Goal: Information Seeking & Learning: Compare options

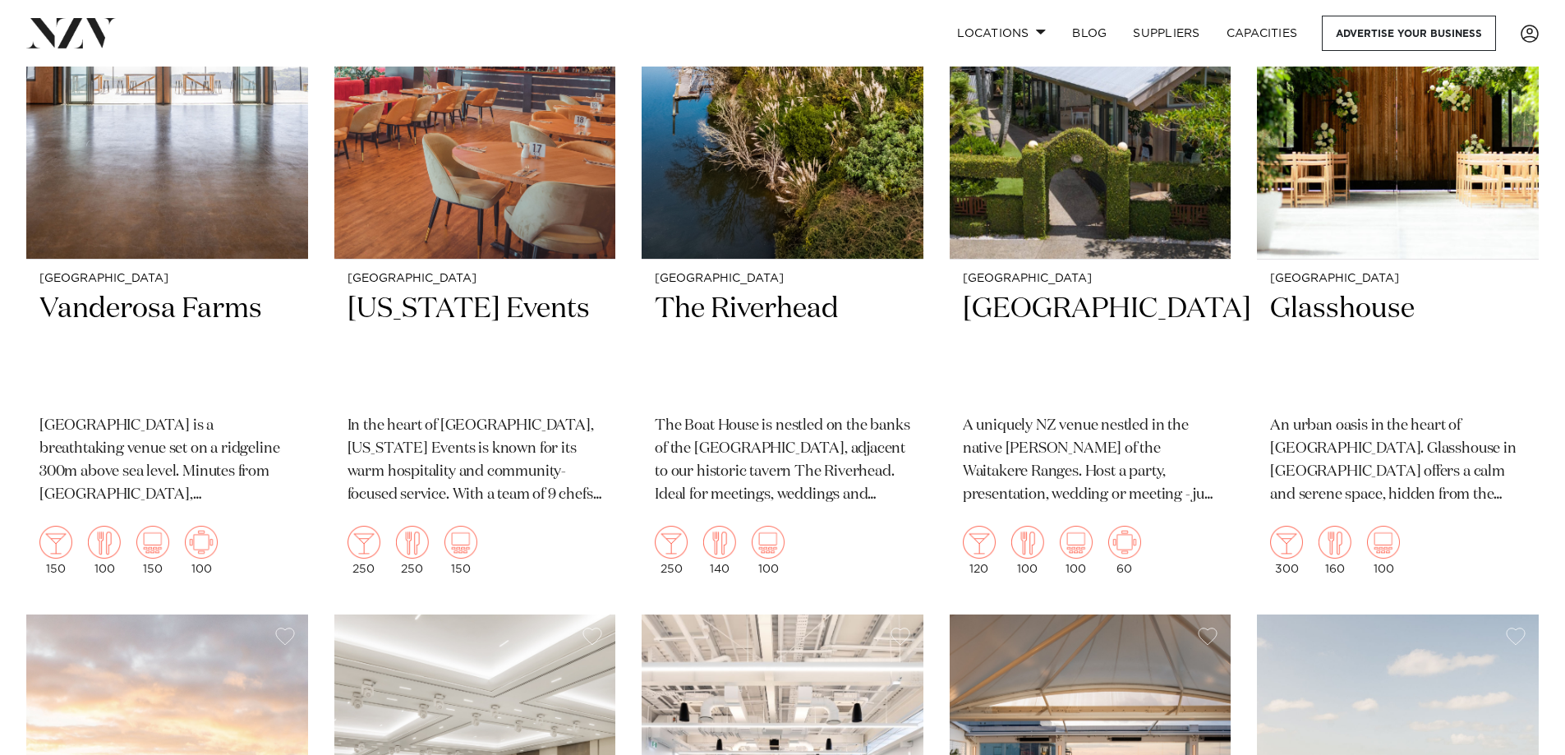
scroll to position [4025, 0]
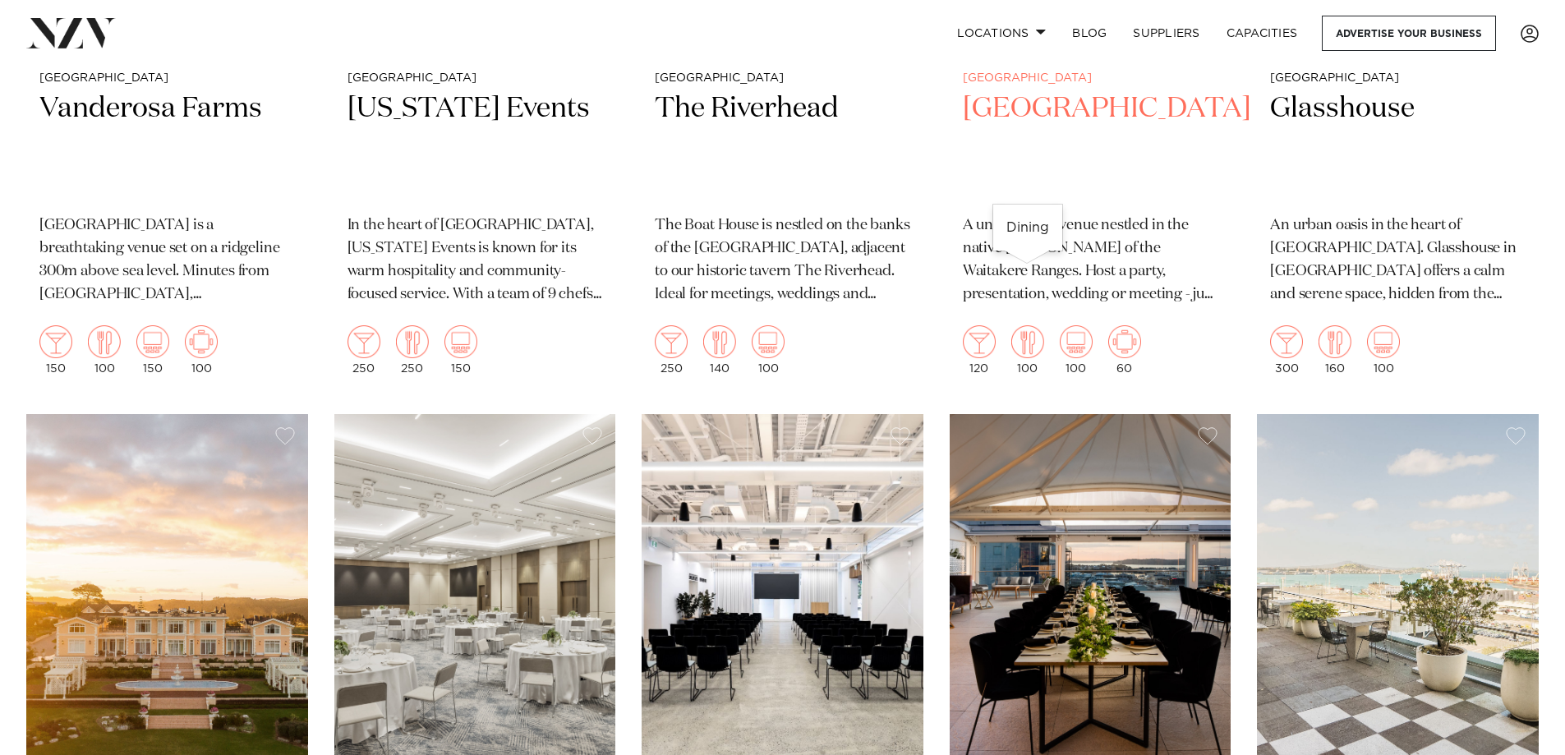
click at [1022, 325] on img at bounding box center [1027, 341] width 33 height 33
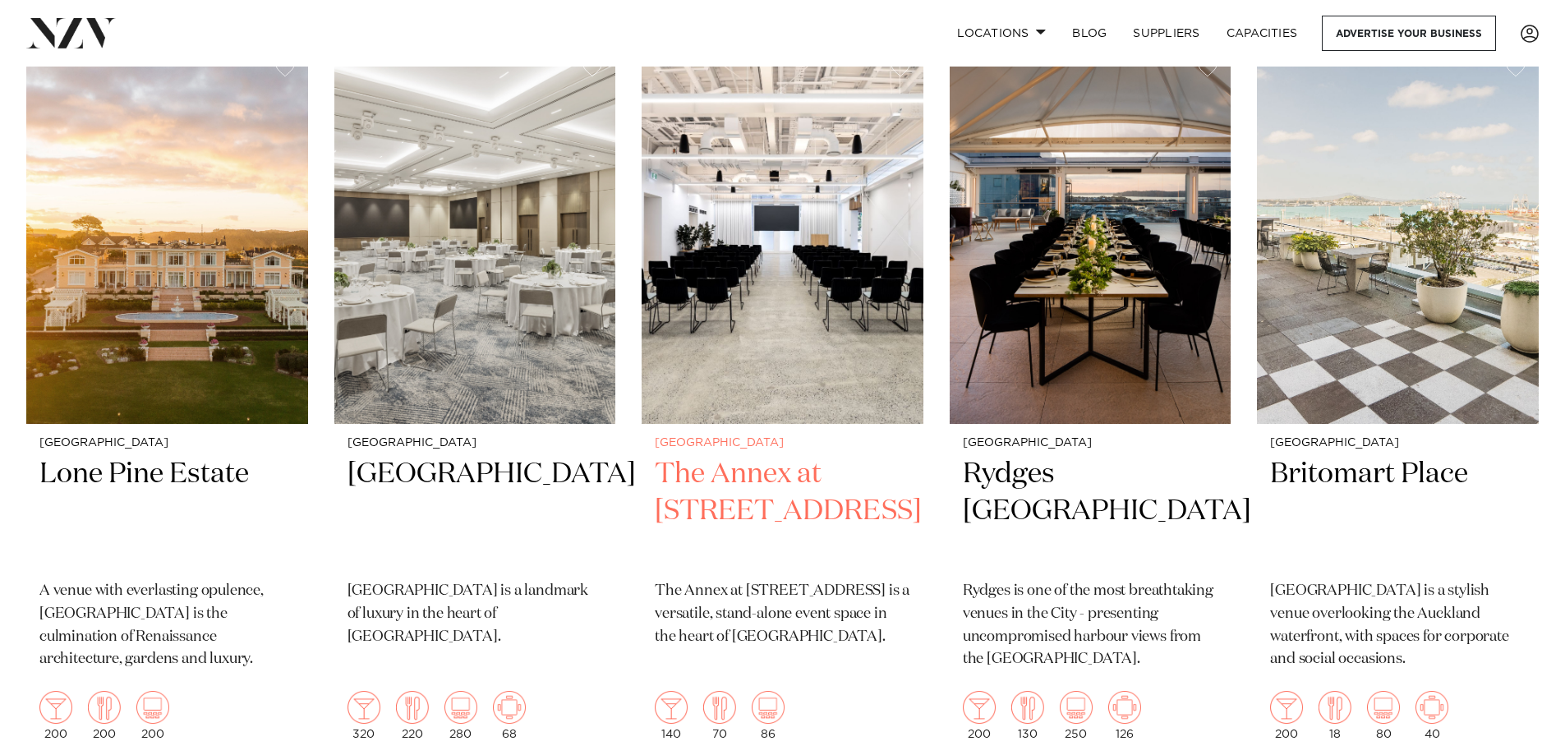
scroll to position [4419, 0]
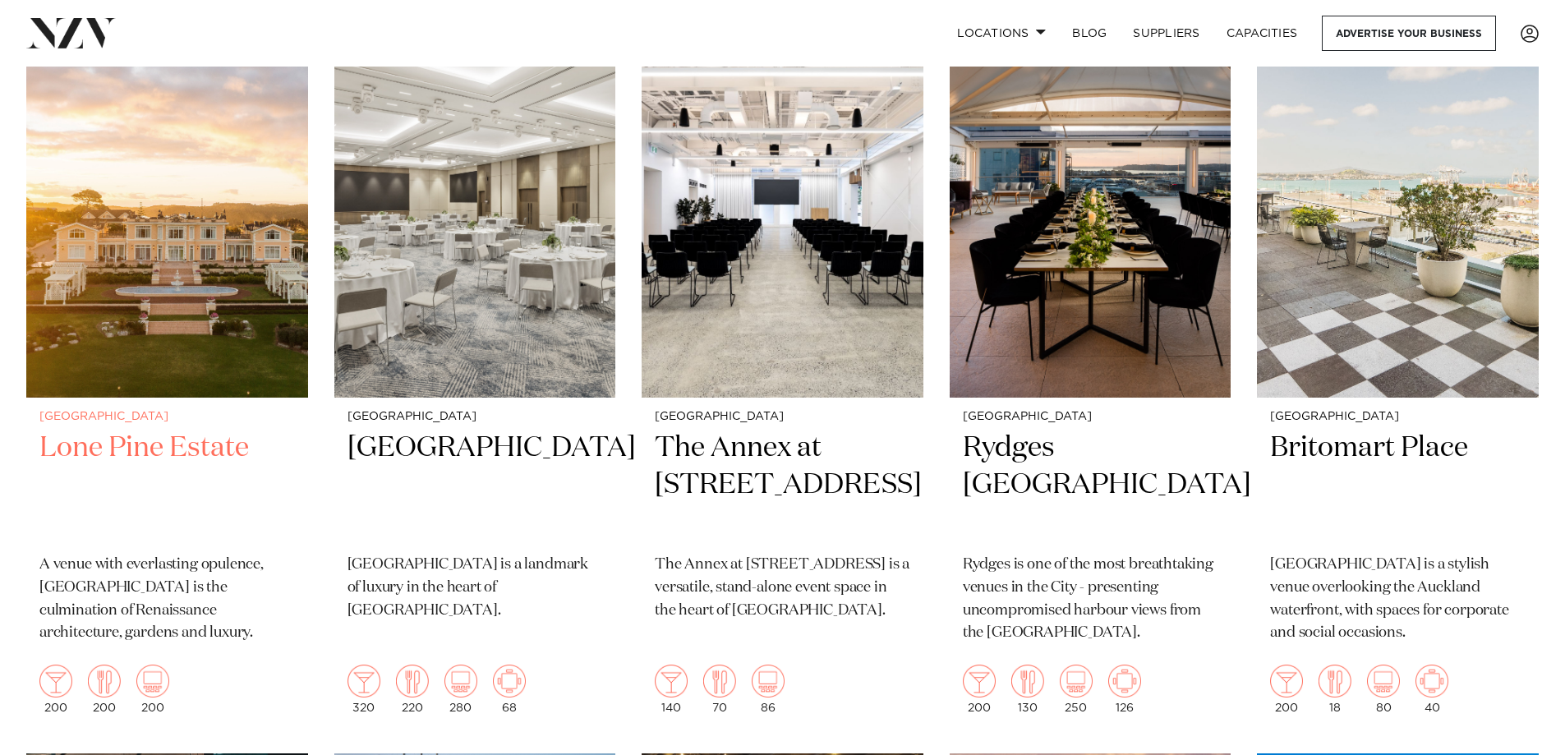
click at [181, 310] on img at bounding box center [167, 209] width 282 height 378
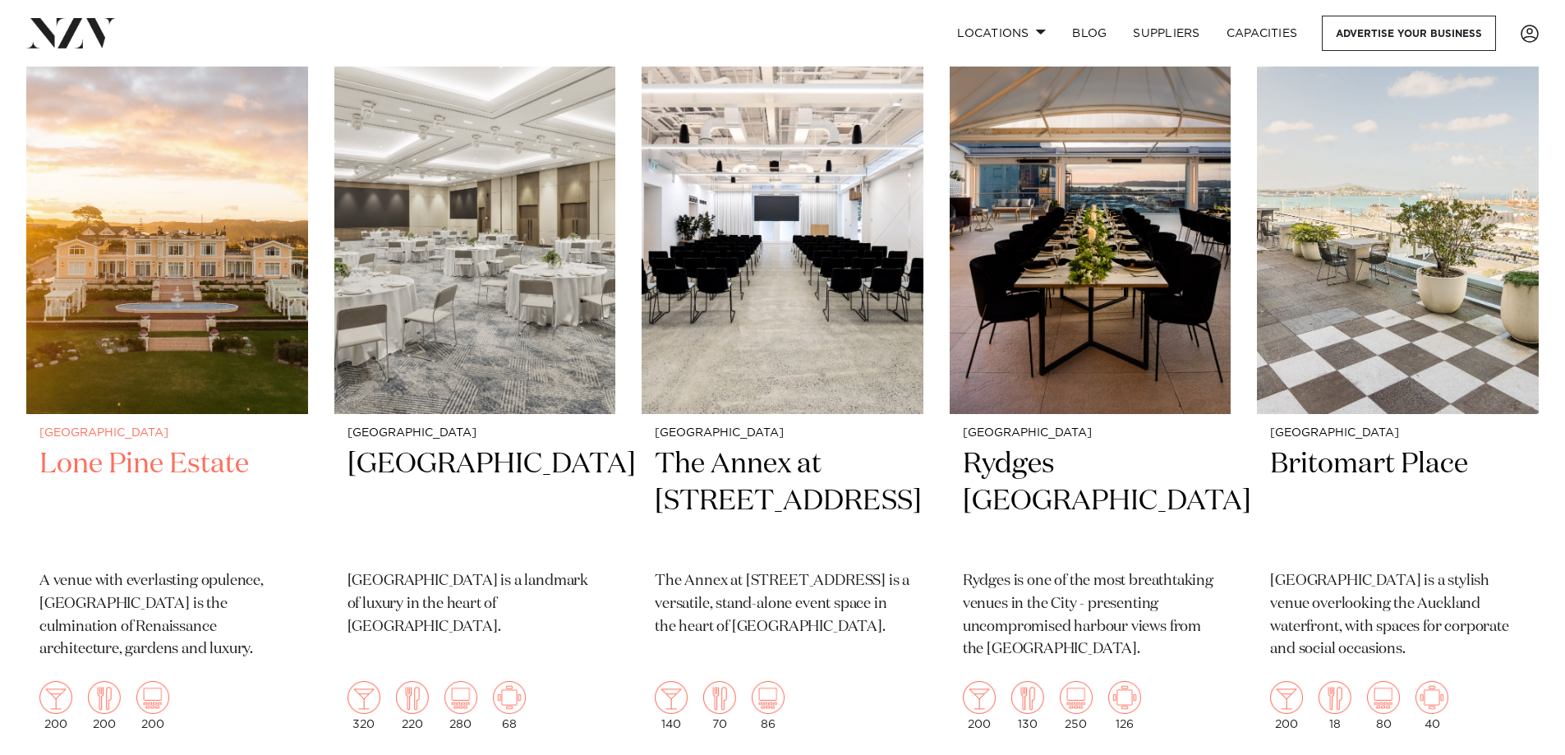
click at [212, 308] on img at bounding box center [167, 225] width 282 height 378
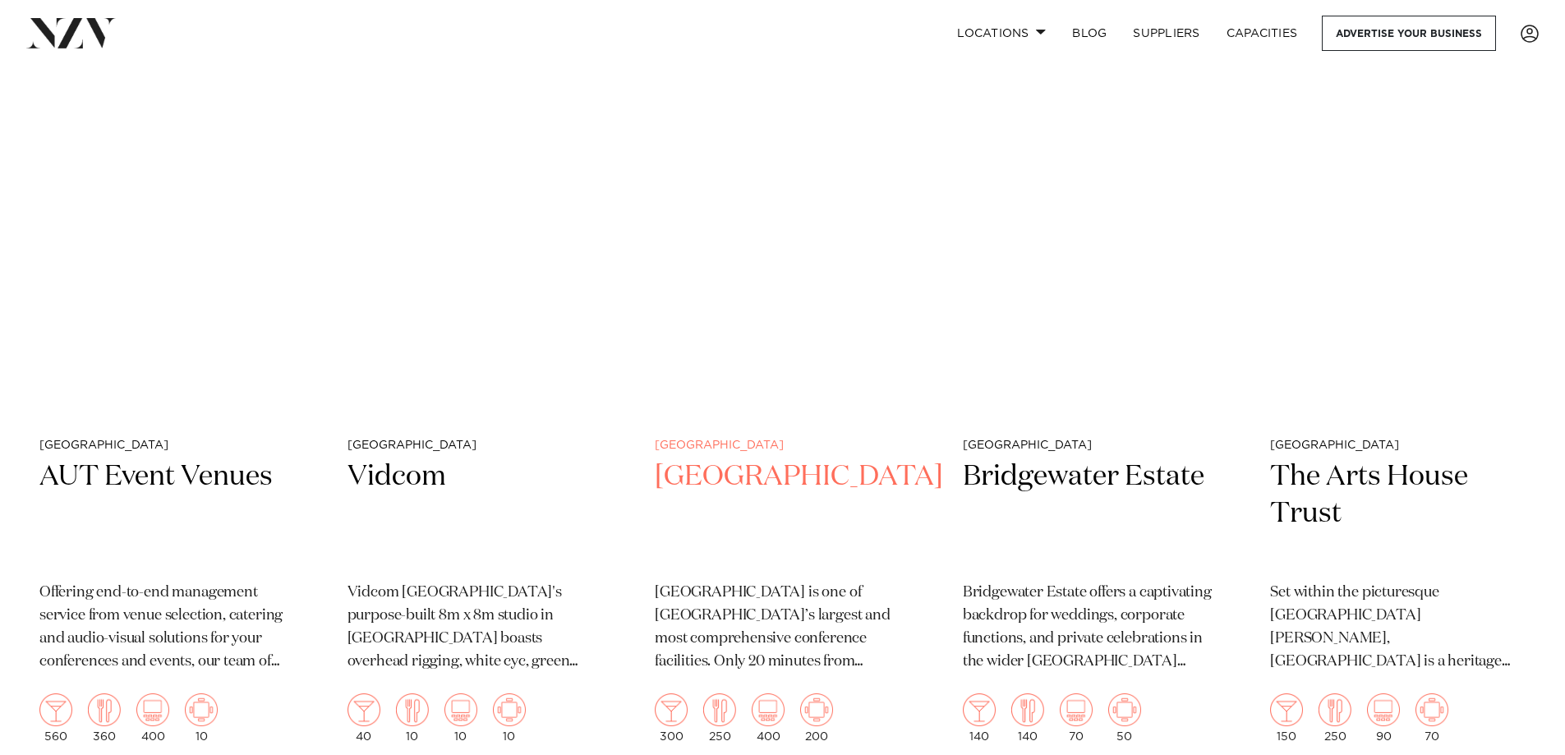
scroll to position [7261, 0]
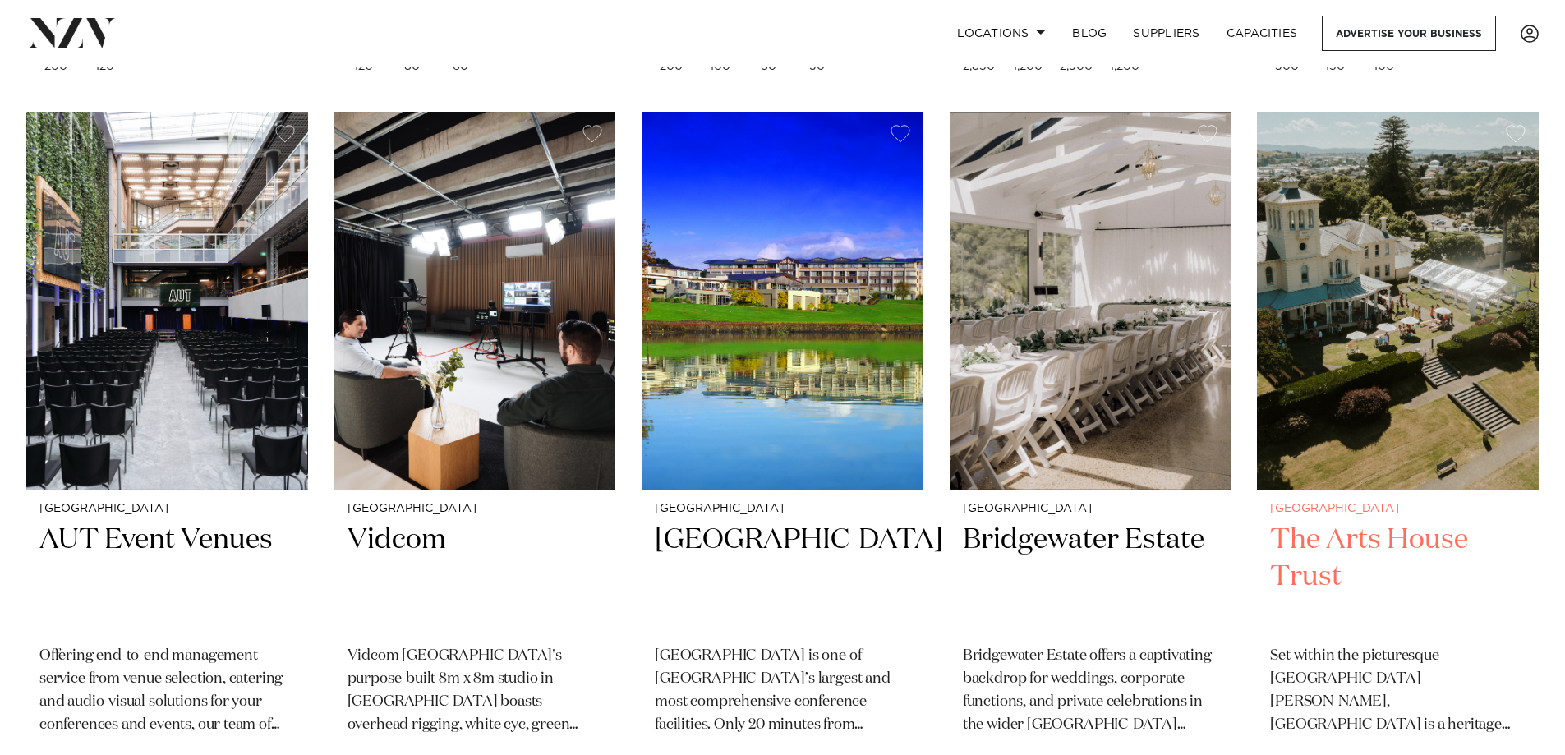
click at [1514, 522] on h2 "The Arts House Trust" at bounding box center [1397, 577] width 255 height 111
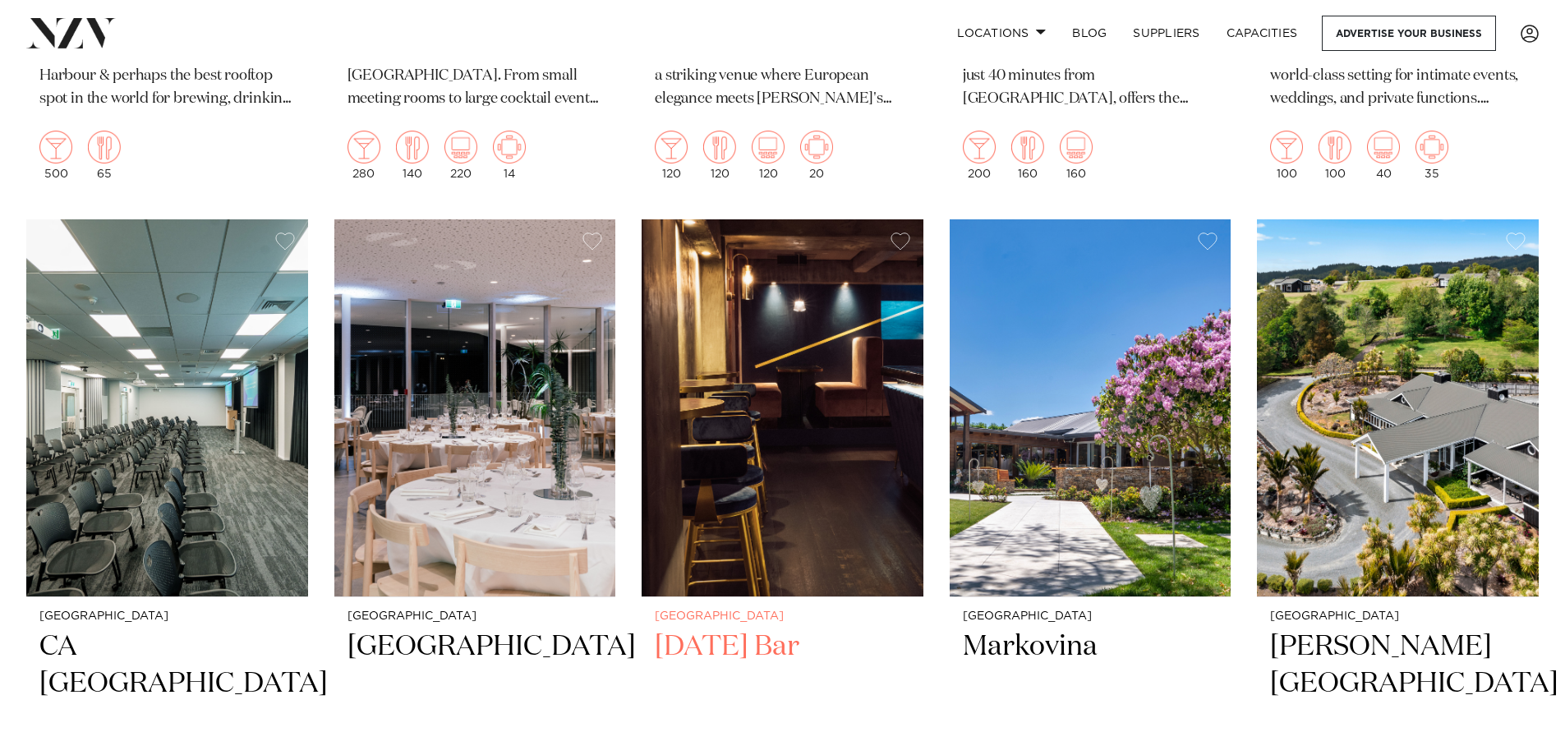
scroll to position [8792, 0]
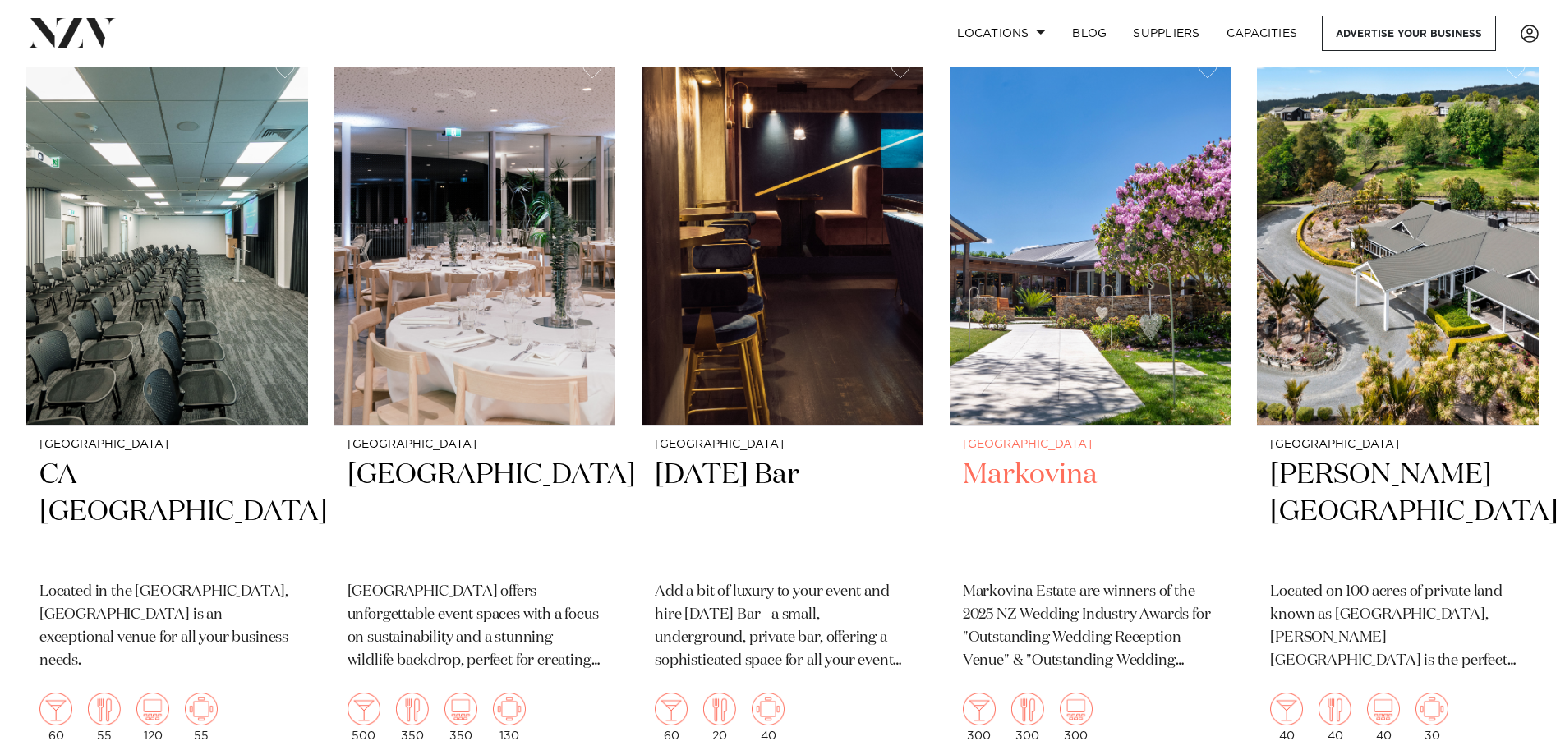
click at [1101, 266] on img at bounding box center [1090, 237] width 282 height 378
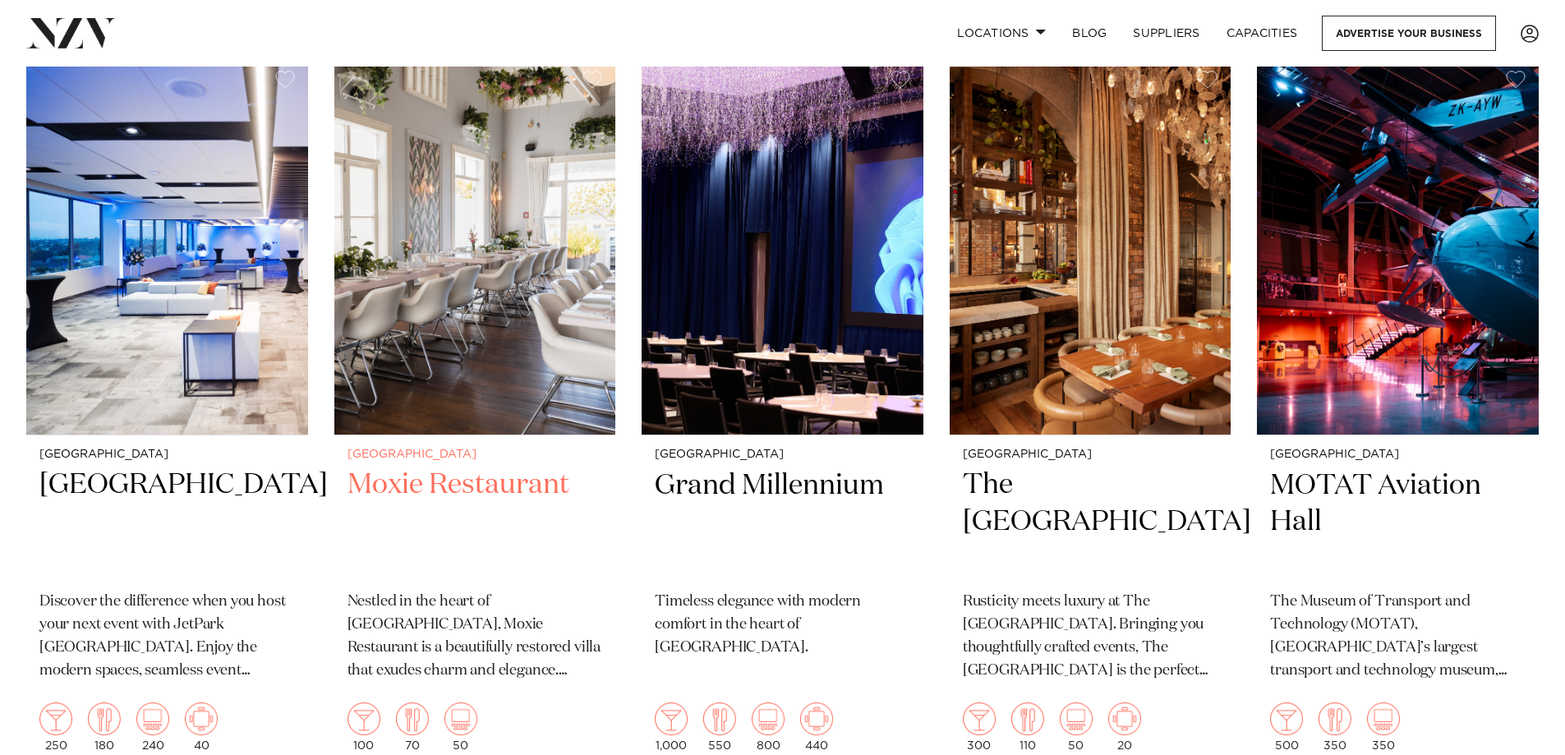
scroll to position [13930, 0]
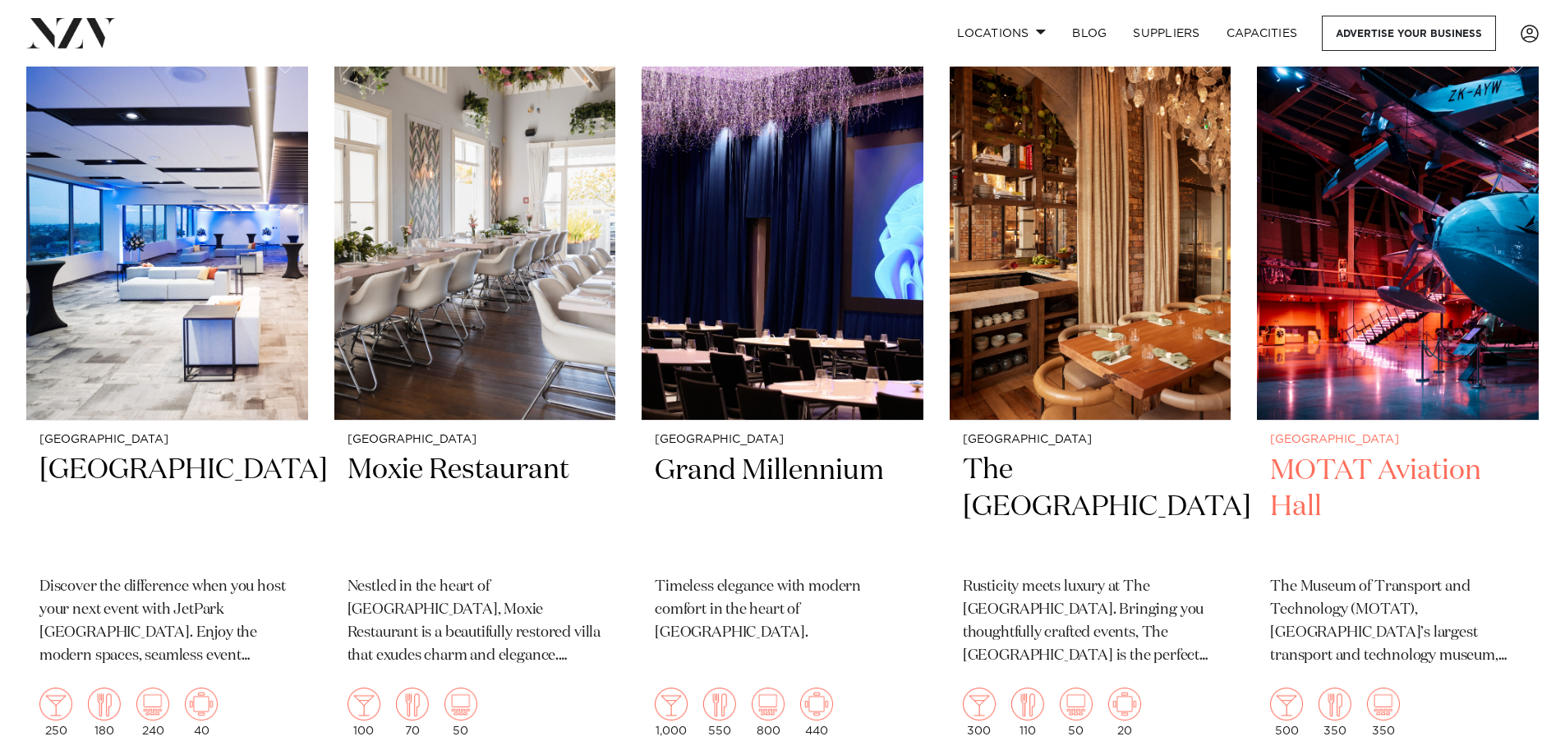
click at [1455, 453] on h2 "MOTAT Aviation Hall" at bounding box center [1397, 508] width 255 height 111
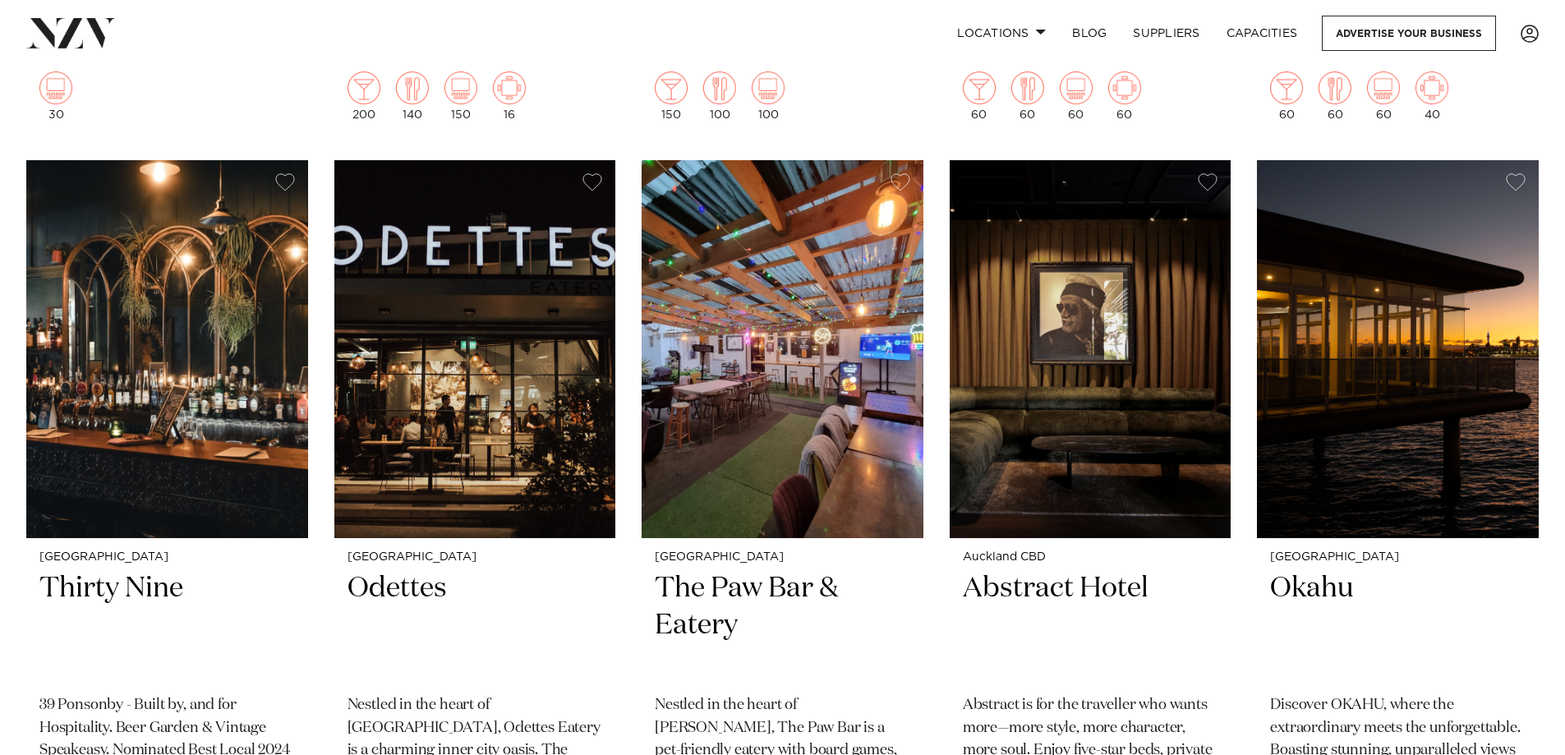
scroll to position [16828, 0]
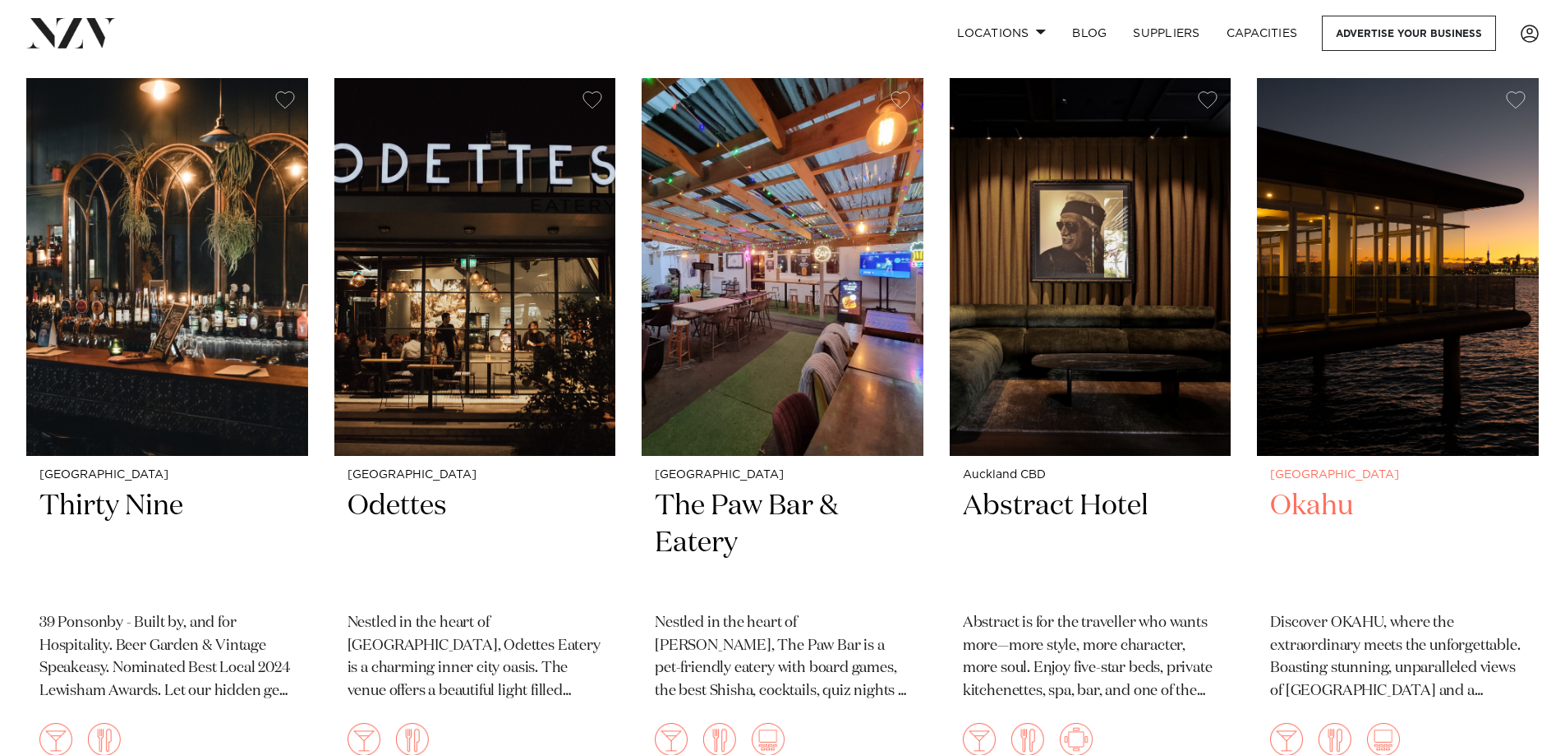
click at [1369, 361] on img at bounding box center [1398, 267] width 282 height 378
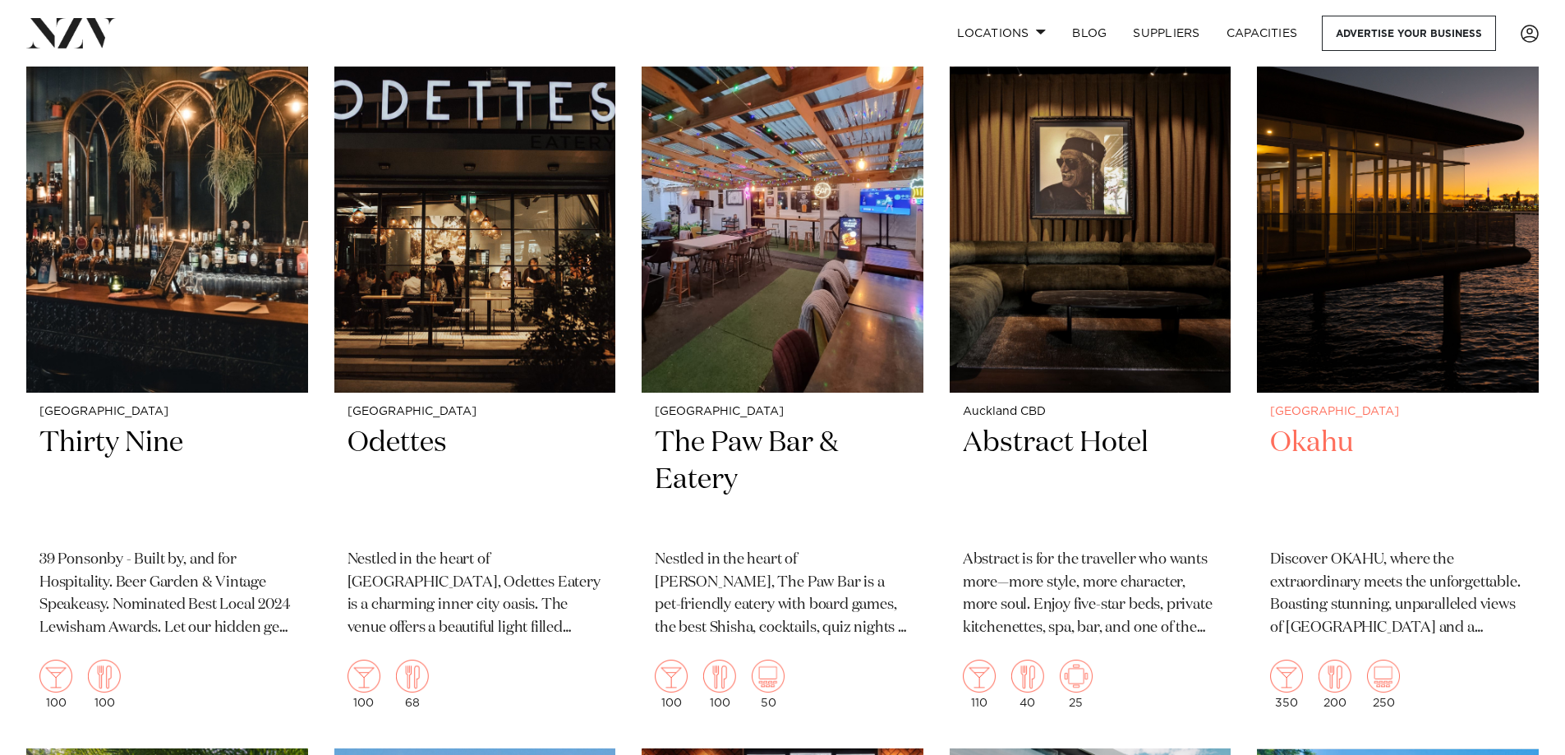
scroll to position [16920, 0]
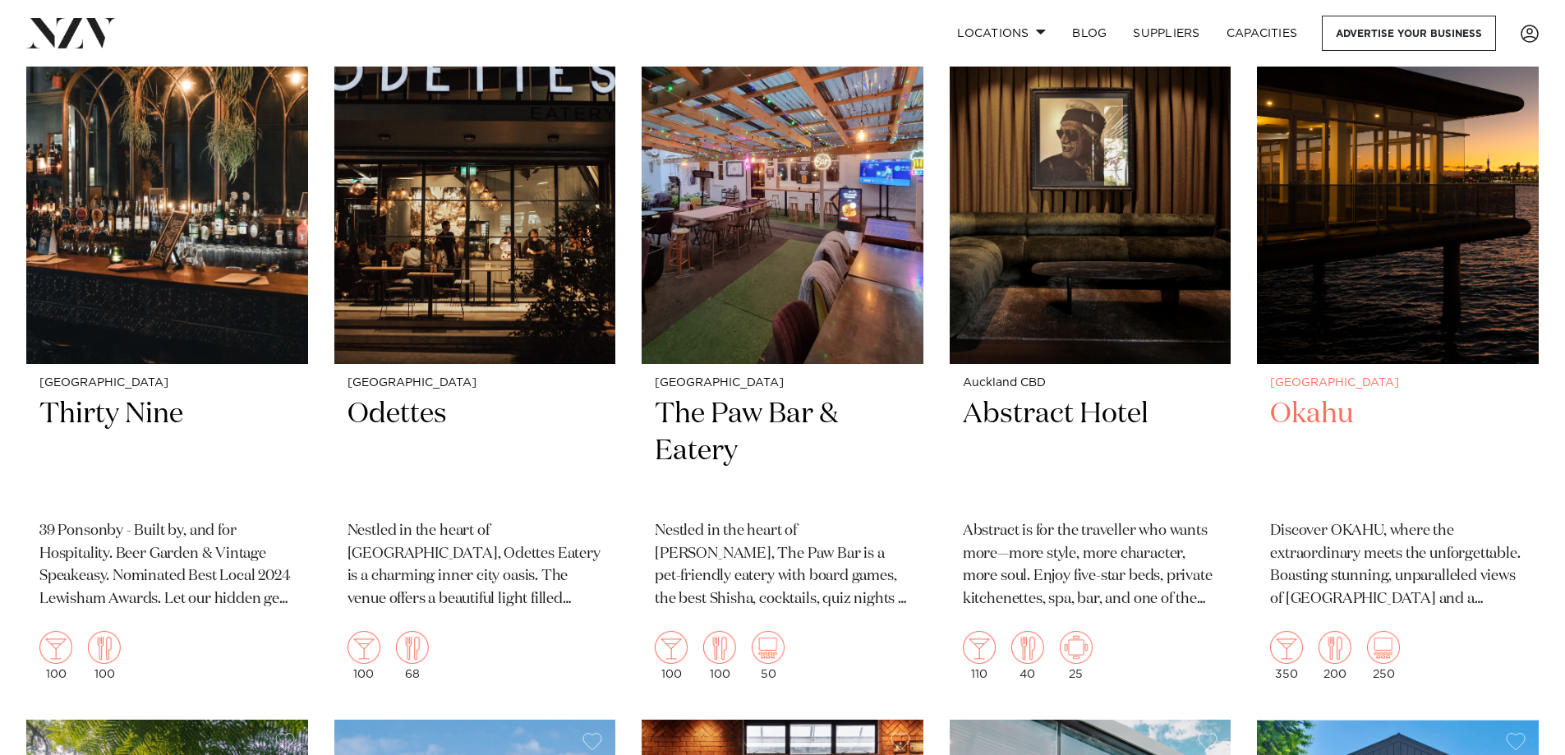
click at [1343, 244] on img at bounding box center [1398, 175] width 282 height 378
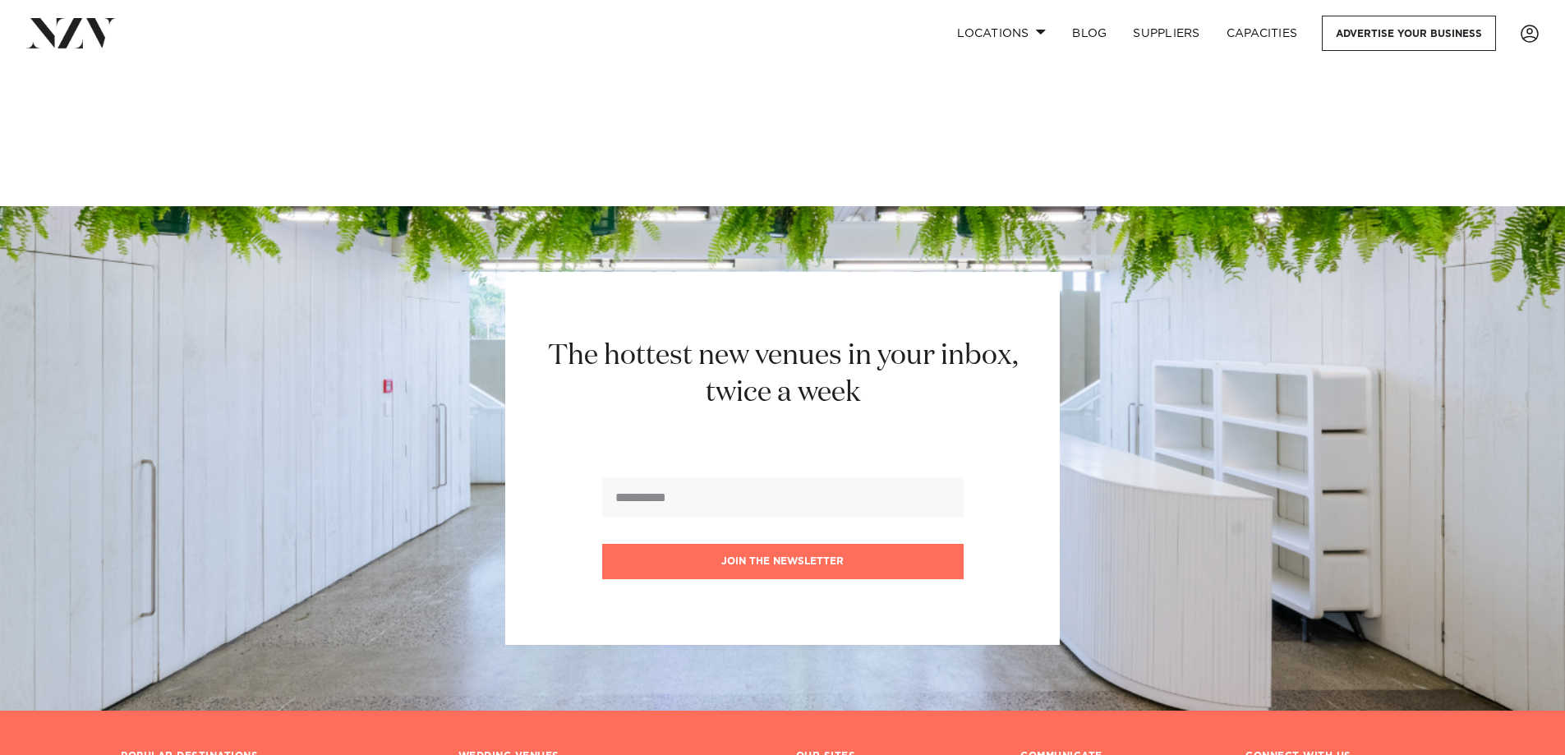
scroll to position [19316, 0]
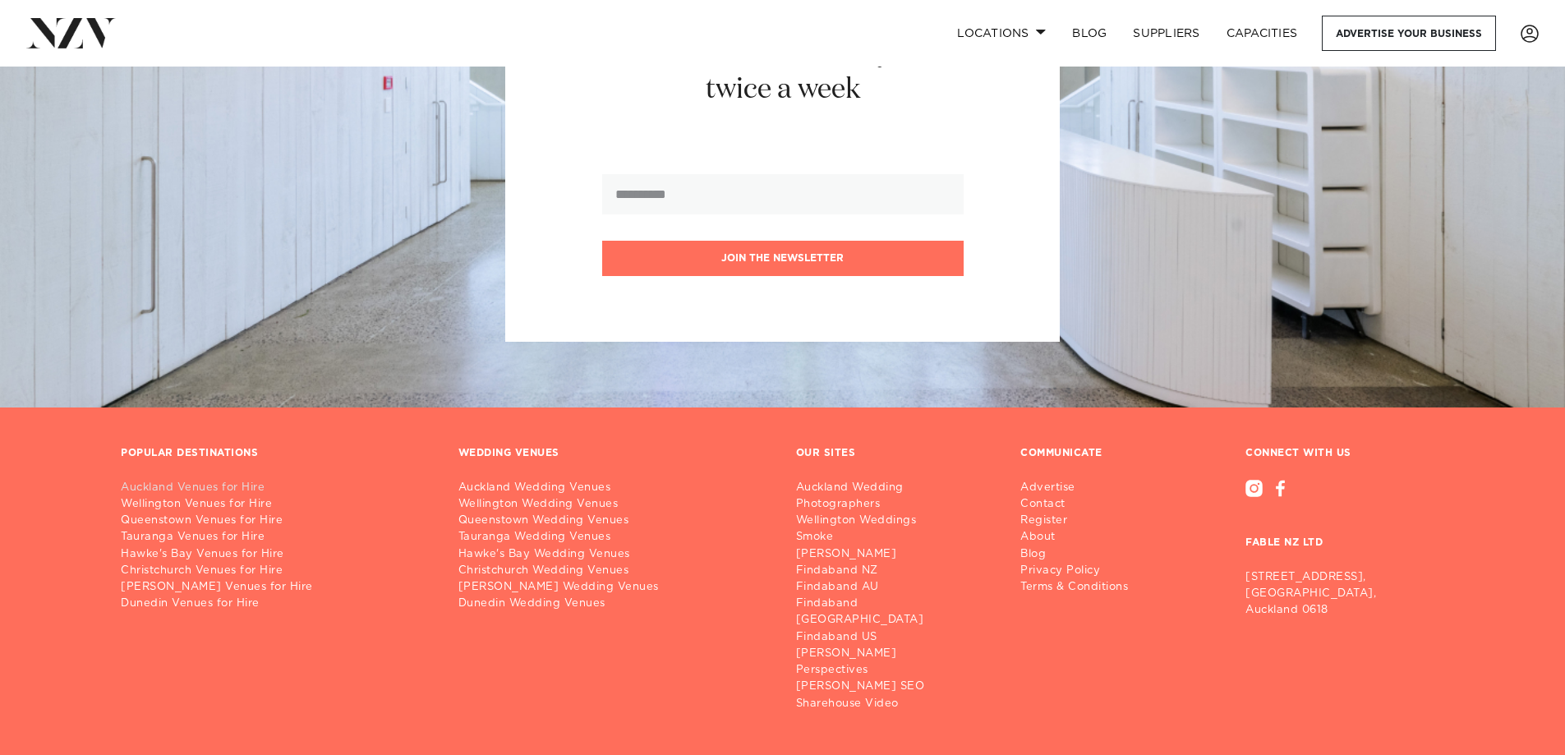
click at [227, 480] on link "Auckland Venues for Hire" at bounding box center [276, 488] width 311 height 16
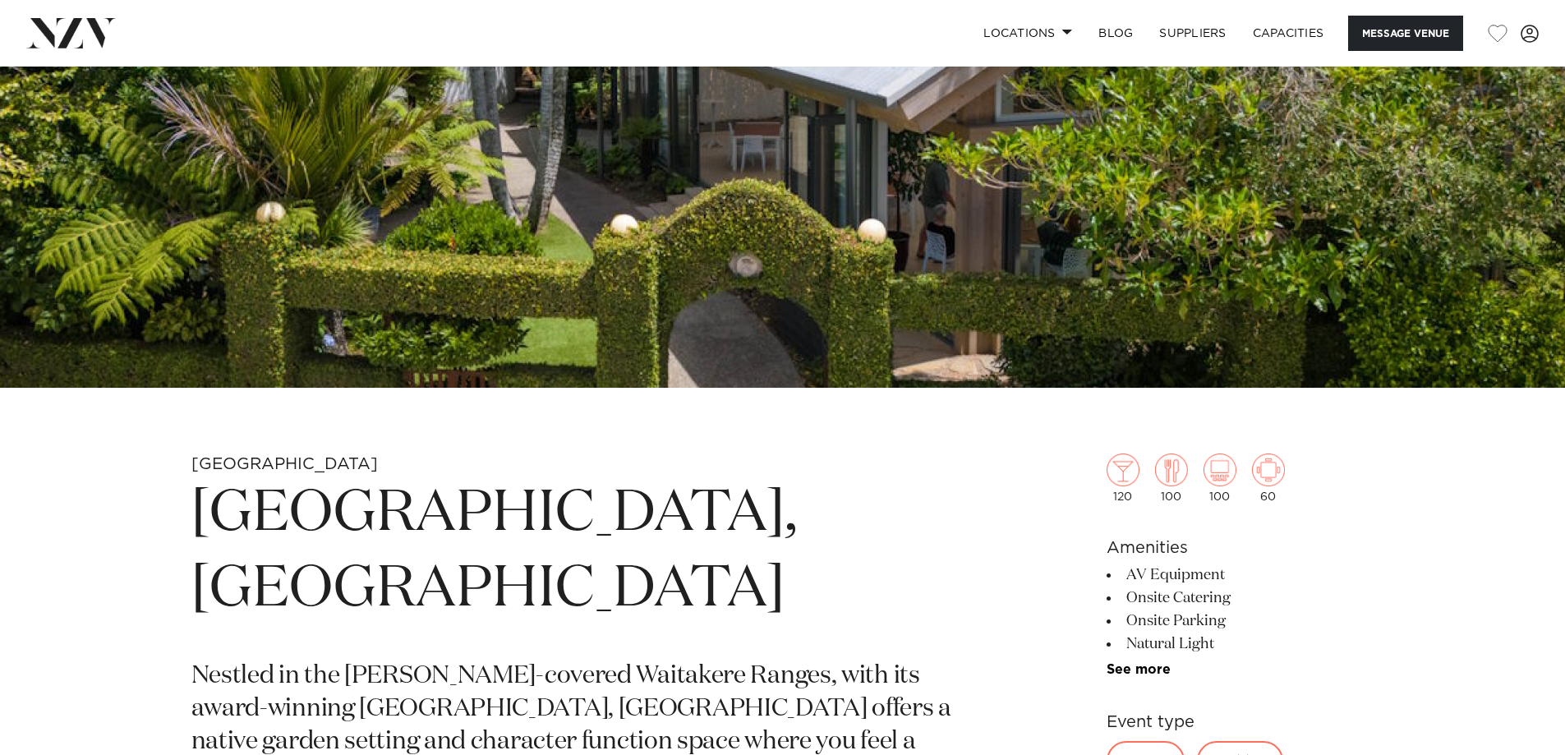
scroll to position [411, 0]
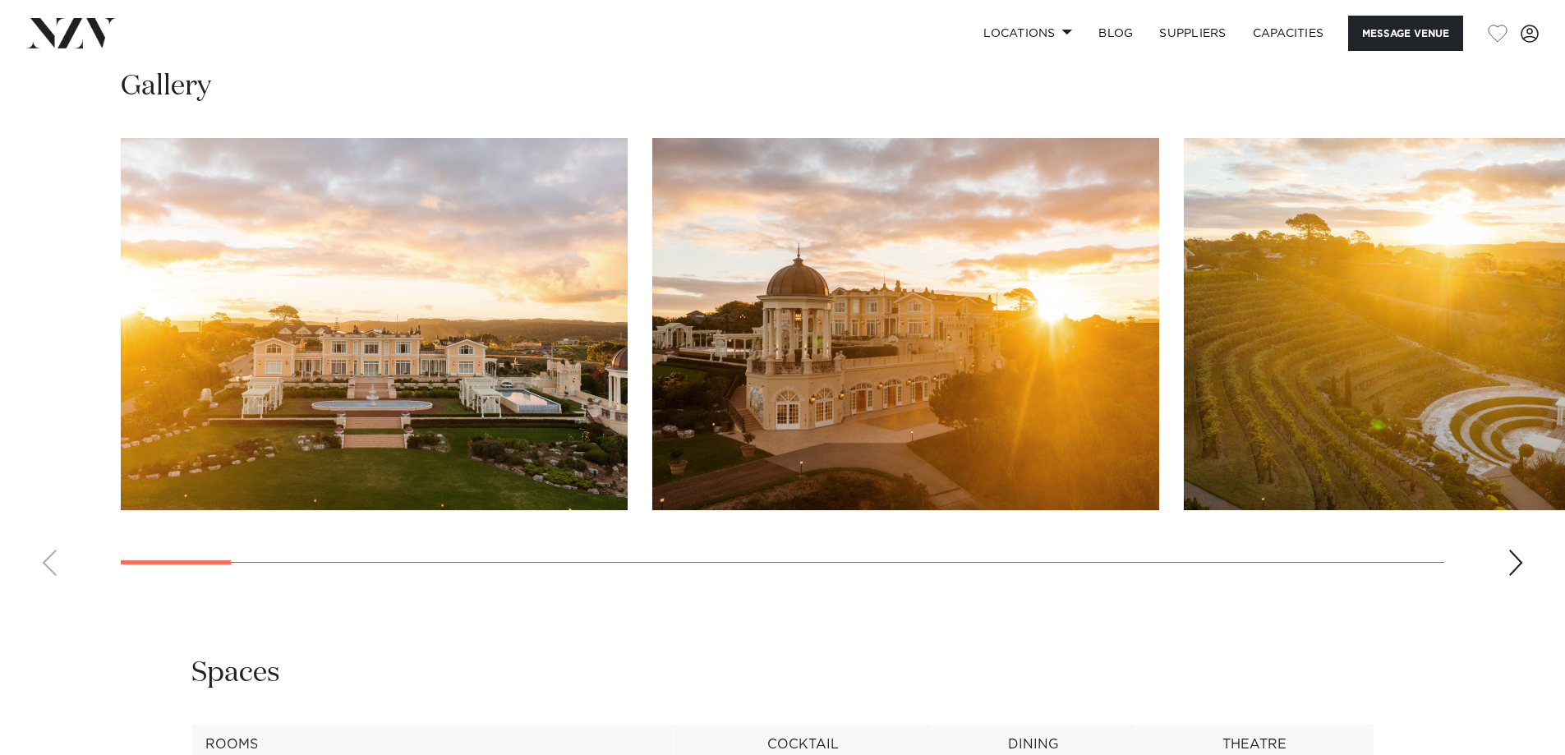
scroll to position [1643, 0]
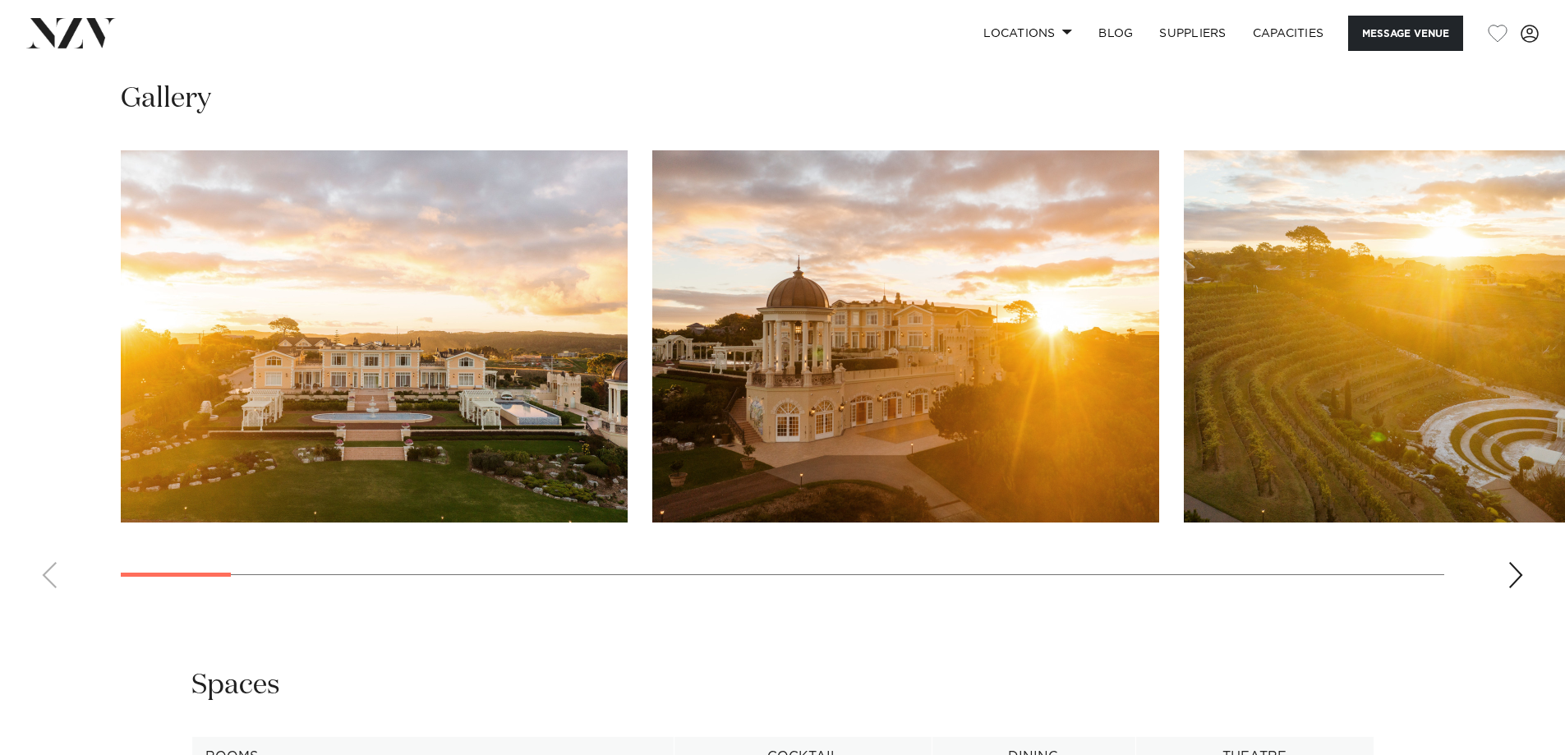
click at [1515, 571] on div "Next slide" at bounding box center [1515, 575] width 16 height 26
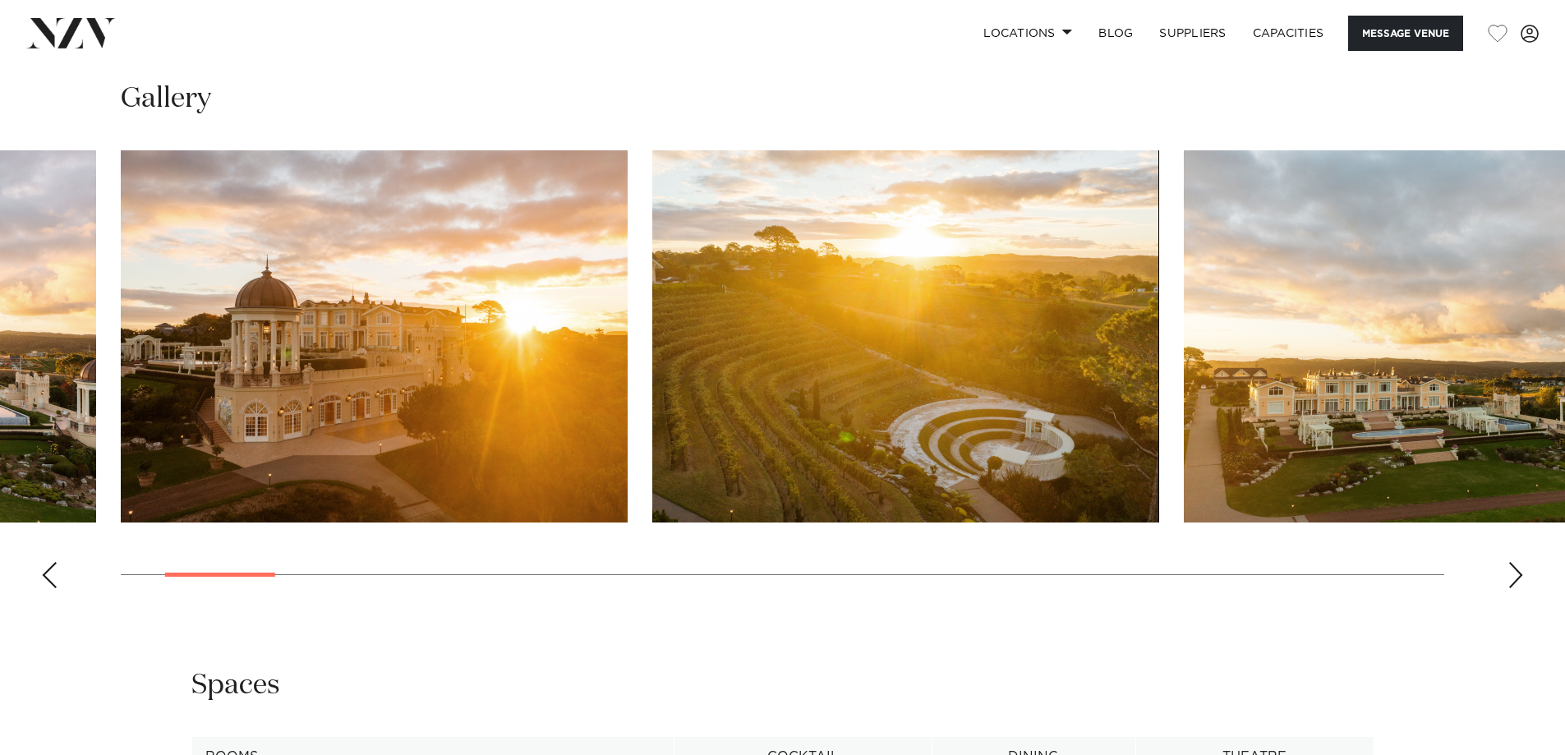
click at [1514, 564] on div "Next slide" at bounding box center [1515, 575] width 16 height 26
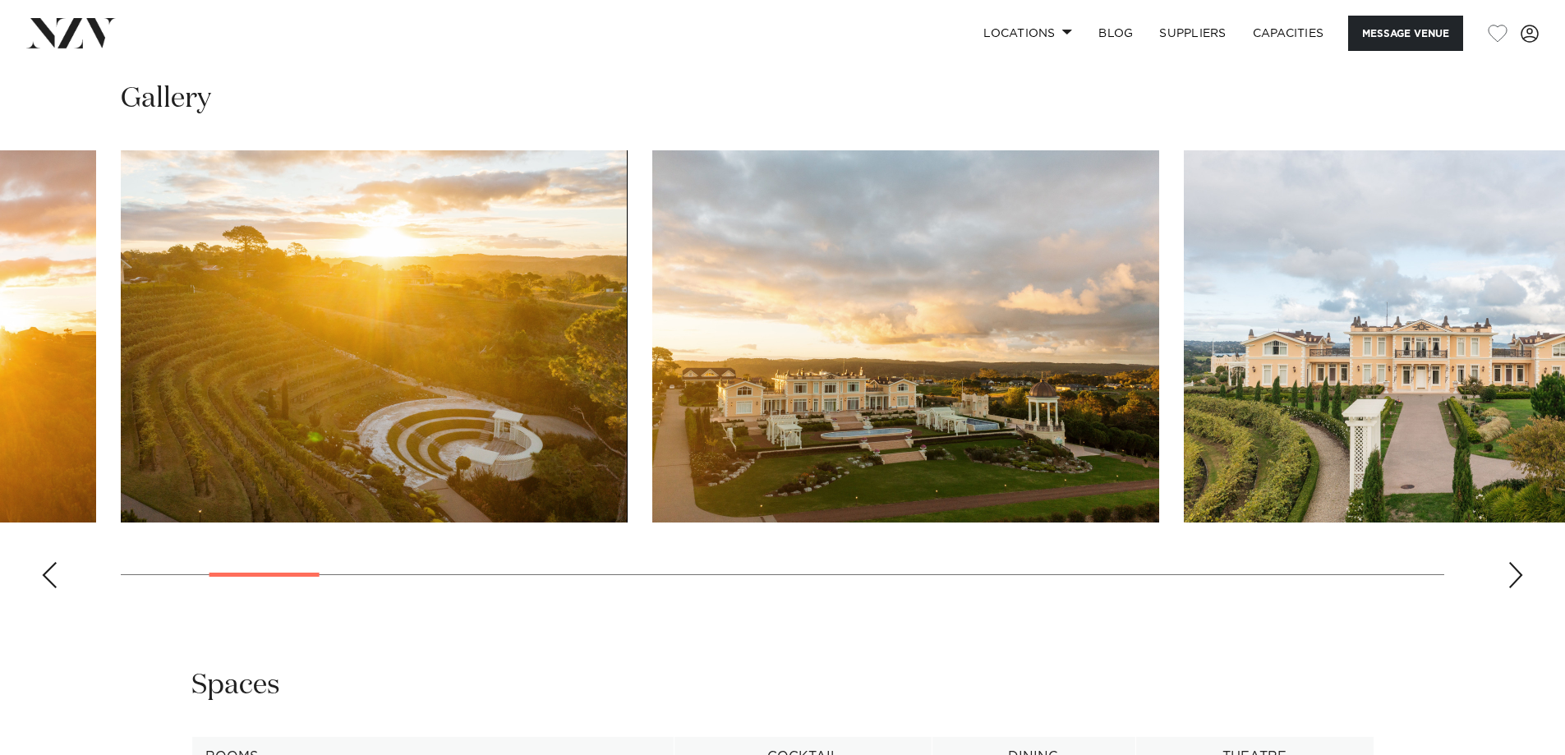
click at [1514, 564] on div "Next slide" at bounding box center [1515, 575] width 16 height 26
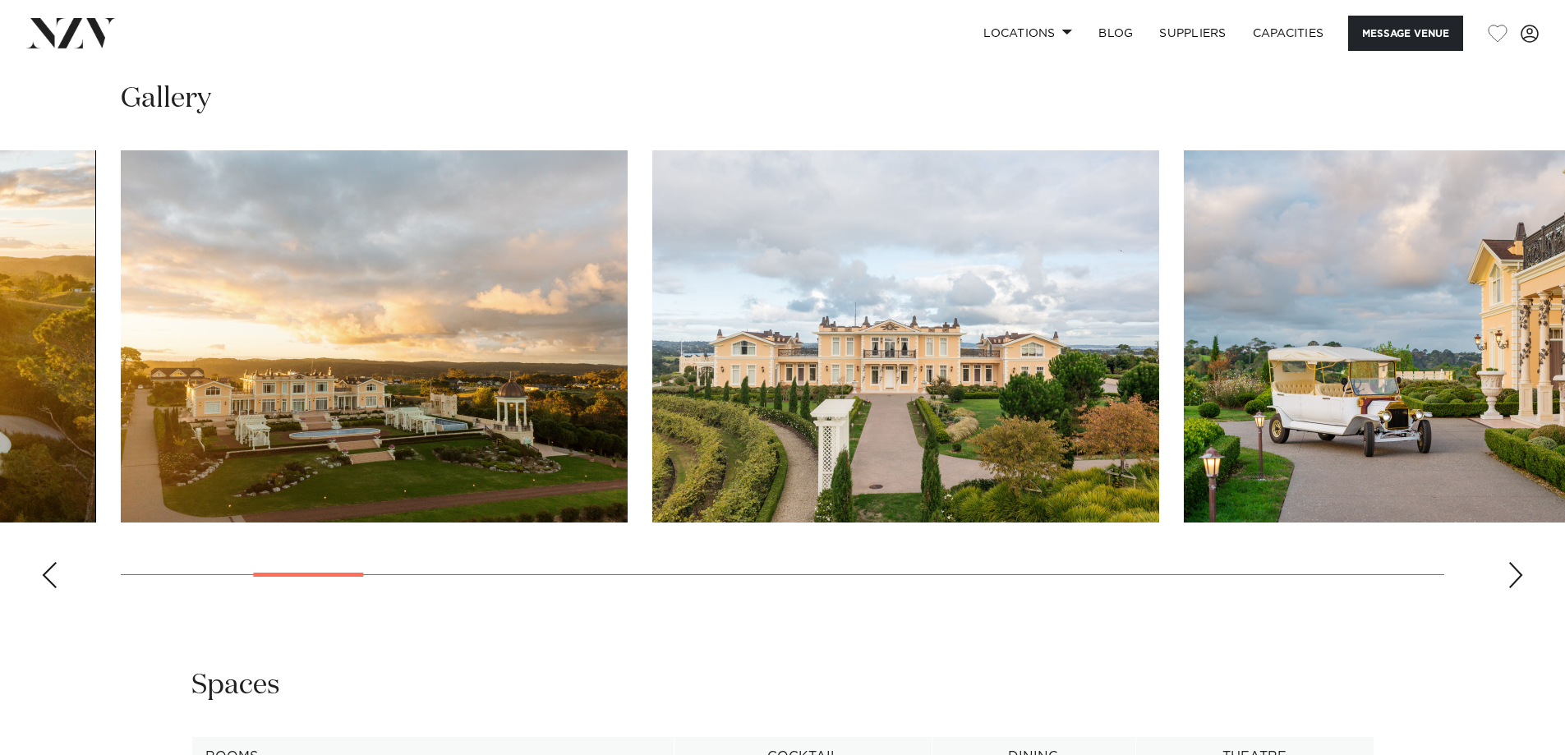
click at [1514, 564] on div "Next slide" at bounding box center [1515, 575] width 16 height 26
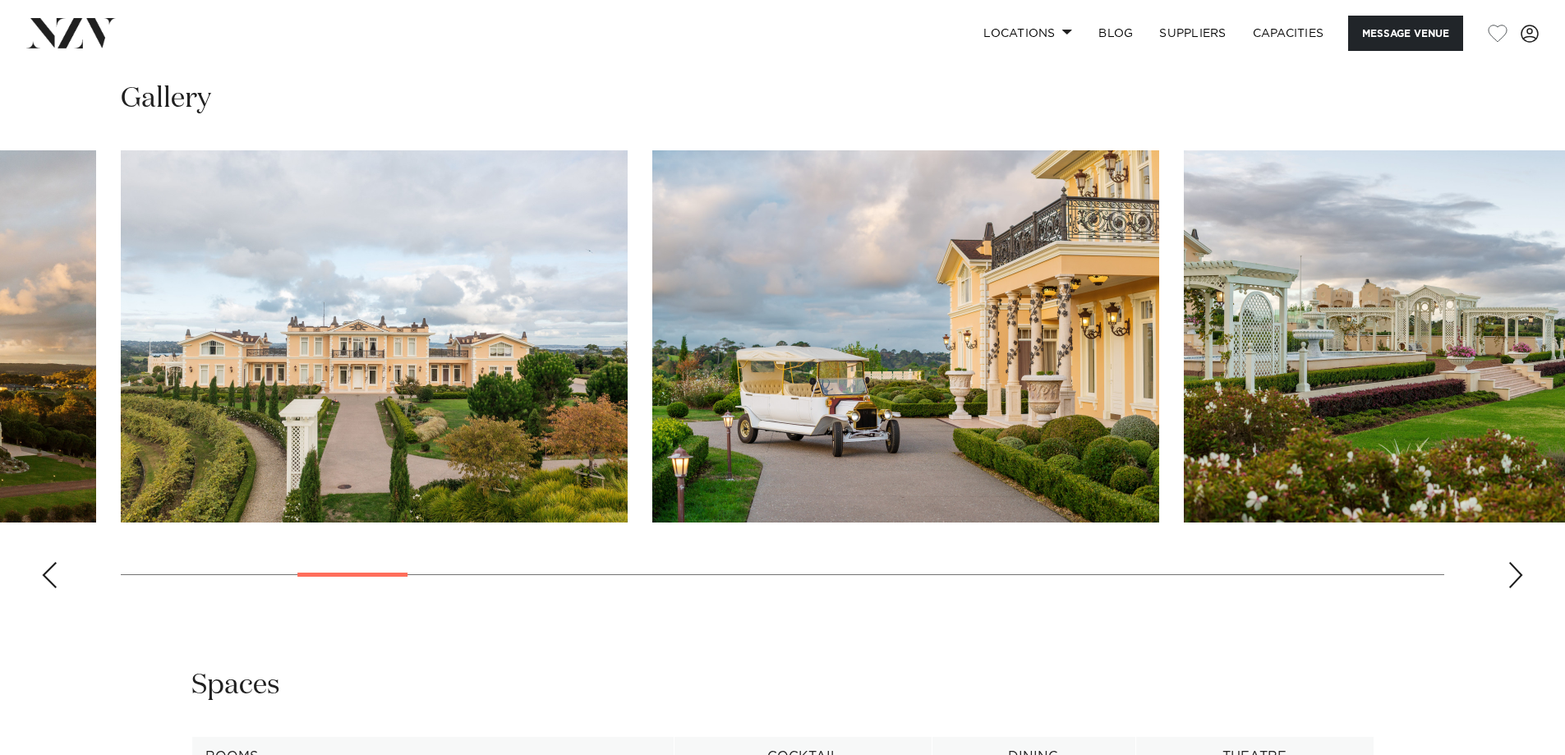
click at [1514, 564] on div "Next slide" at bounding box center [1515, 575] width 16 height 26
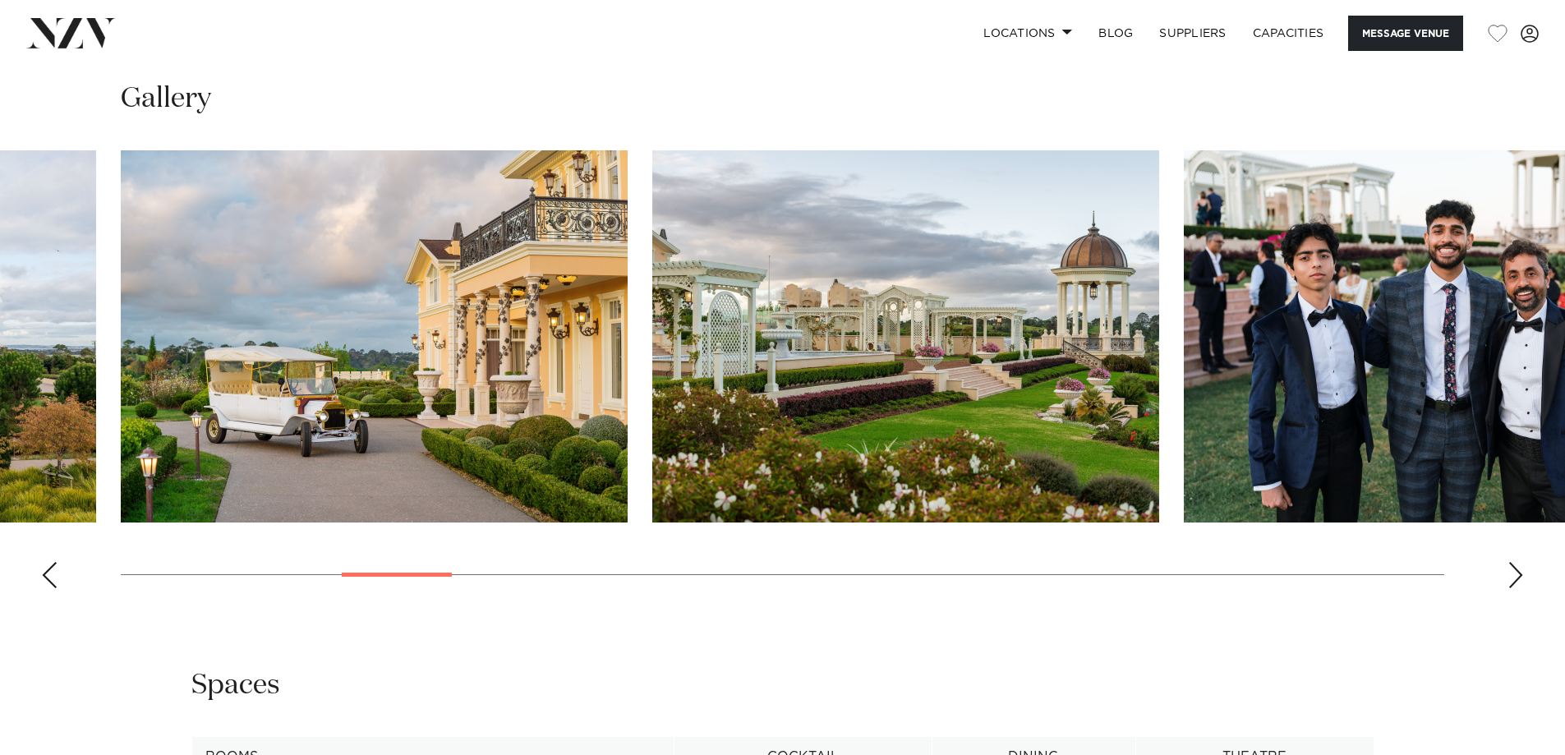
click at [1514, 564] on div "Next slide" at bounding box center [1515, 575] width 16 height 26
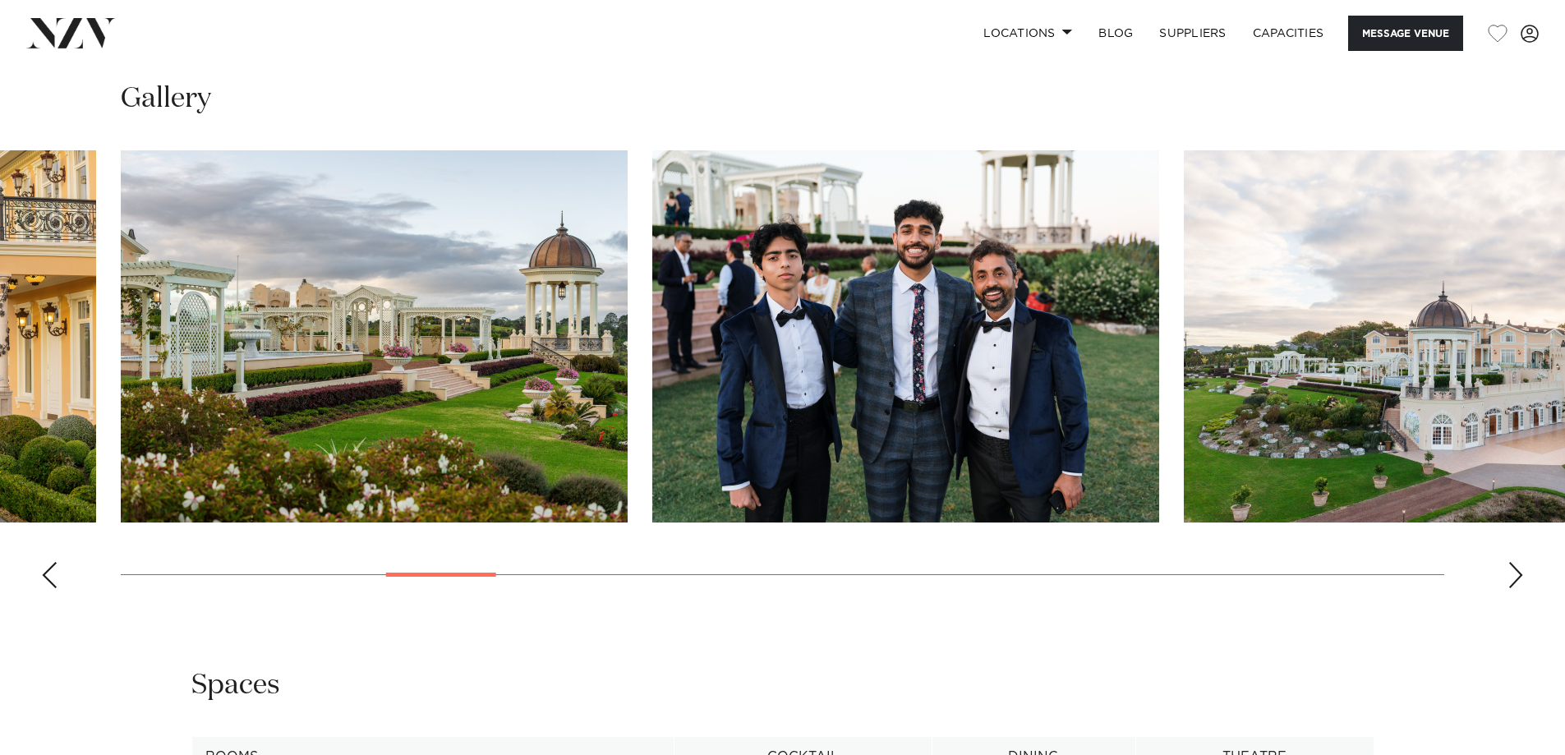
click at [1514, 564] on div "Next slide" at bounding box center [1515, 575] width 16 height 26
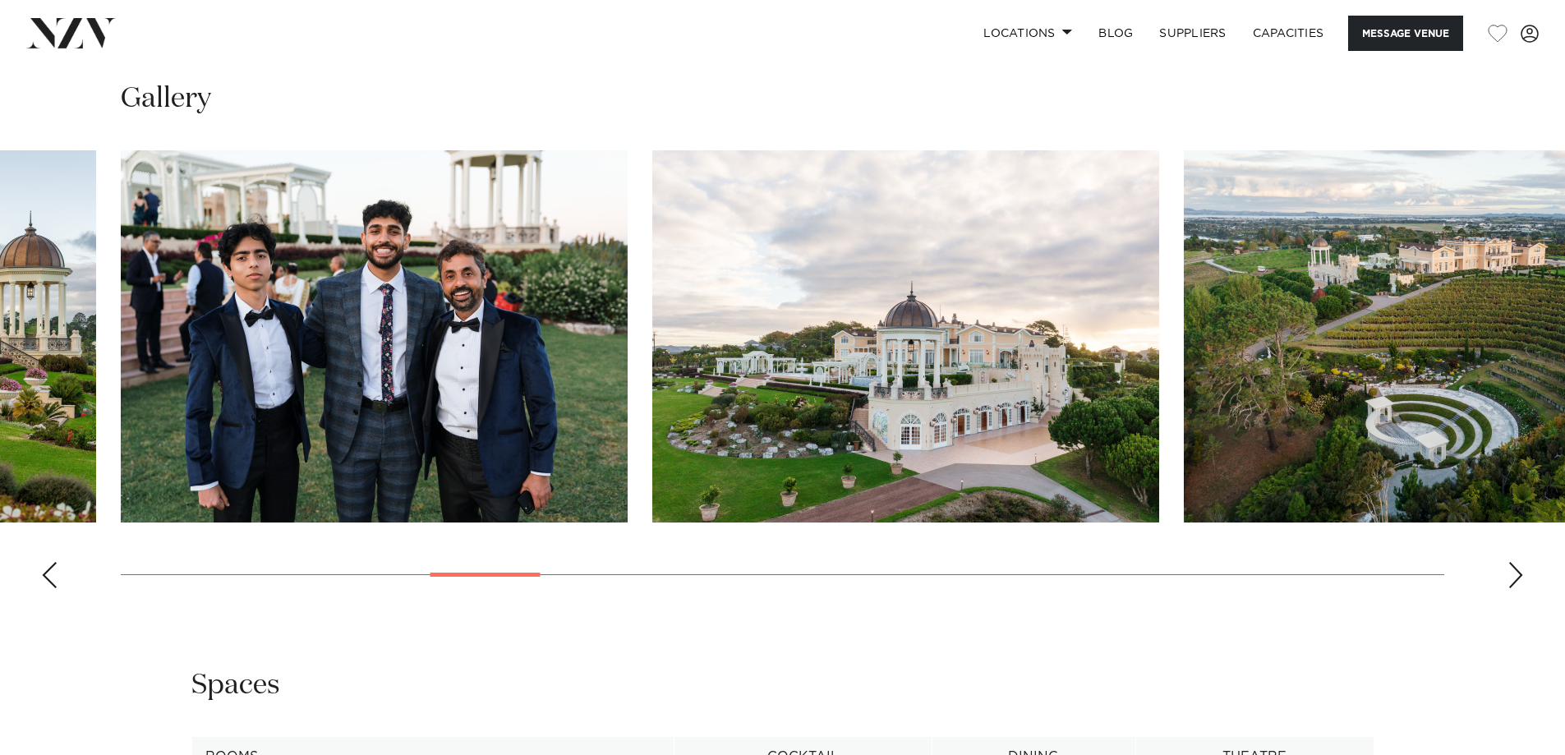
click at [1514, 564] on div "Next slide" at bounding box center [1515, 575] width 16 height 26
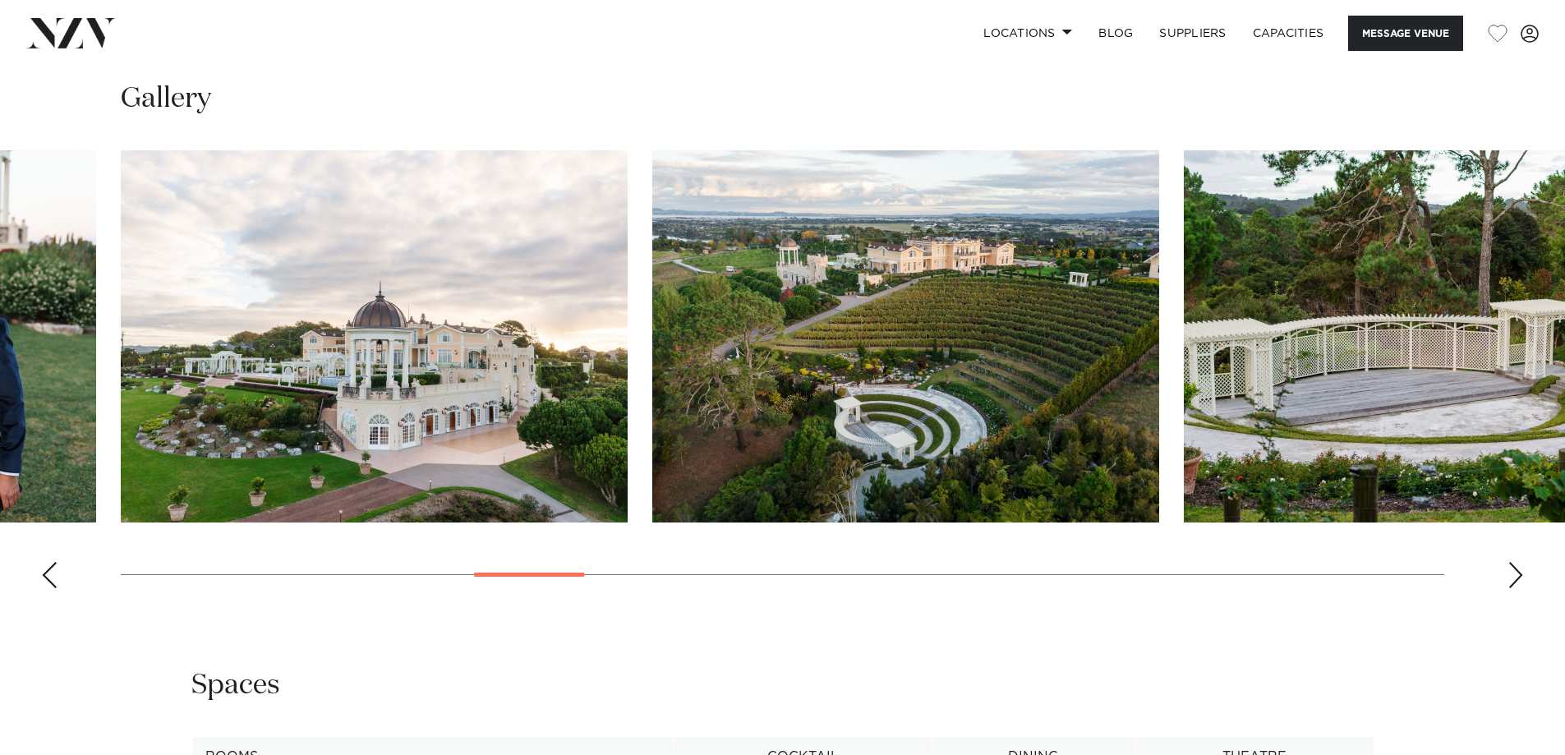
click at [1514, 564] on div "Next slide" at bounding box center [1515, 575] width 16 height 26
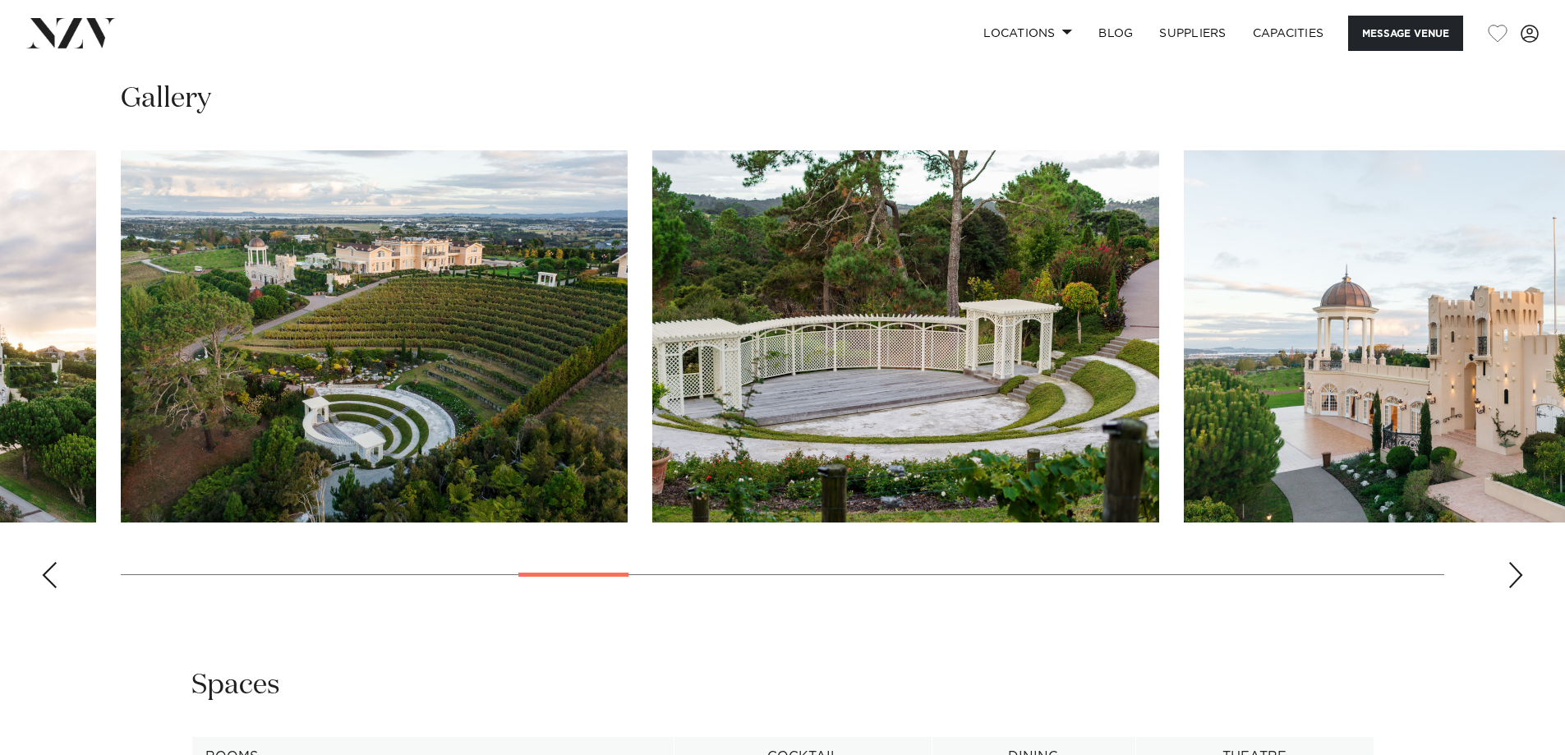
click at [1514, 564] on div "Next slide" at bounding box center [1515, 575] width 16 height 26
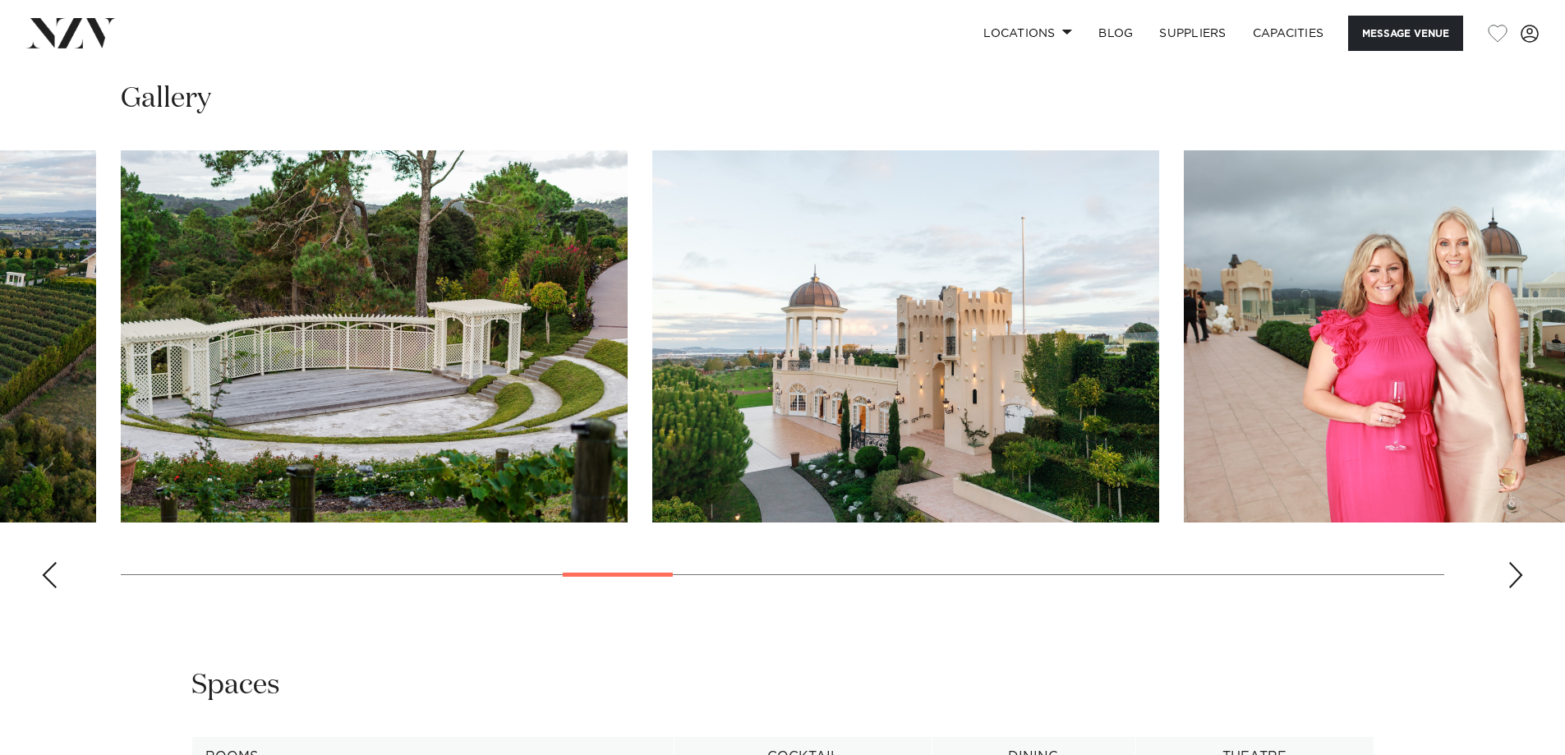
click at [1514, 564] on div "Next slide" at bounding box center [1515, 575] width 16 height 26
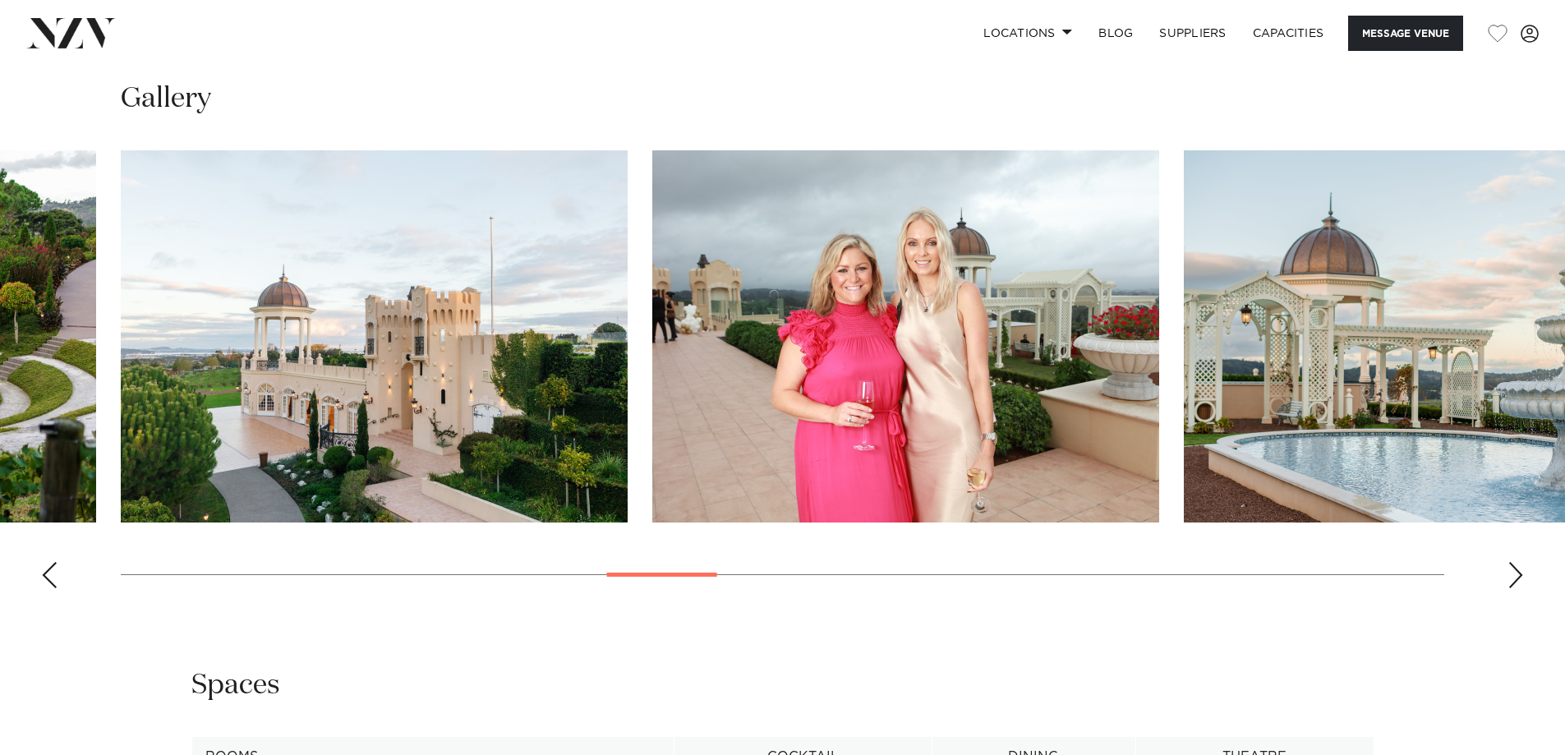
click at [1514, 564] on div "Next slide" at bounding box center [1515, 575] width 16 height 26
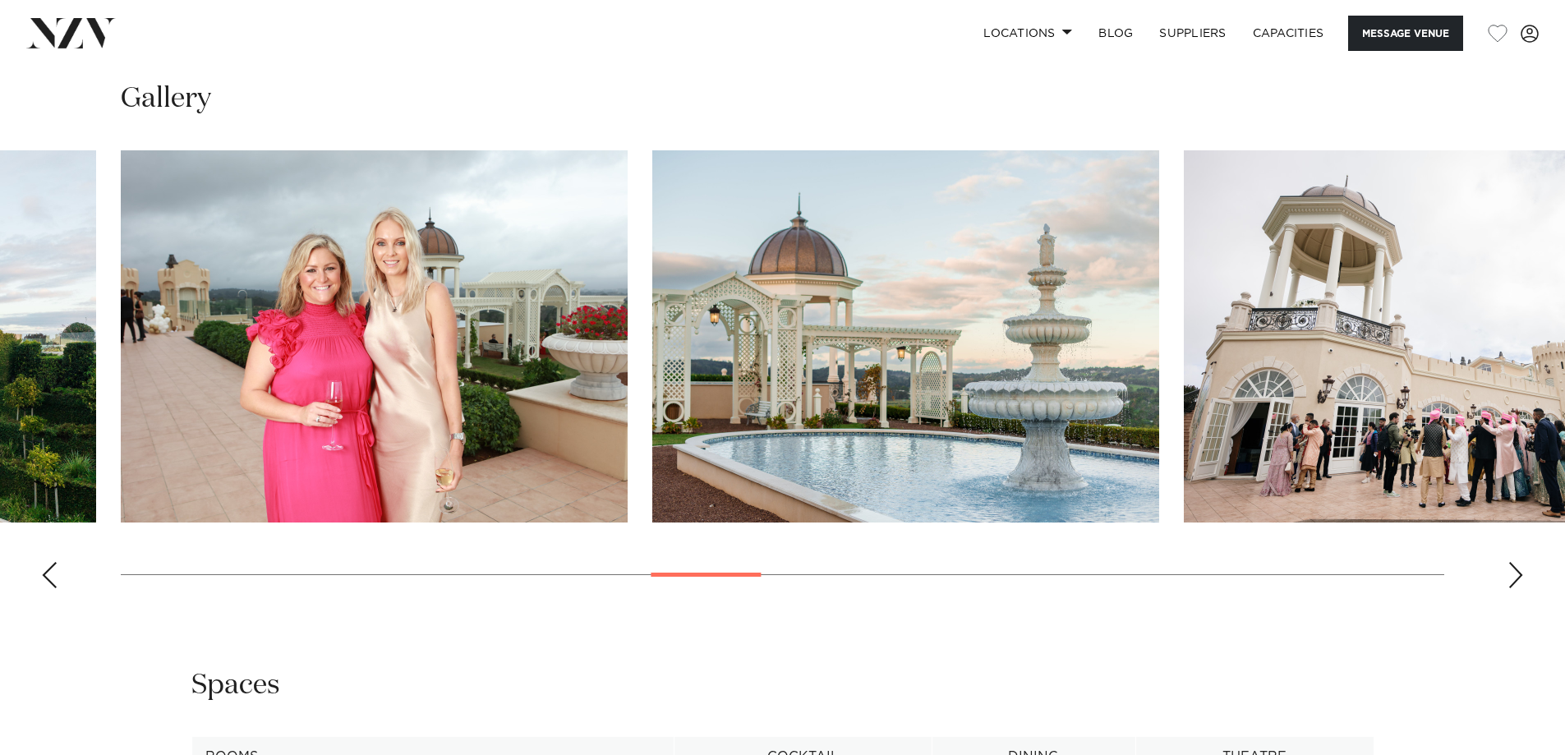
click at [1514, 564] on div "Next slide" at bounding box center [1515, 575] width 16 height 26
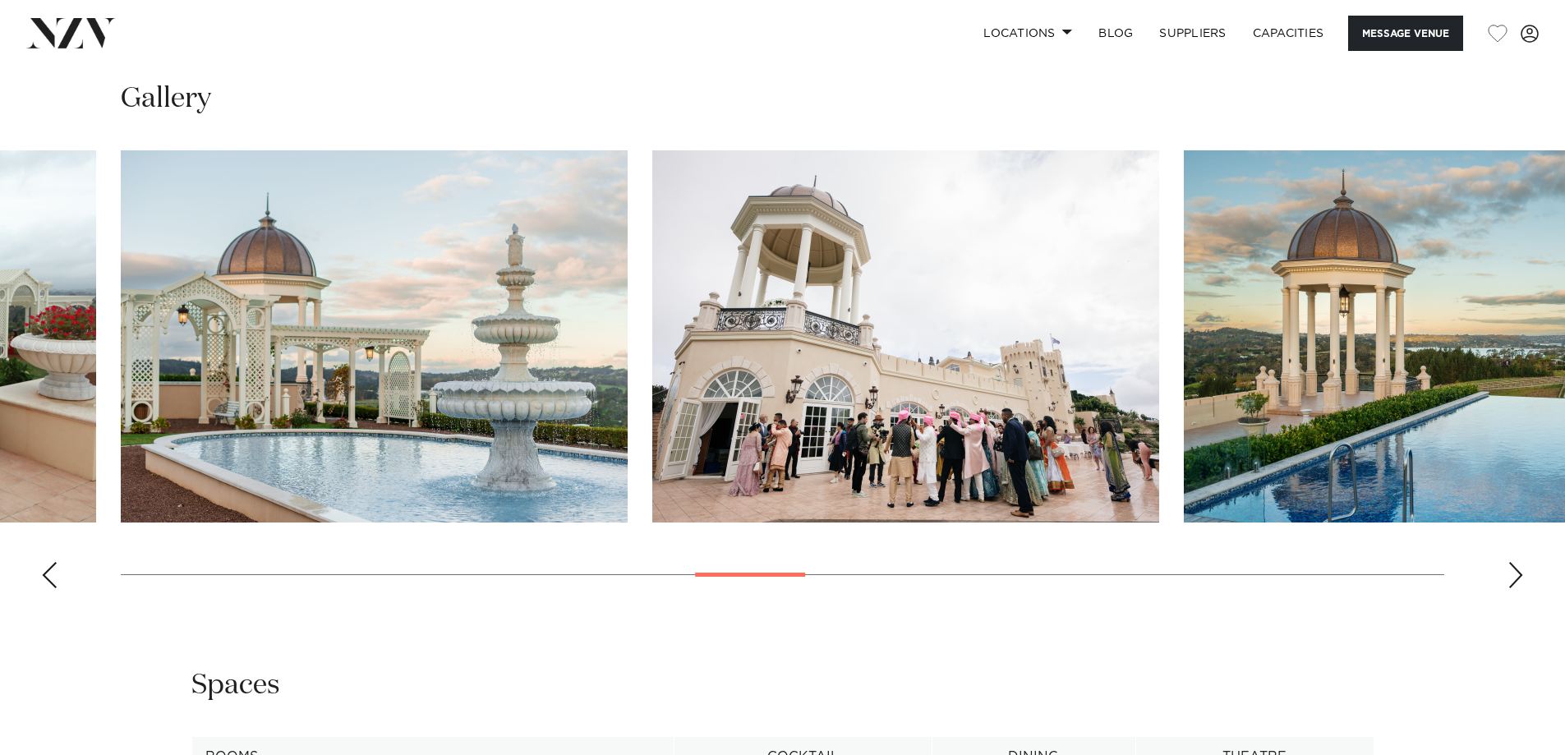
click at [1514, 564] on div "Next slide" at bounding box center [1515, 575] width 16 height 26
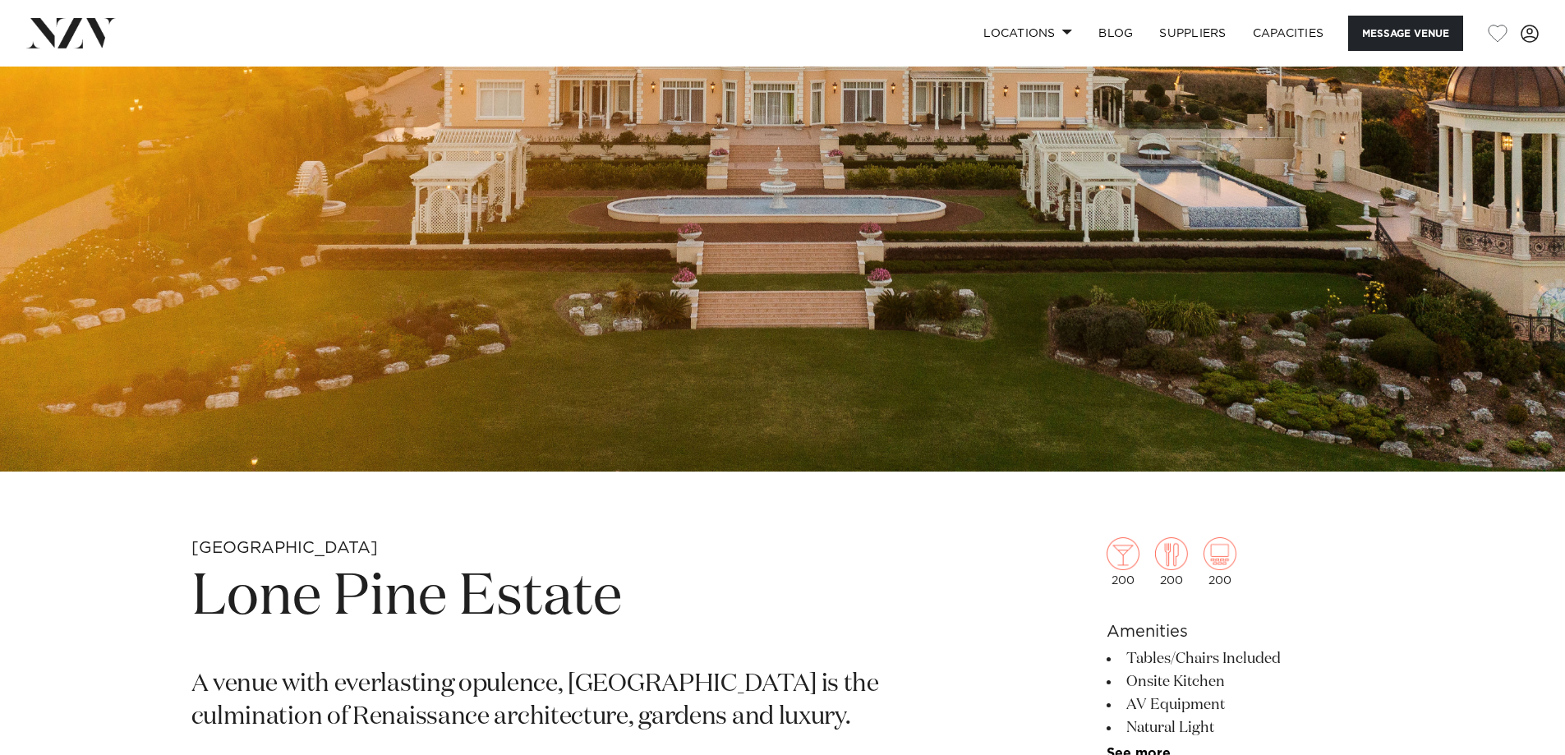
scroll to position [0, 0]
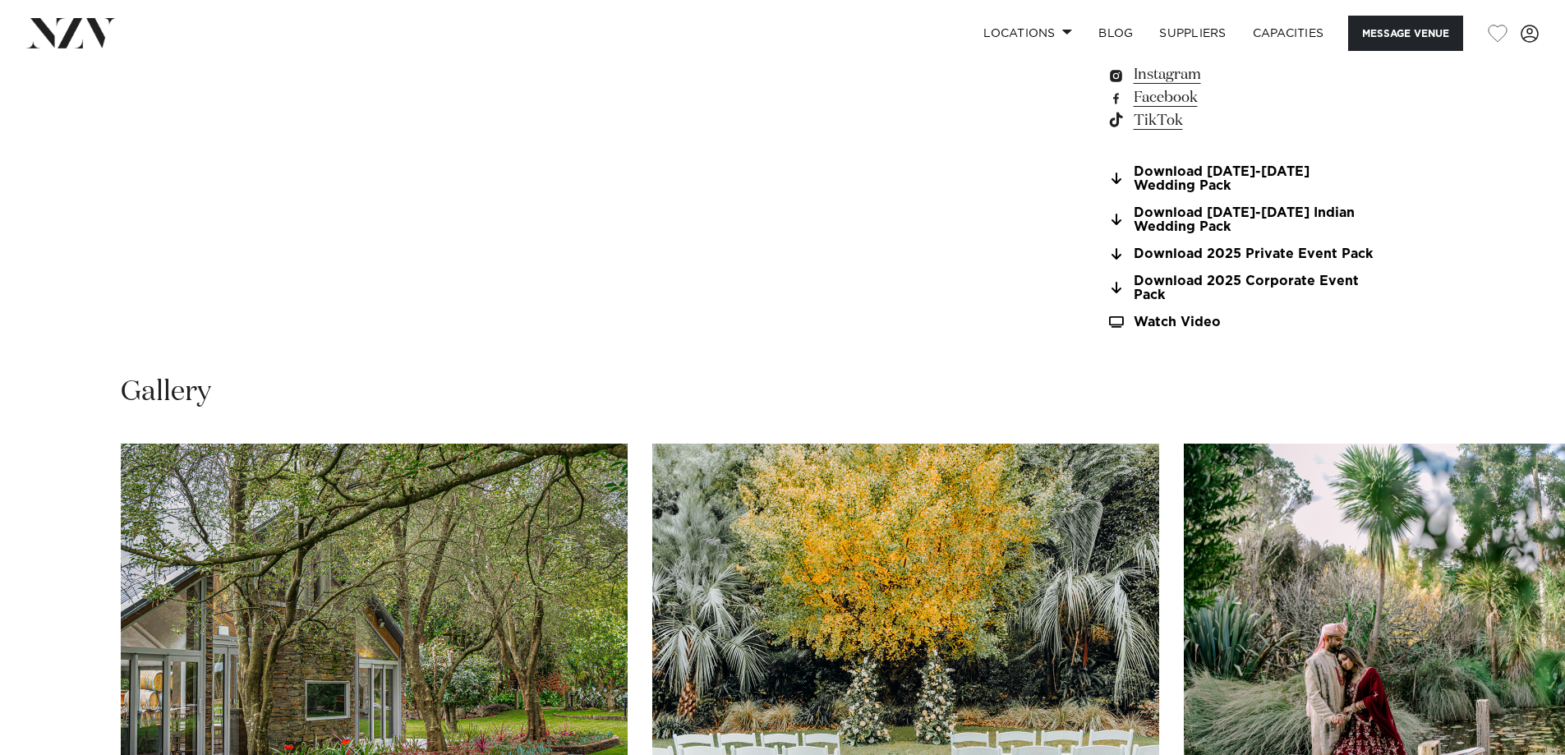
scroll to position [1807, 0]
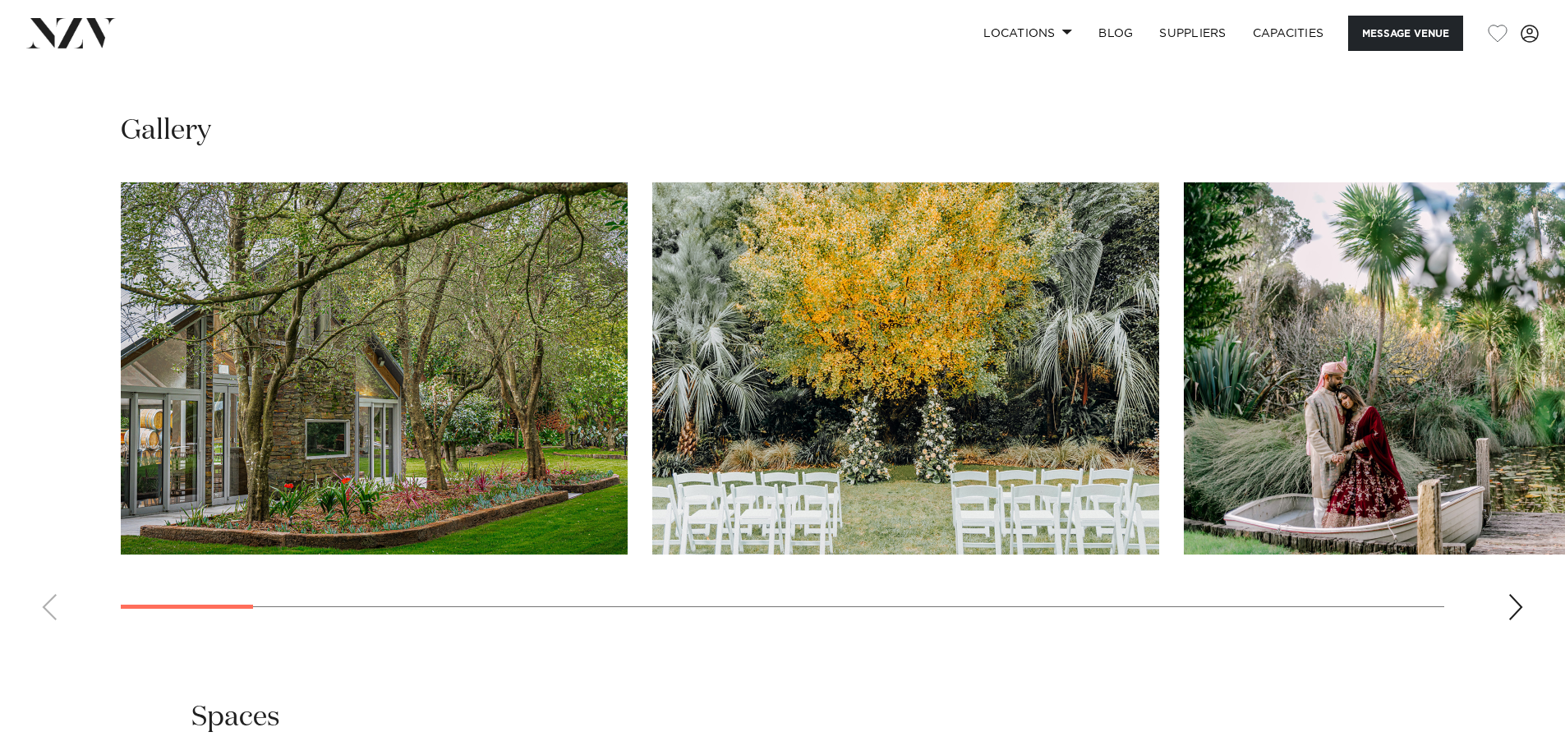
click at [1506, 585] on swiper-container at bounding box center [782, 407] width 1565 height 451
click at [1515, 594] on div "Next slide" at bounding box center [1515, 607] width 16 height 26
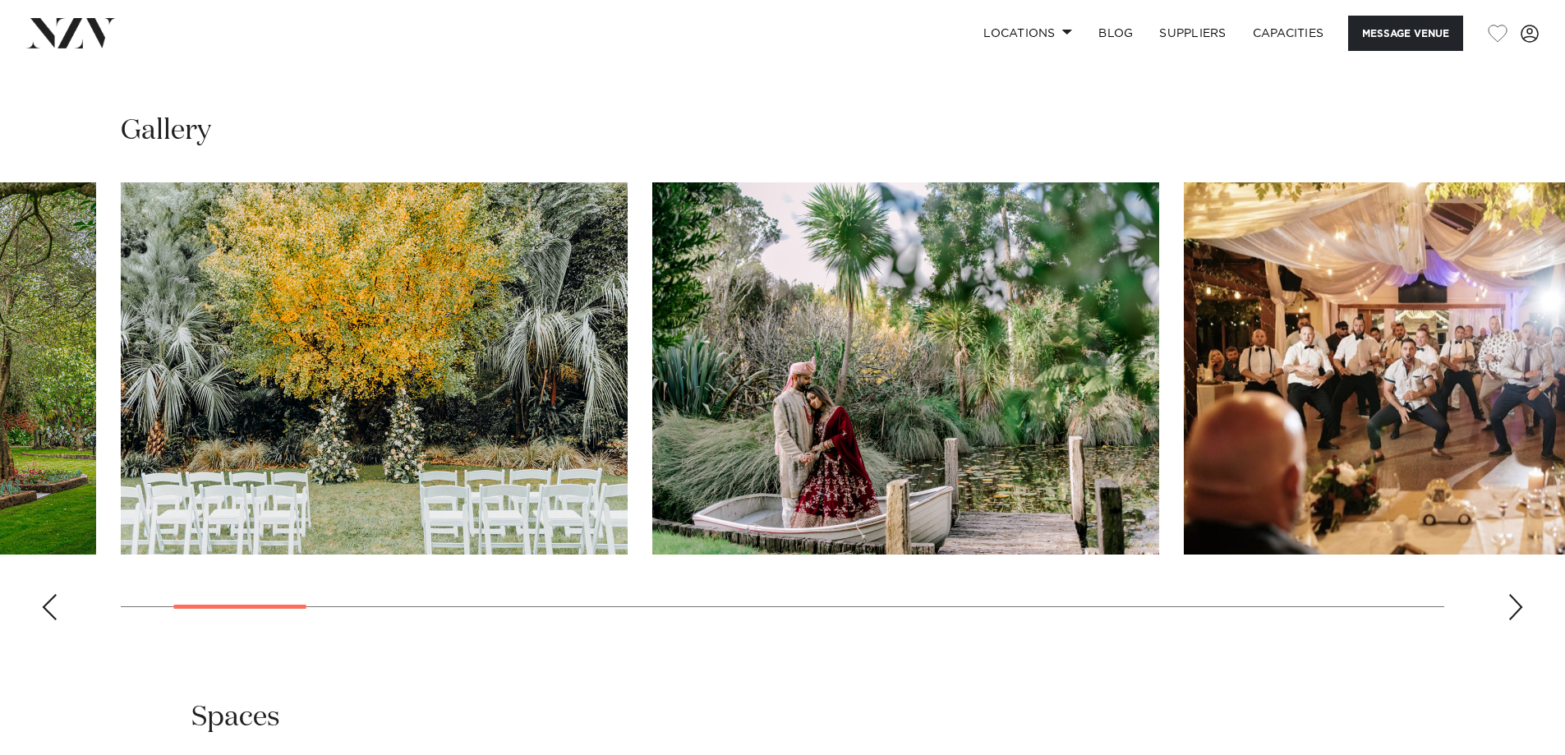
click at [1515, 594] on div "Next slide" at bounding box center [1515, 607] width 16 height 26
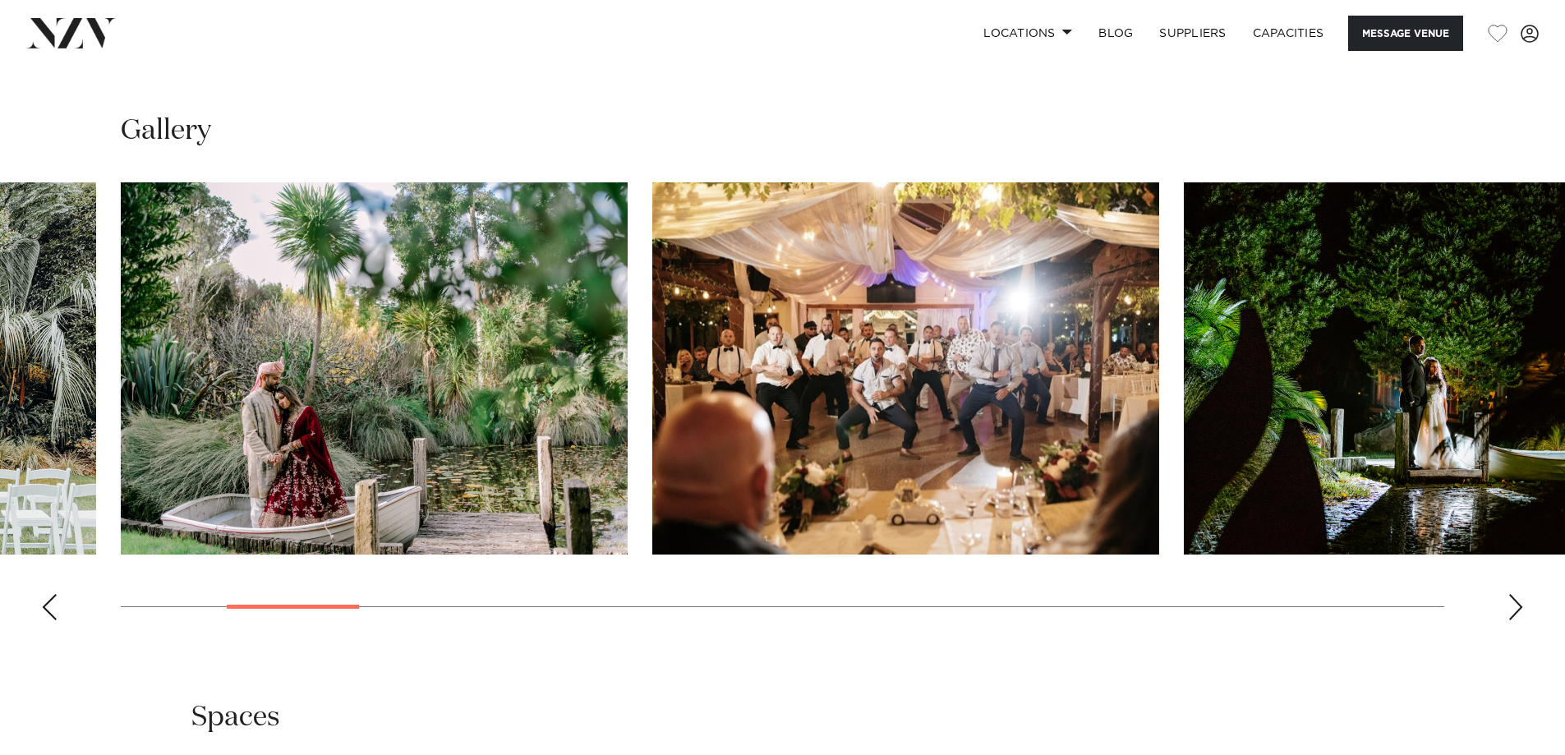
click at [1515, 594] on div "Next slide" at bounding box center [1515, 607] width 16 height 26
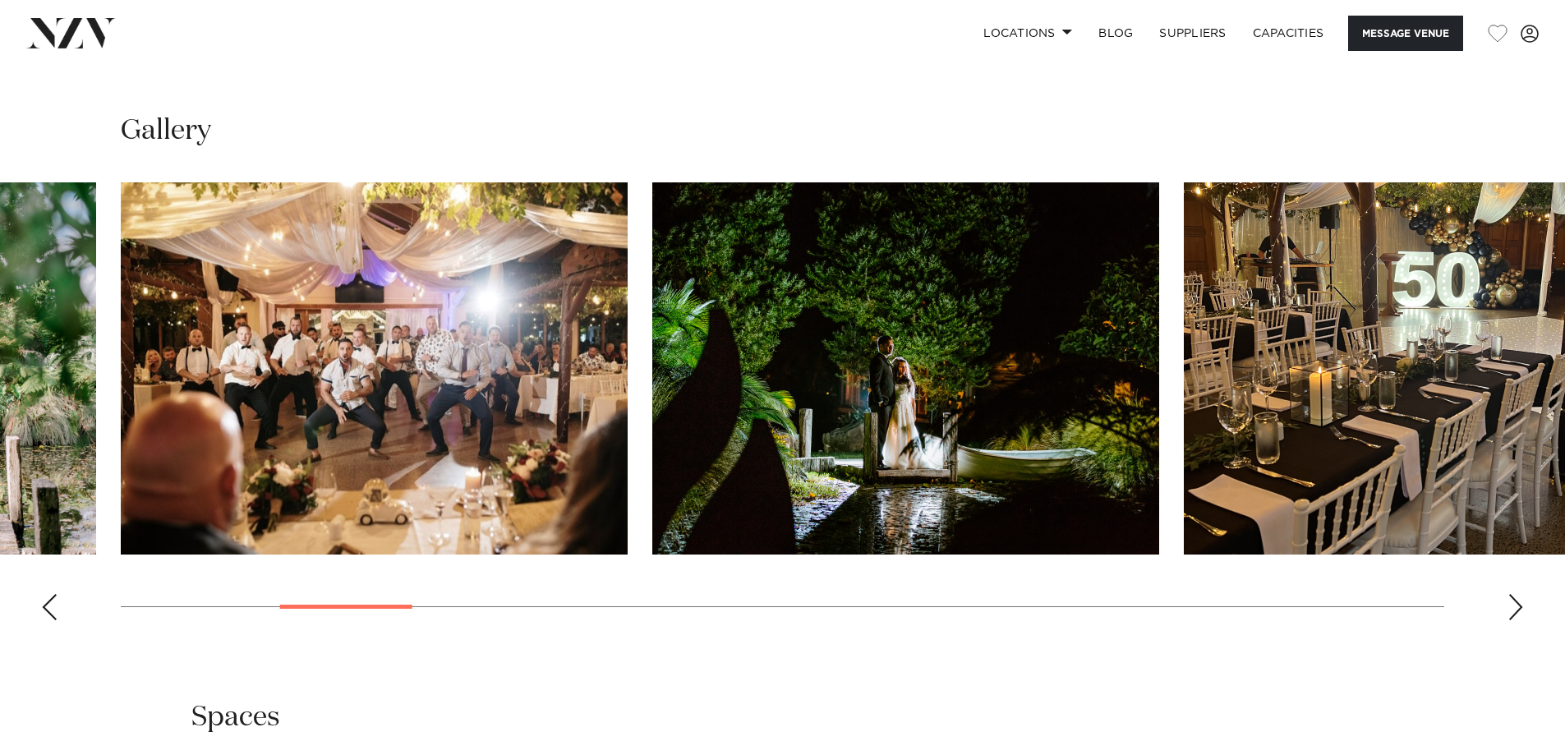
click at [1515, 594] on div "Next slide" at bounding box center [1515, 607] width 16 height 26
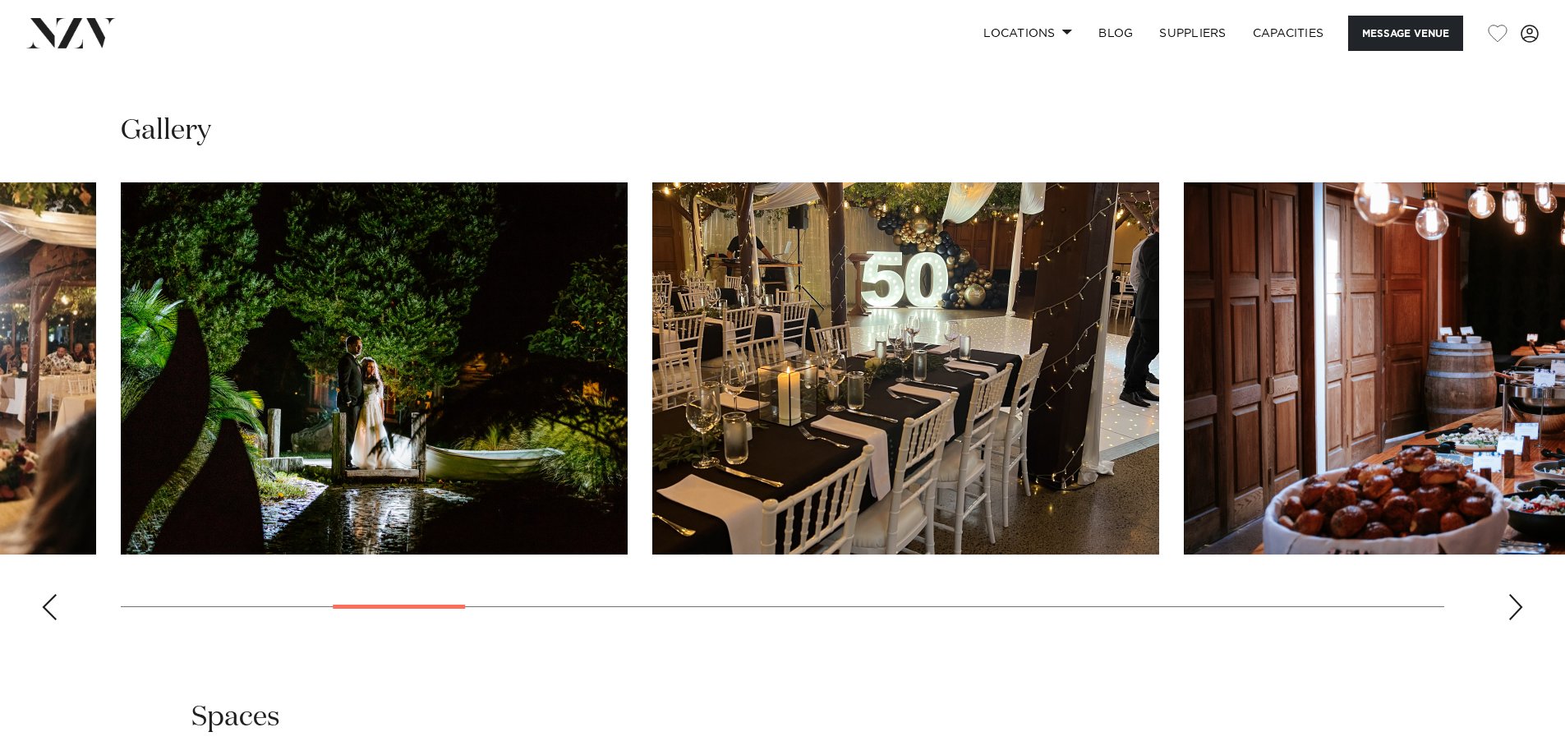
click at [1515, 594] on div "Next slide" at bounding box center [1515, 607] width 16 height 26
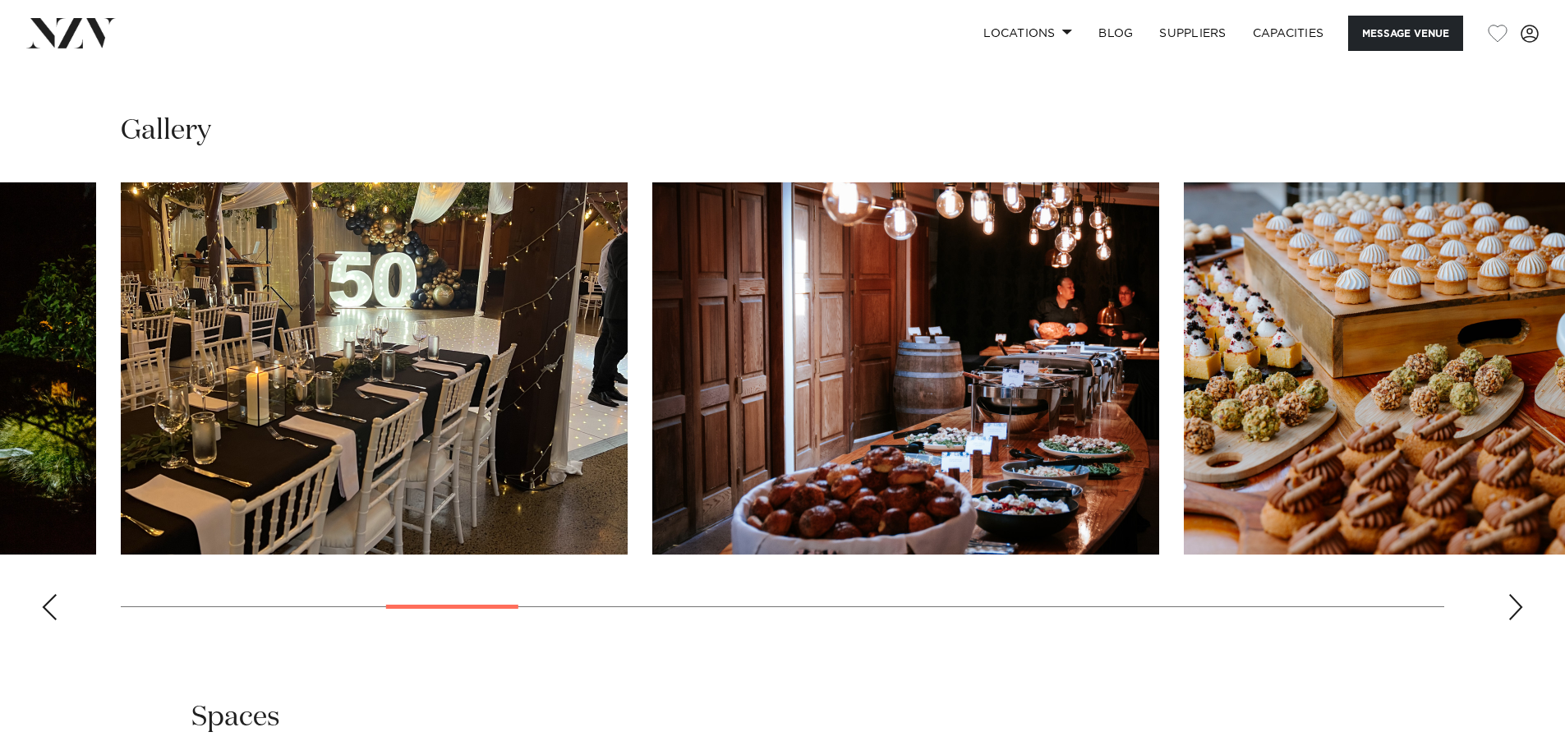
click at [1515, 594] on div "Next slide" at bounding box center [1515, 607] width 16 height 26
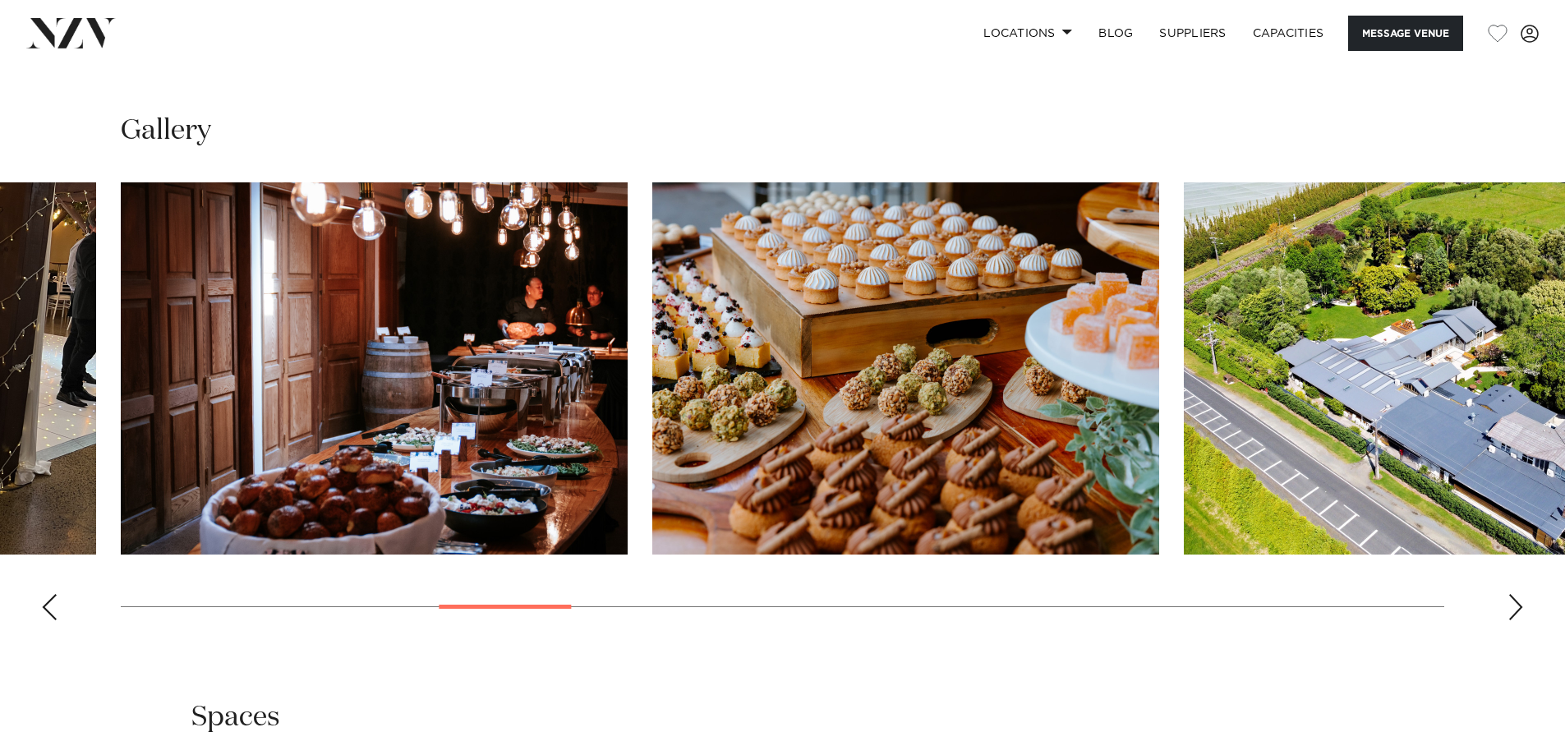
click at [1515, 594] on div "Next slide" at bounding box center [1515, 607] width 16 height 26
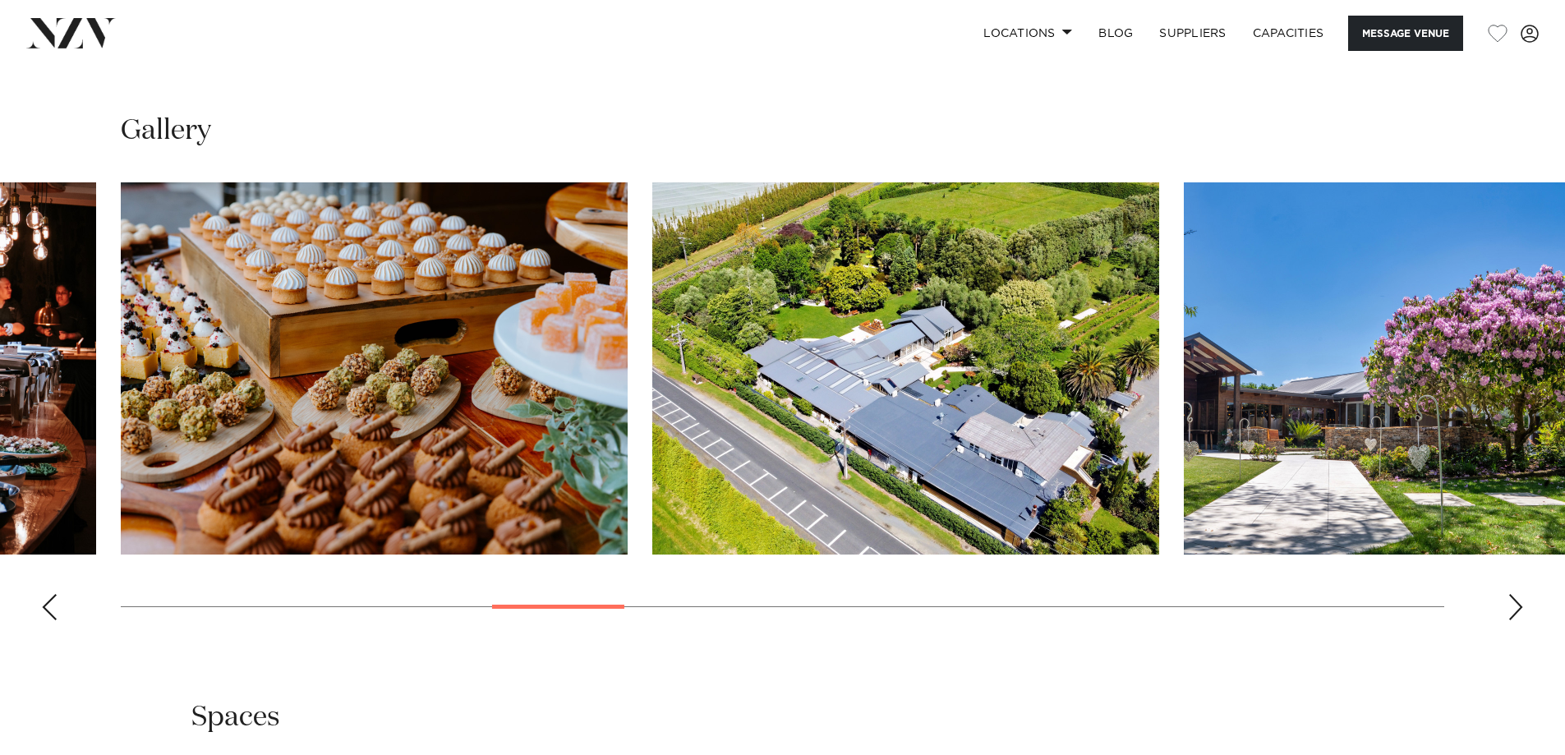
click at [1515, 594] on div "Next slide" at bounding box center [1515, 607] width 16 height 26
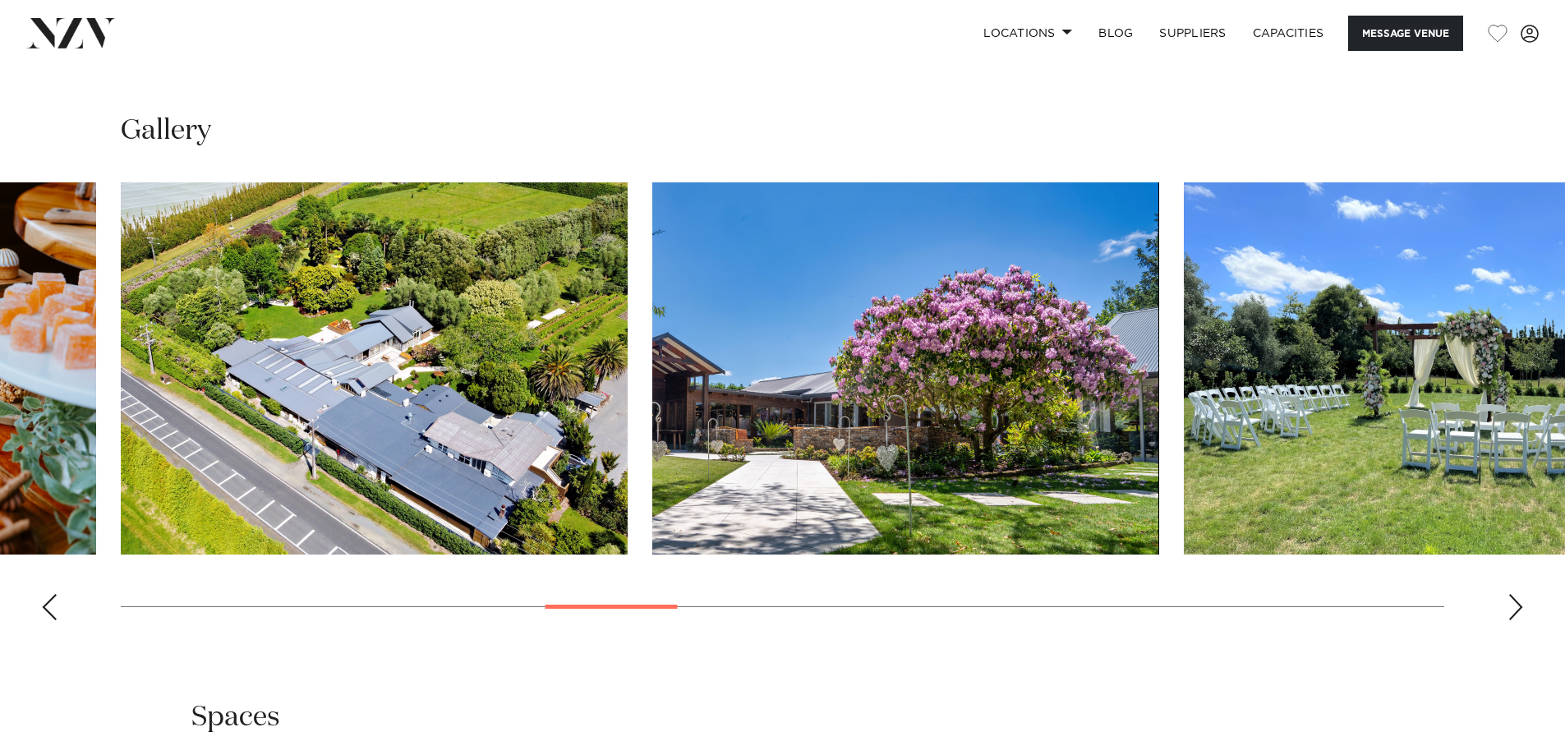
click at [1515, 594] on div "Next slide" at bounding box center [1515, 607] width 16 height 26
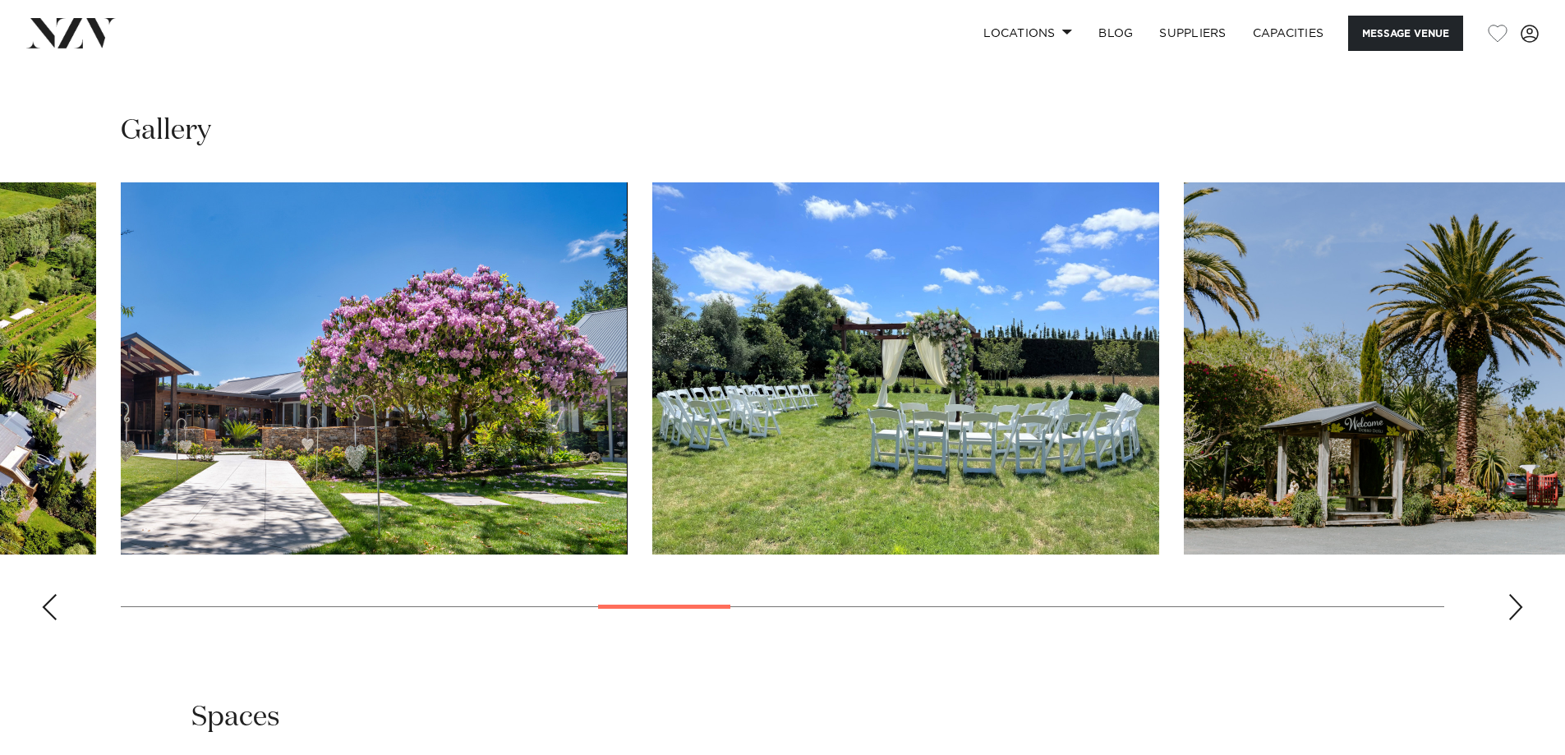
click at [1515, 594] on div "Next slide" at bounding box center [1515, 607] width 16 height 26
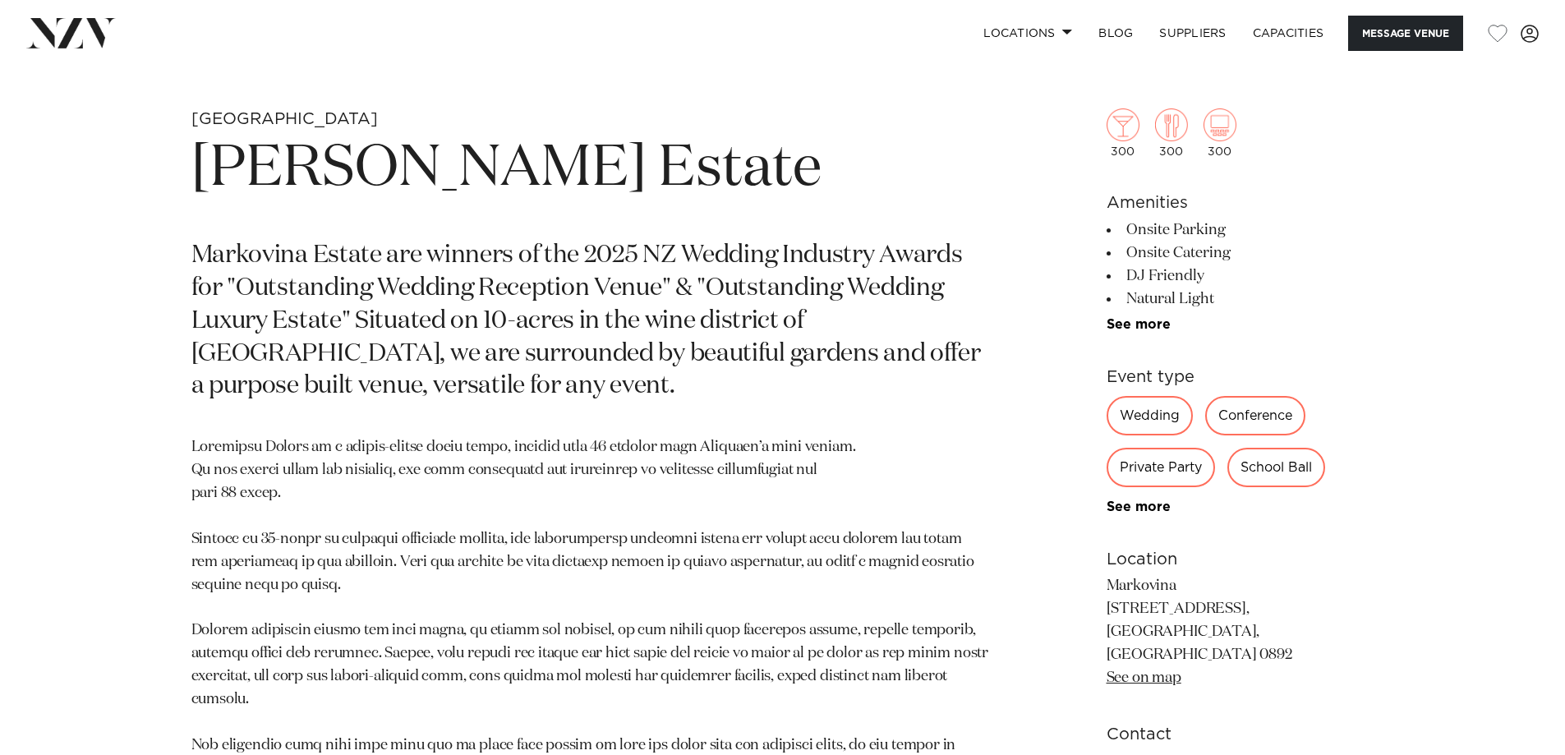
scroll to position [903, 0]
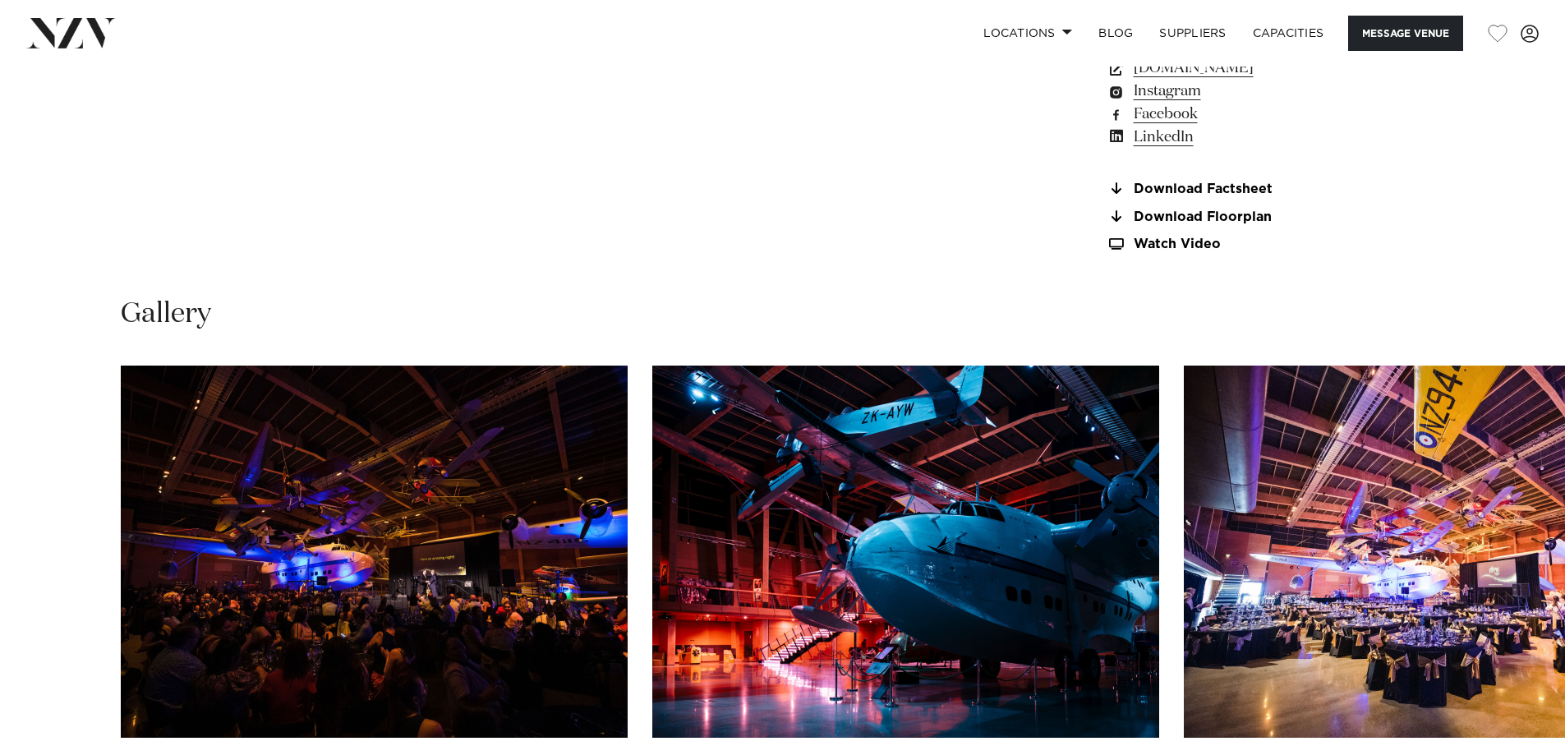
scroll to position [1725, 0]
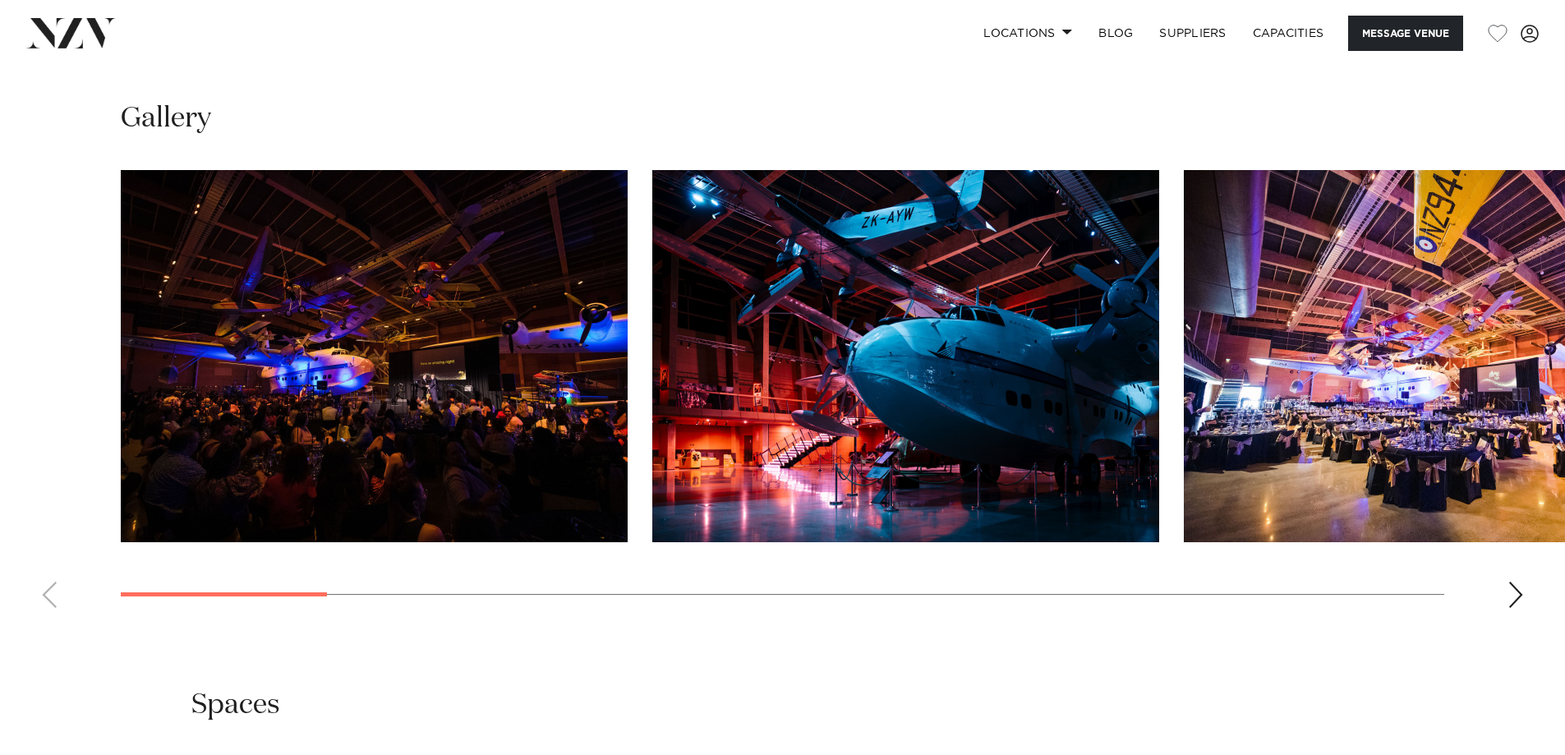
click at [1518, 582] on div "Next slide" at bounding box center [1515, 595] width 16 height 26
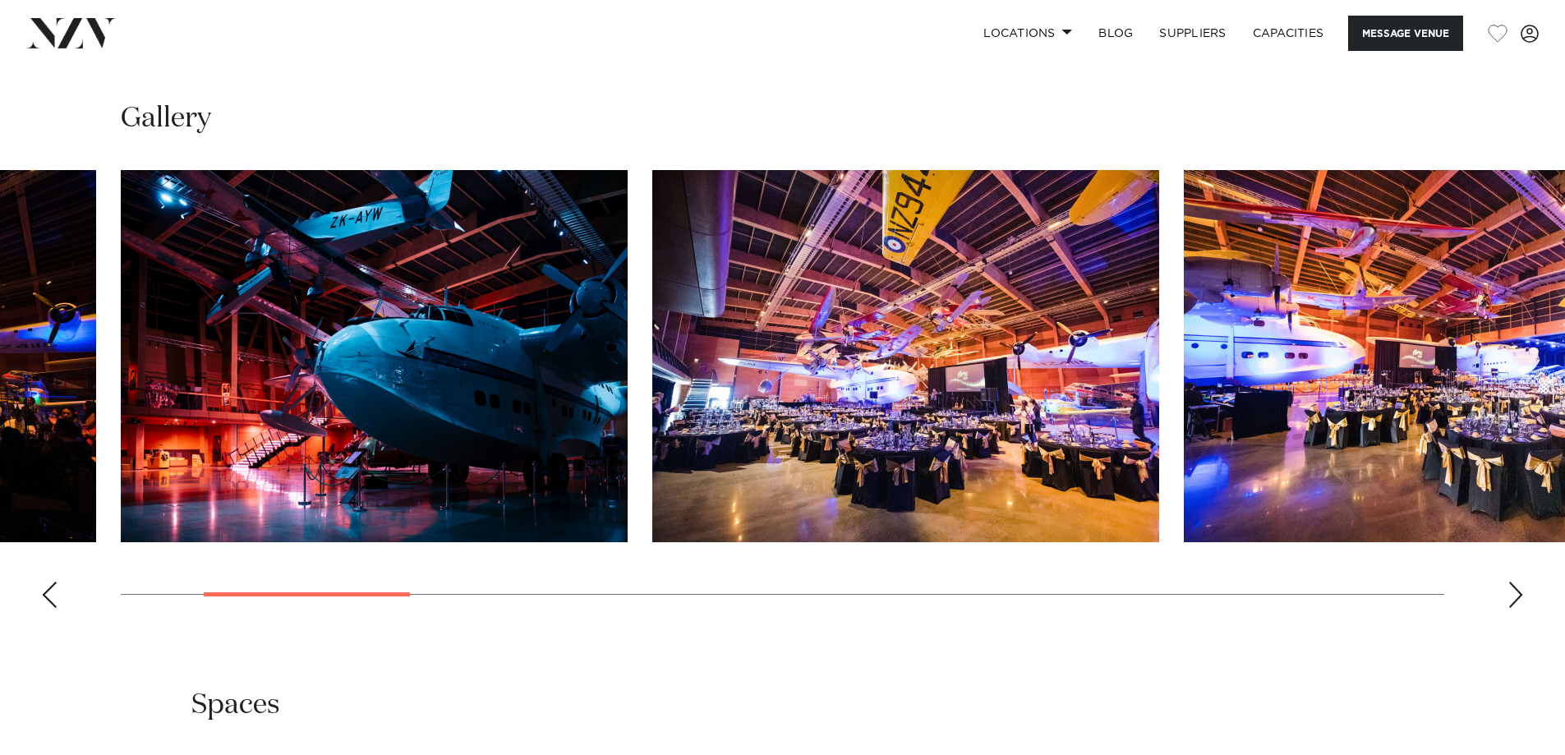
click at [1518, 582] on div "Next slide" at bounding box center [1515, 595] width 16 height 26
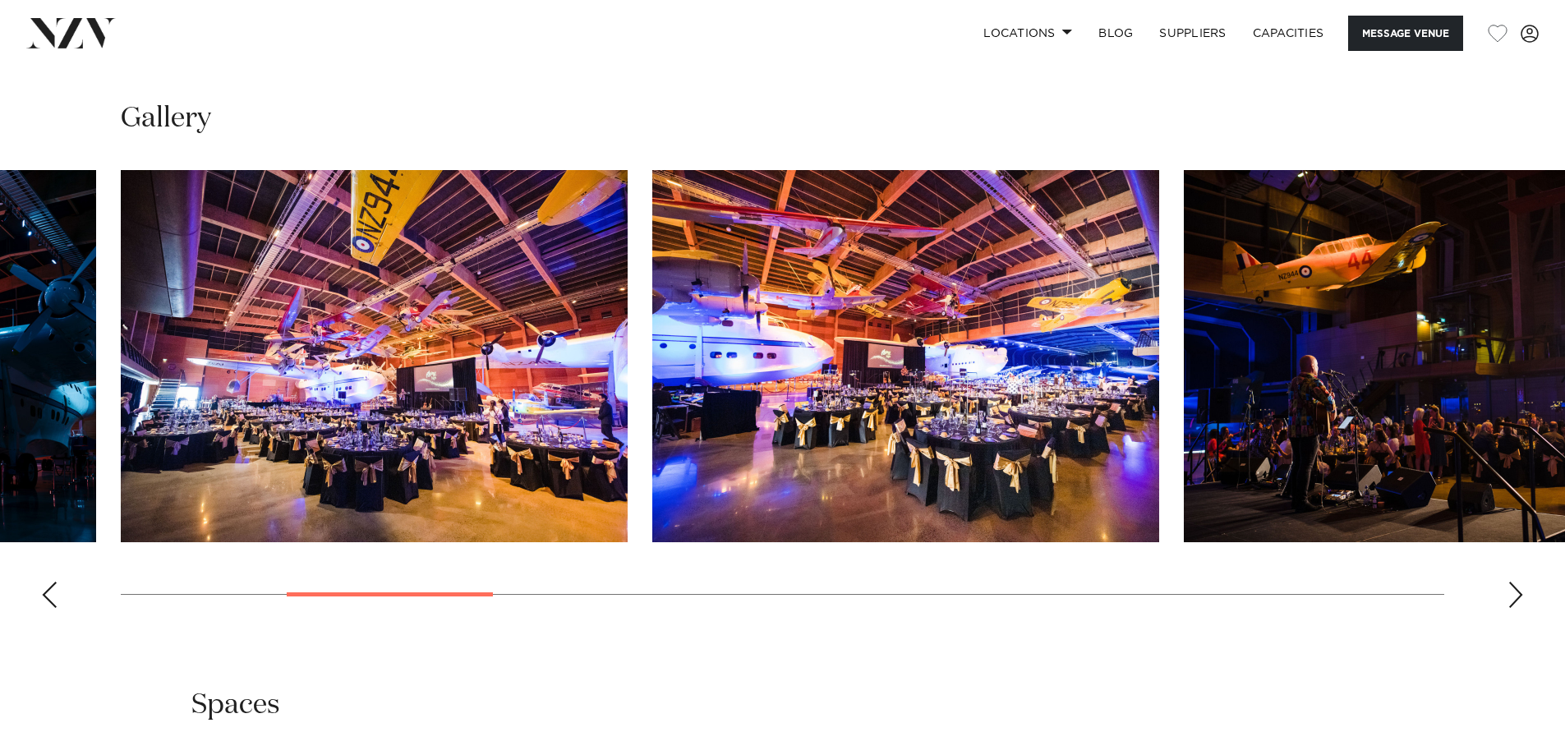
click at [1518, 582] on div "Next slide" at bounding box center [1515, 595] width 16 height 26
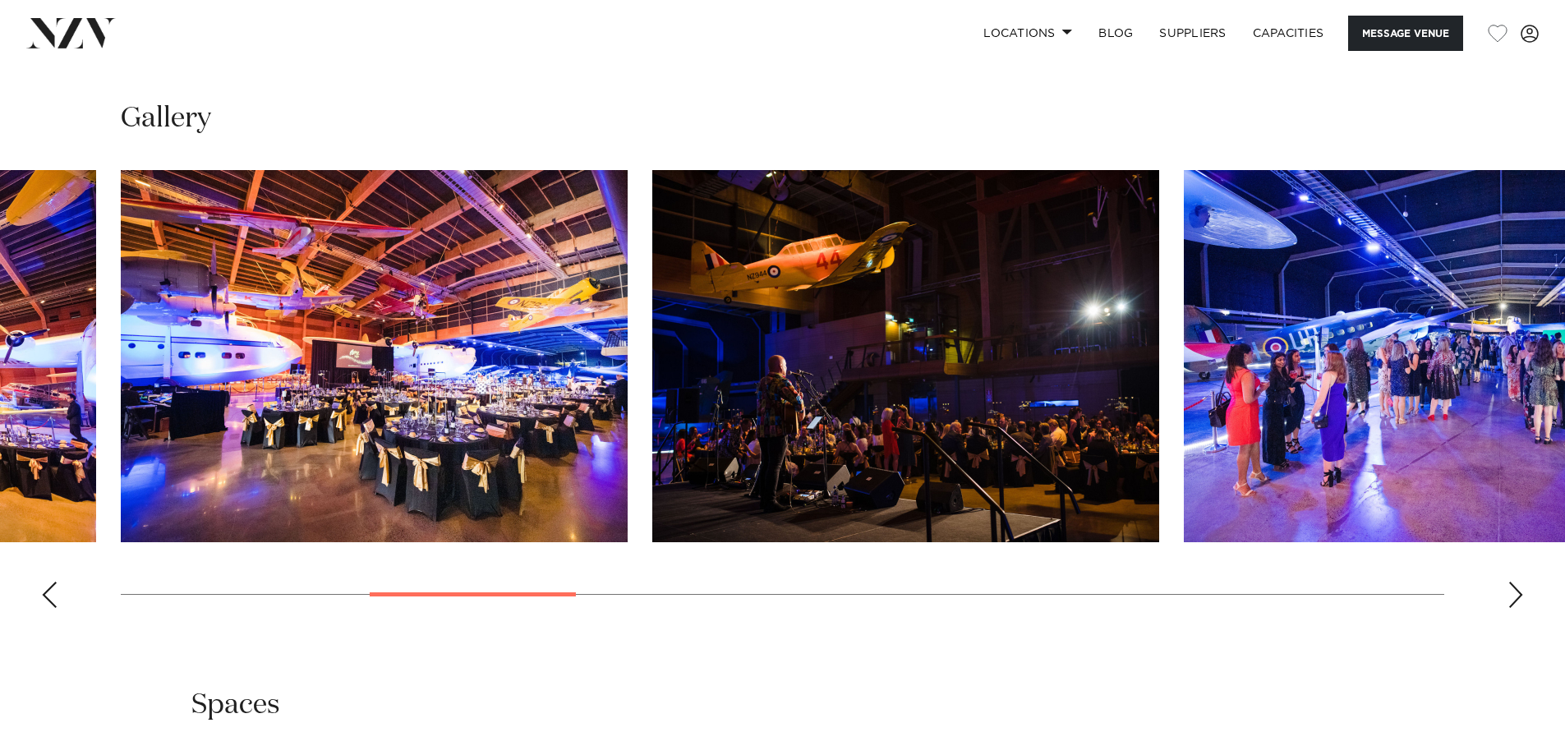
click at [1518, 582] on div "Next slide" at bounding box center [1515, 595] width 16 height 26
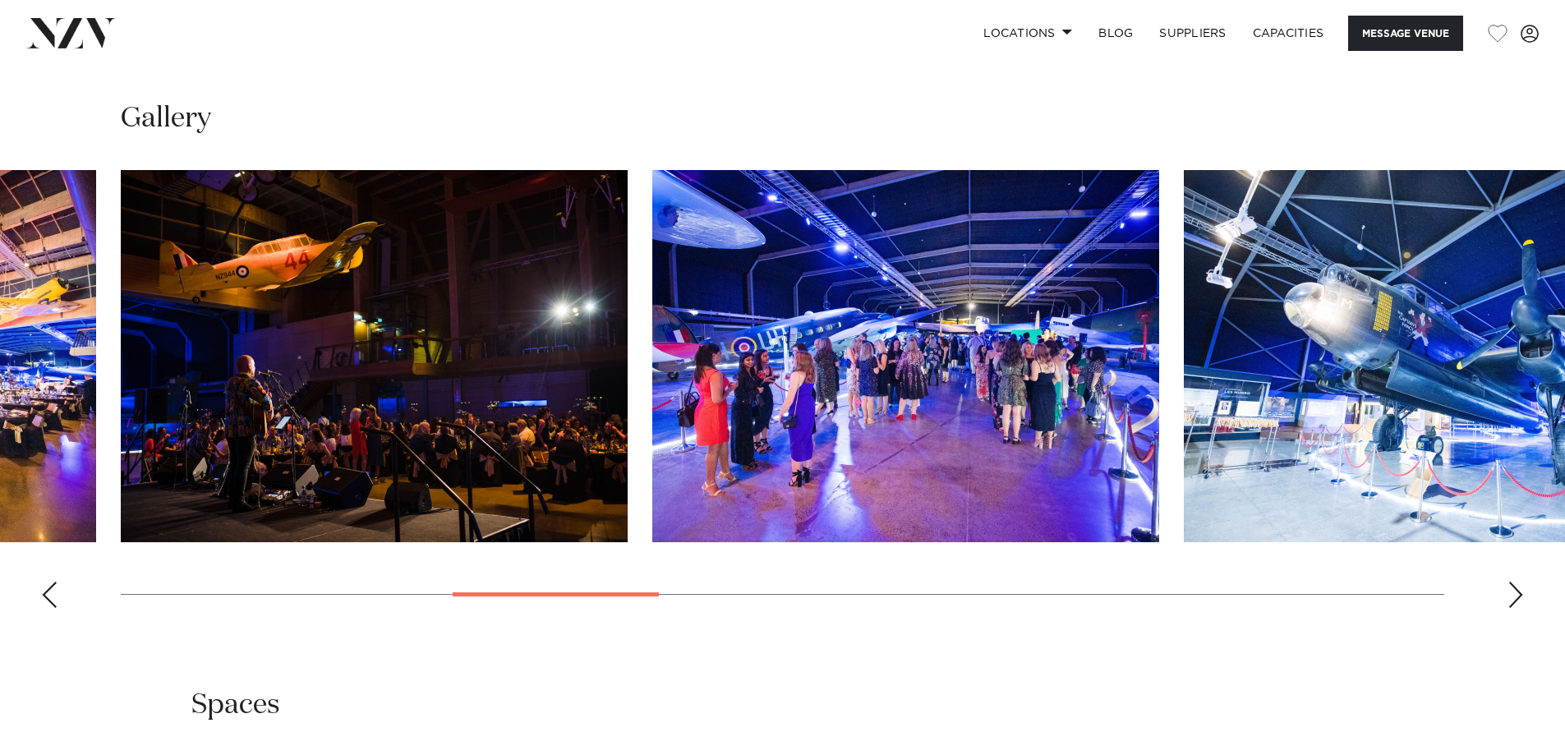
click at [1518, 582] on div "Next slide" at bounding box center [1515, 595] width 16 height 26
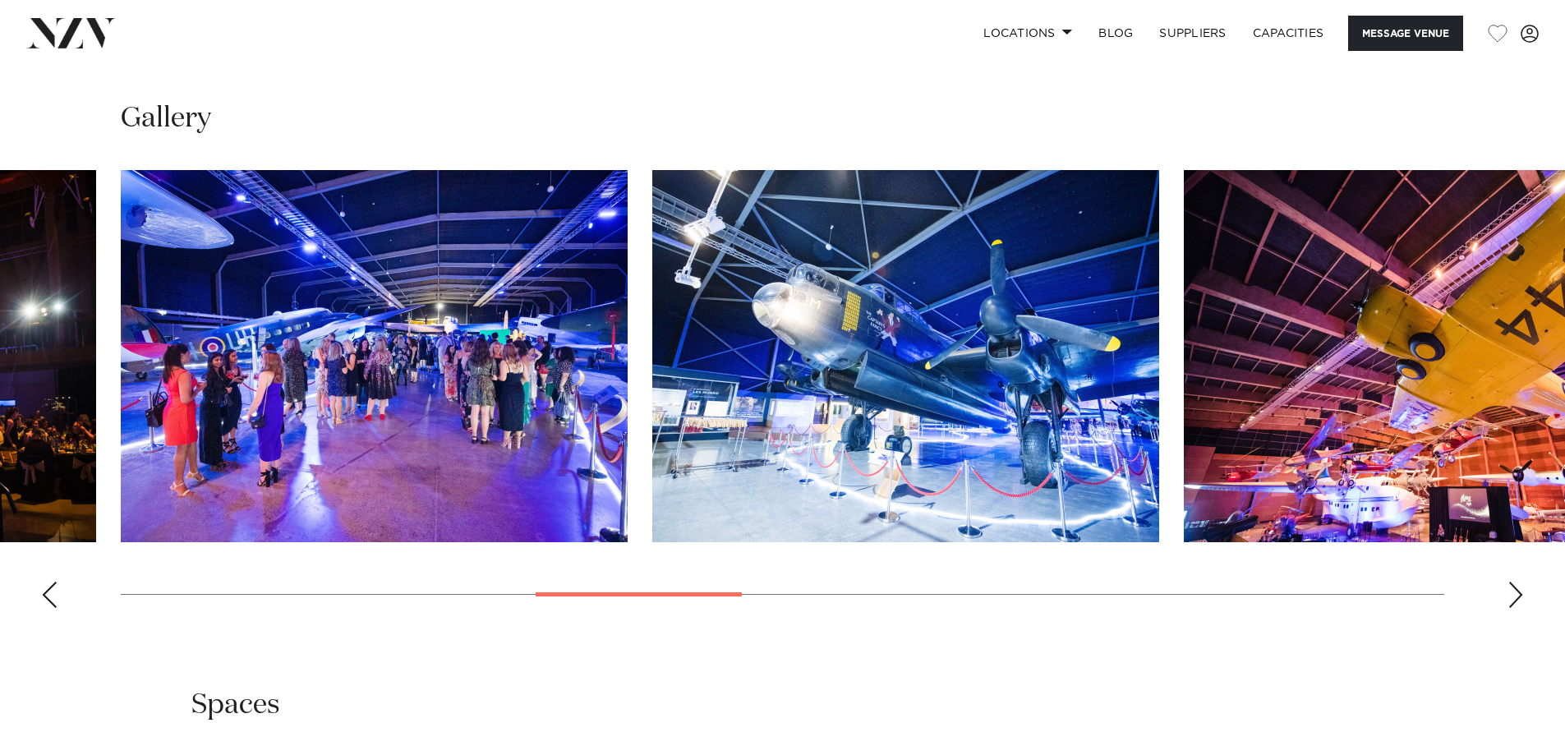
click at [1518, 582] on div "Next slide" at bounding box center [1515, 595] width 16 height 26
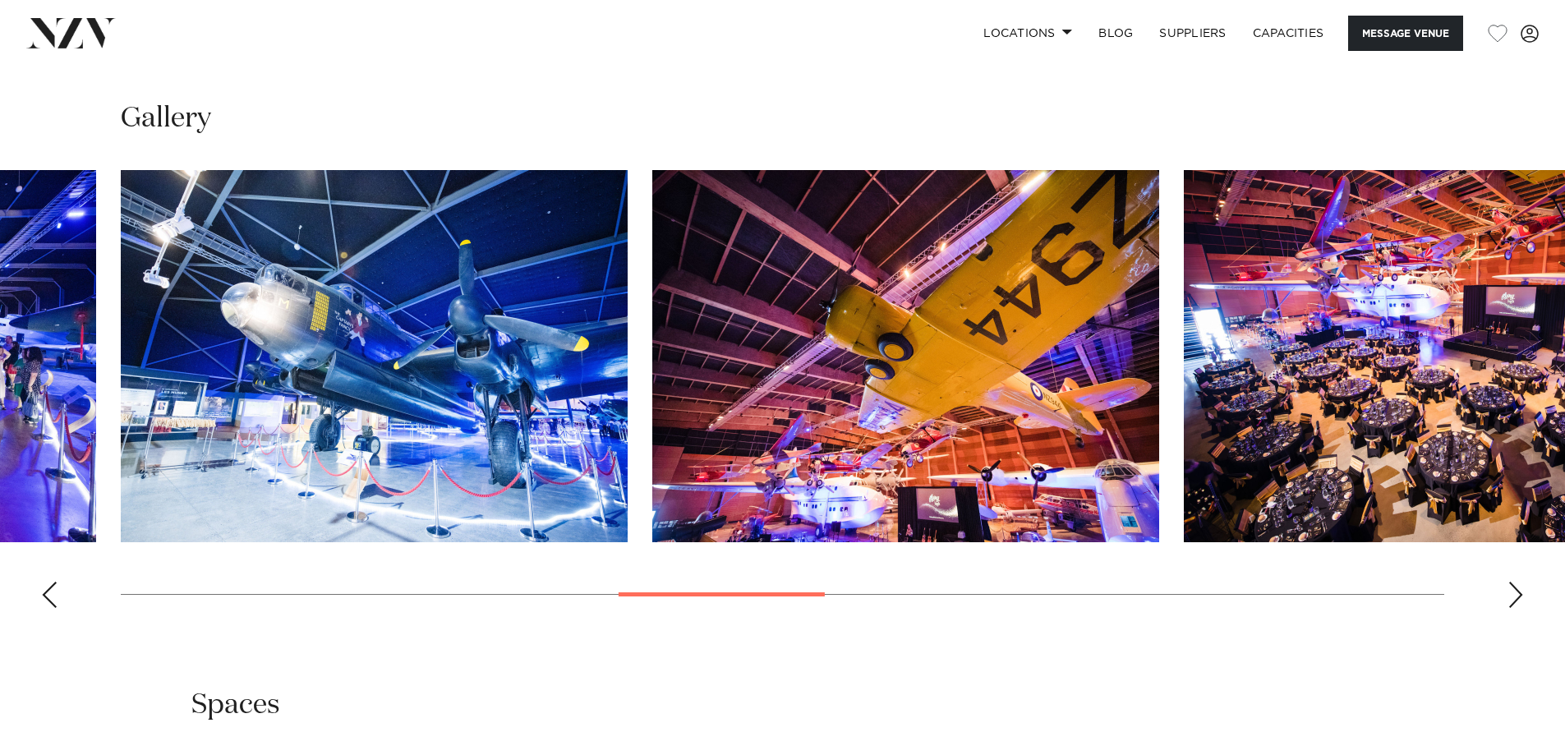
click at [1518, 582] on div "Next slide" at bounding box center [1515, 595] width 16 height 26
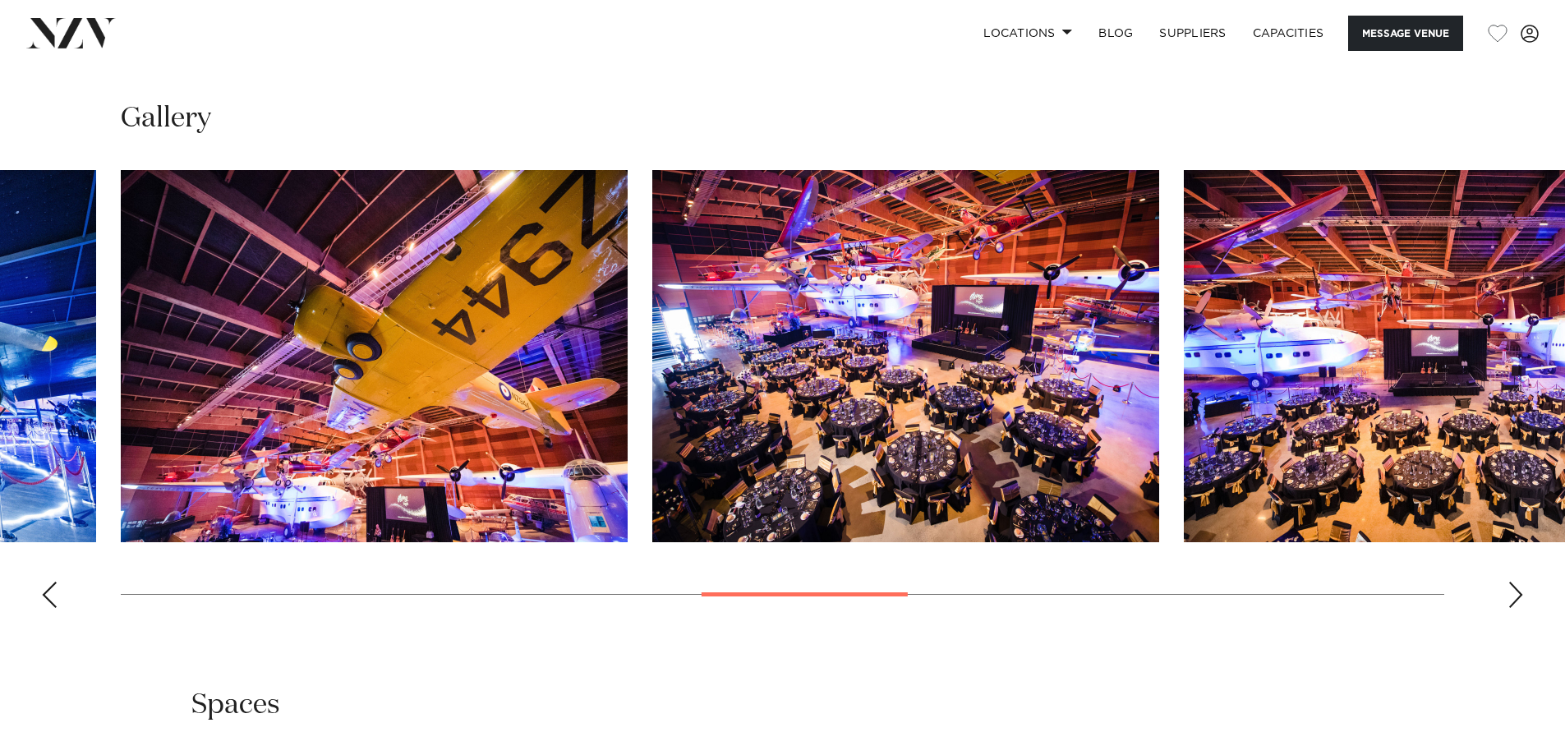
click at [1518, 582] on div "Next slide" at bounding box center [1515, 595] width 16 height 26
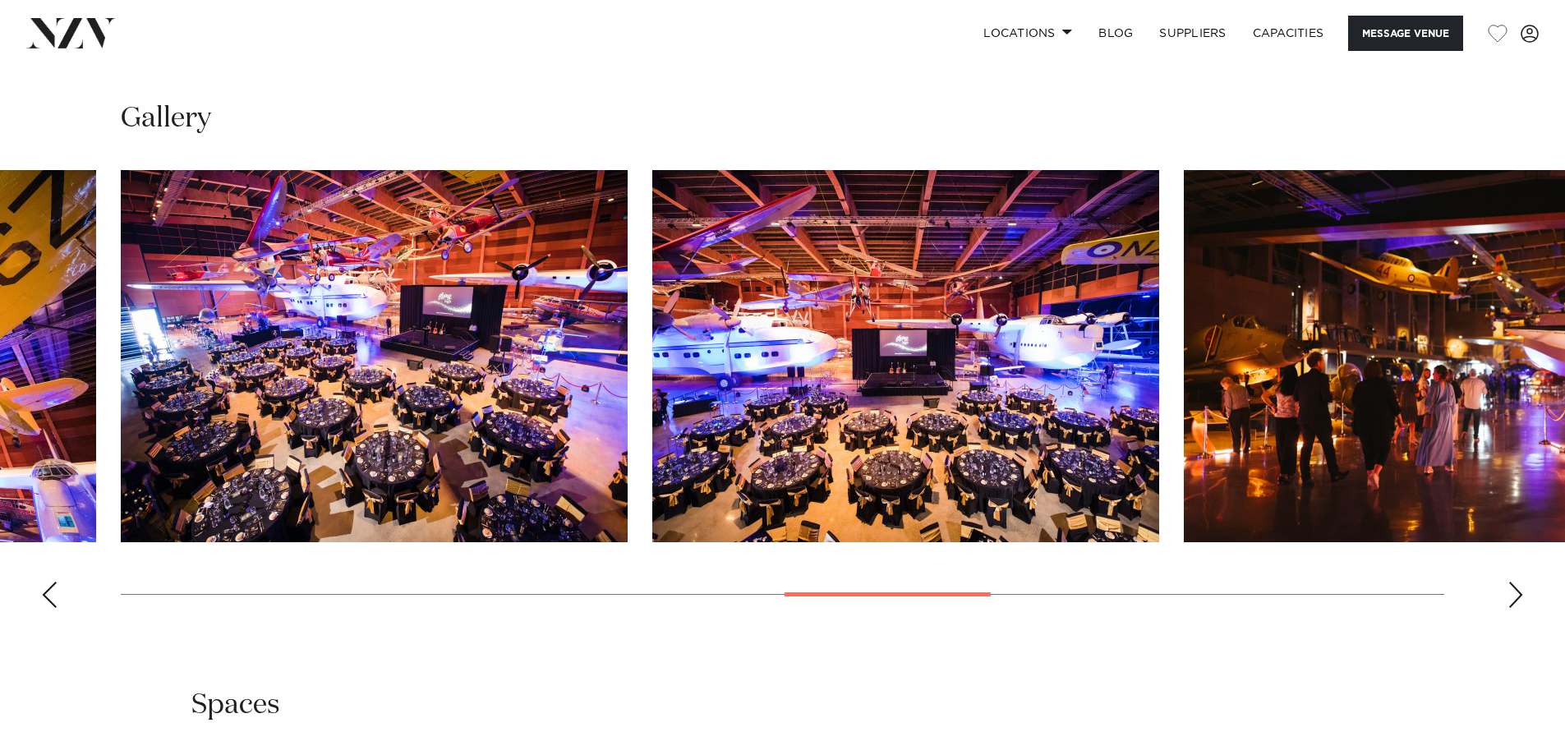
click at [1518, 582] on div "Next slide" at bounding box center [1515, 595] width 16 height 26
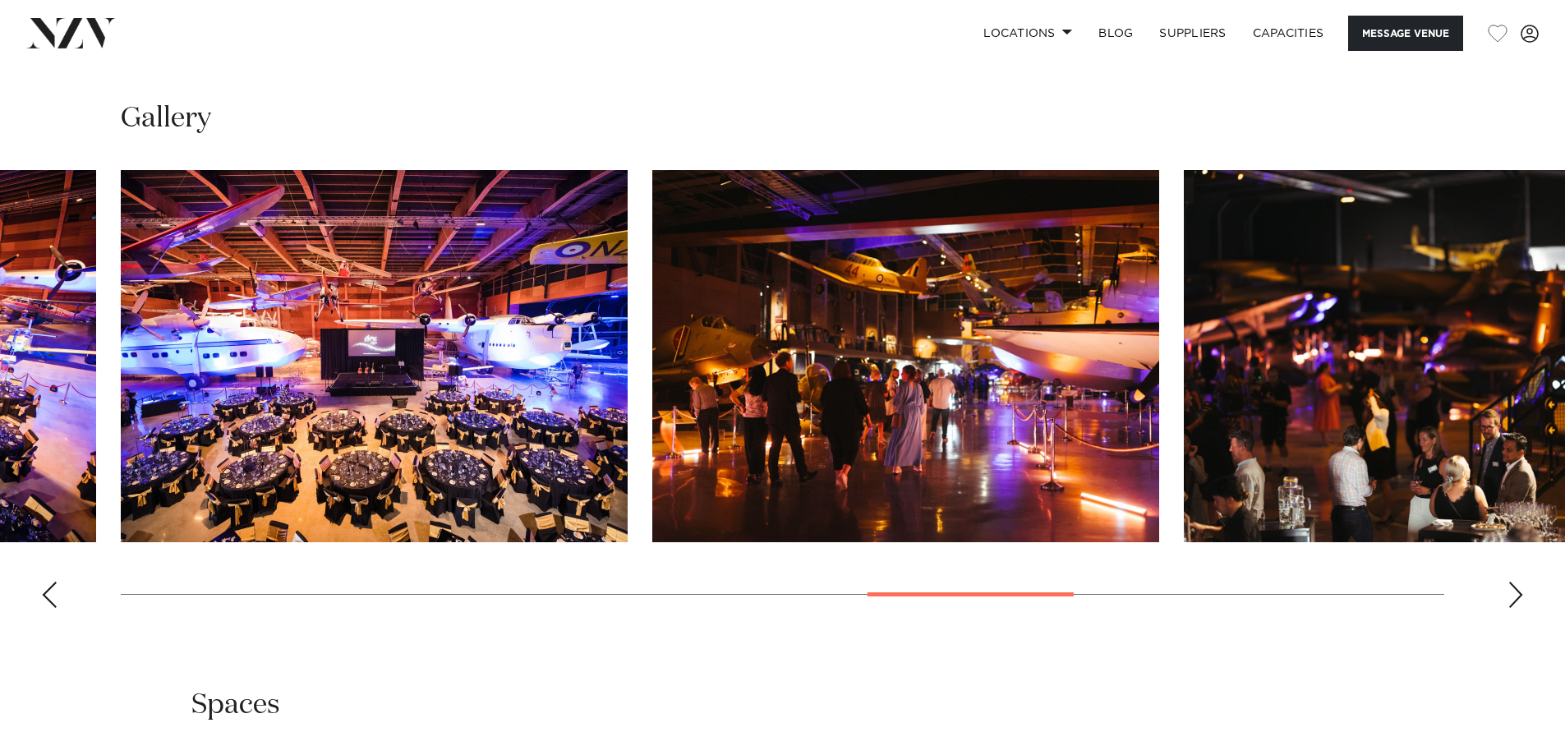
click at [1518, 582] on div "Next slide" at bounding box center [1515, 595] width 16 height 26
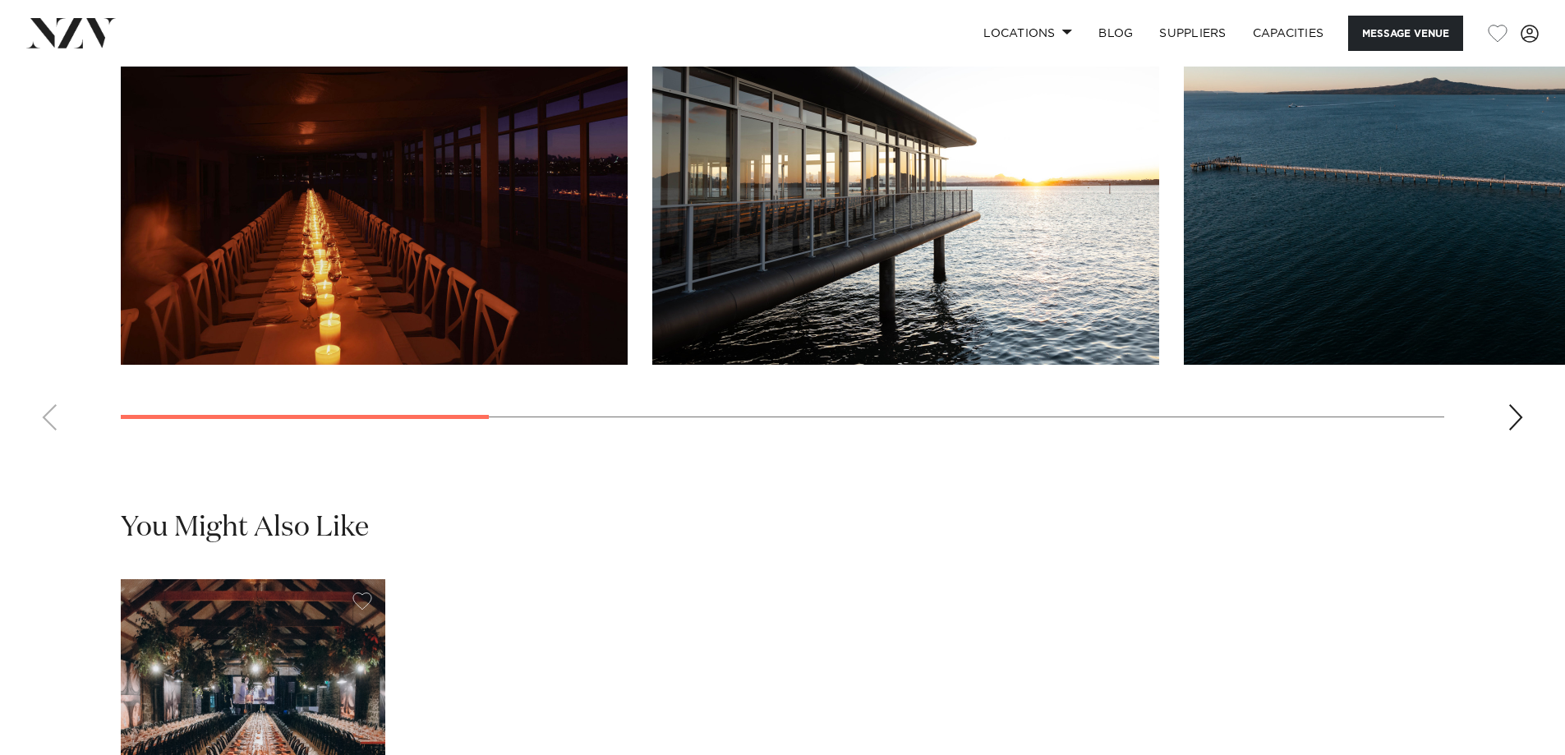
scroll to position [1725, 0]
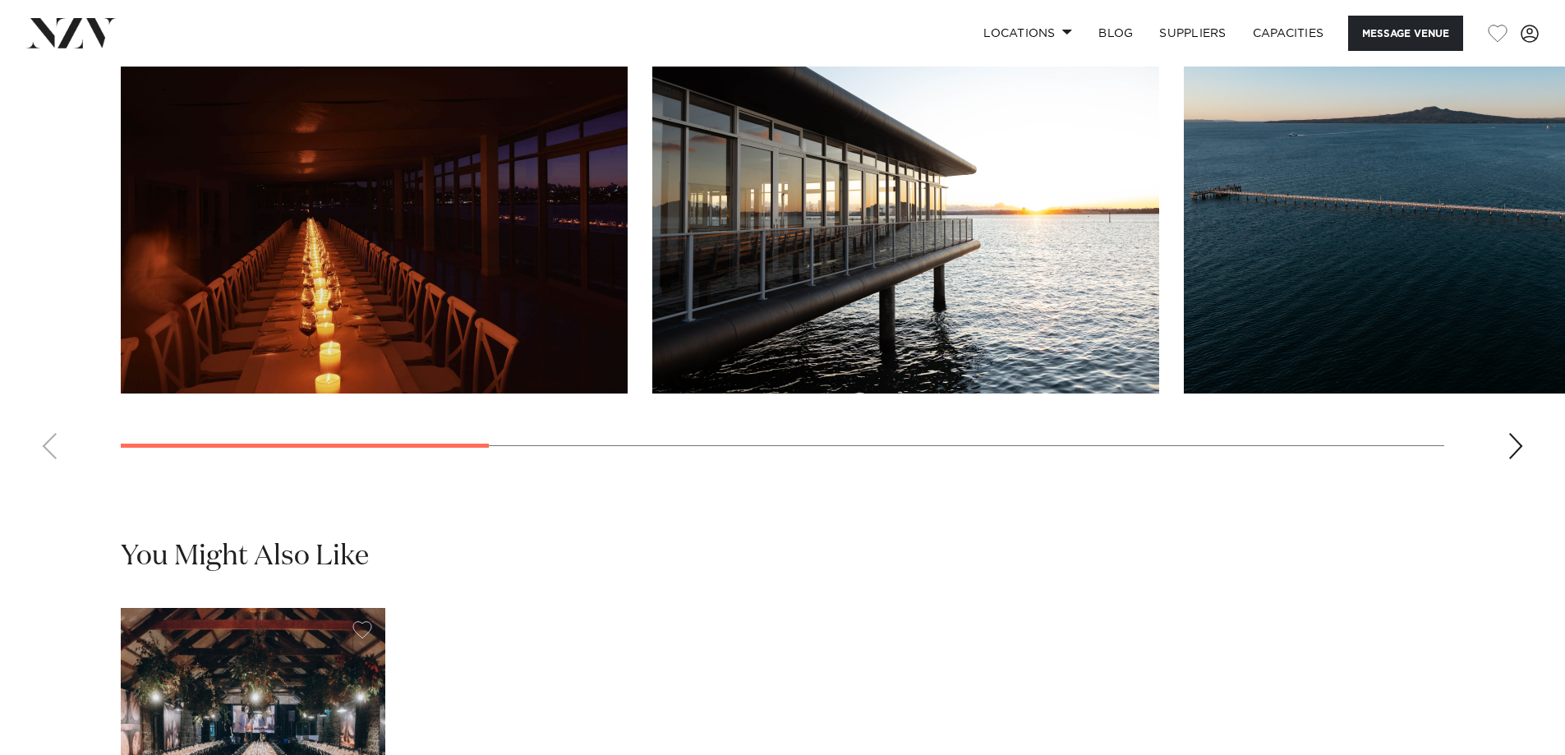
click at [1507, 459] on div "Next slide" at bounding box center [1515, 446] width 16 height 26
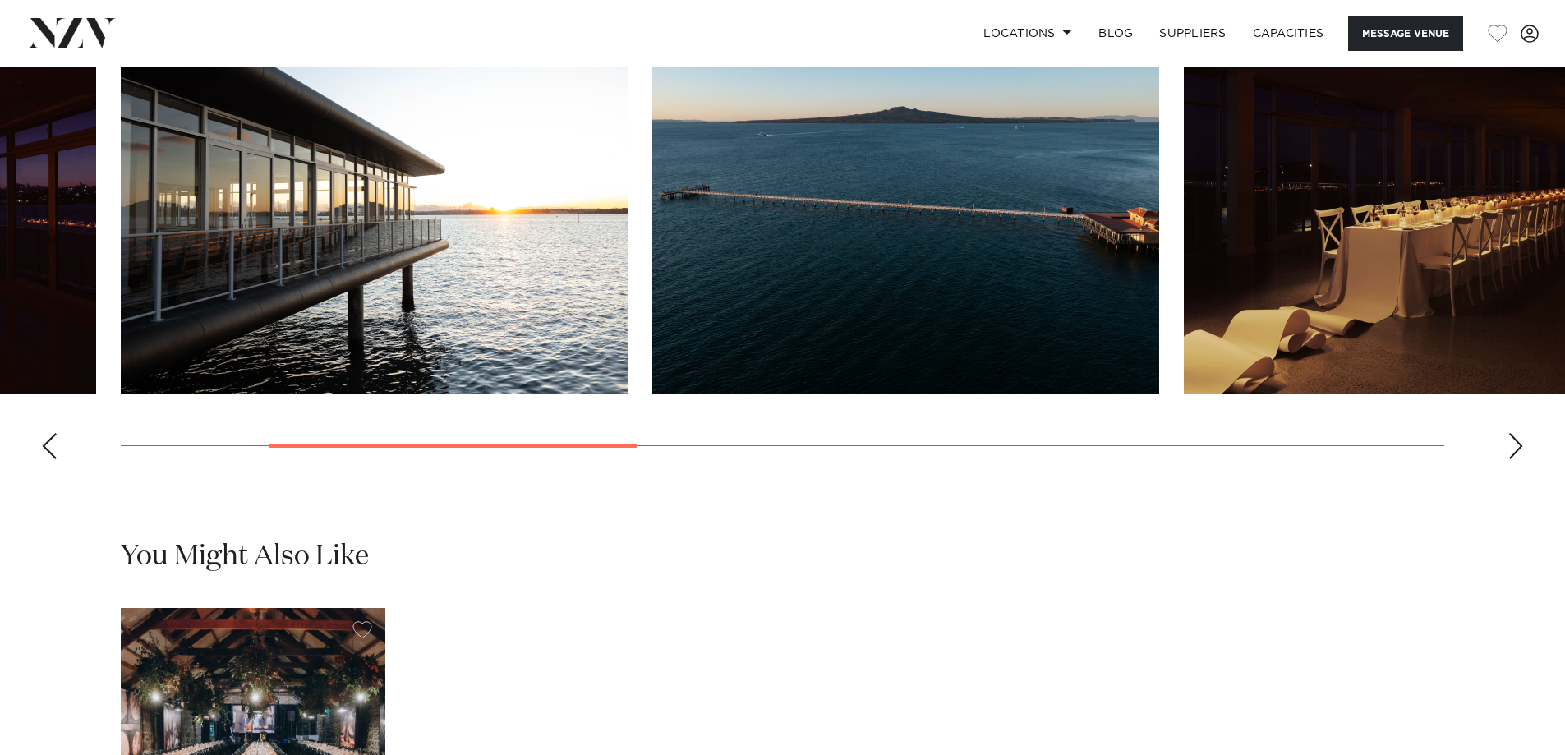
click at [1507, 459] on div "Next slide" at bounding box center [1515, 446] width 16 height 26
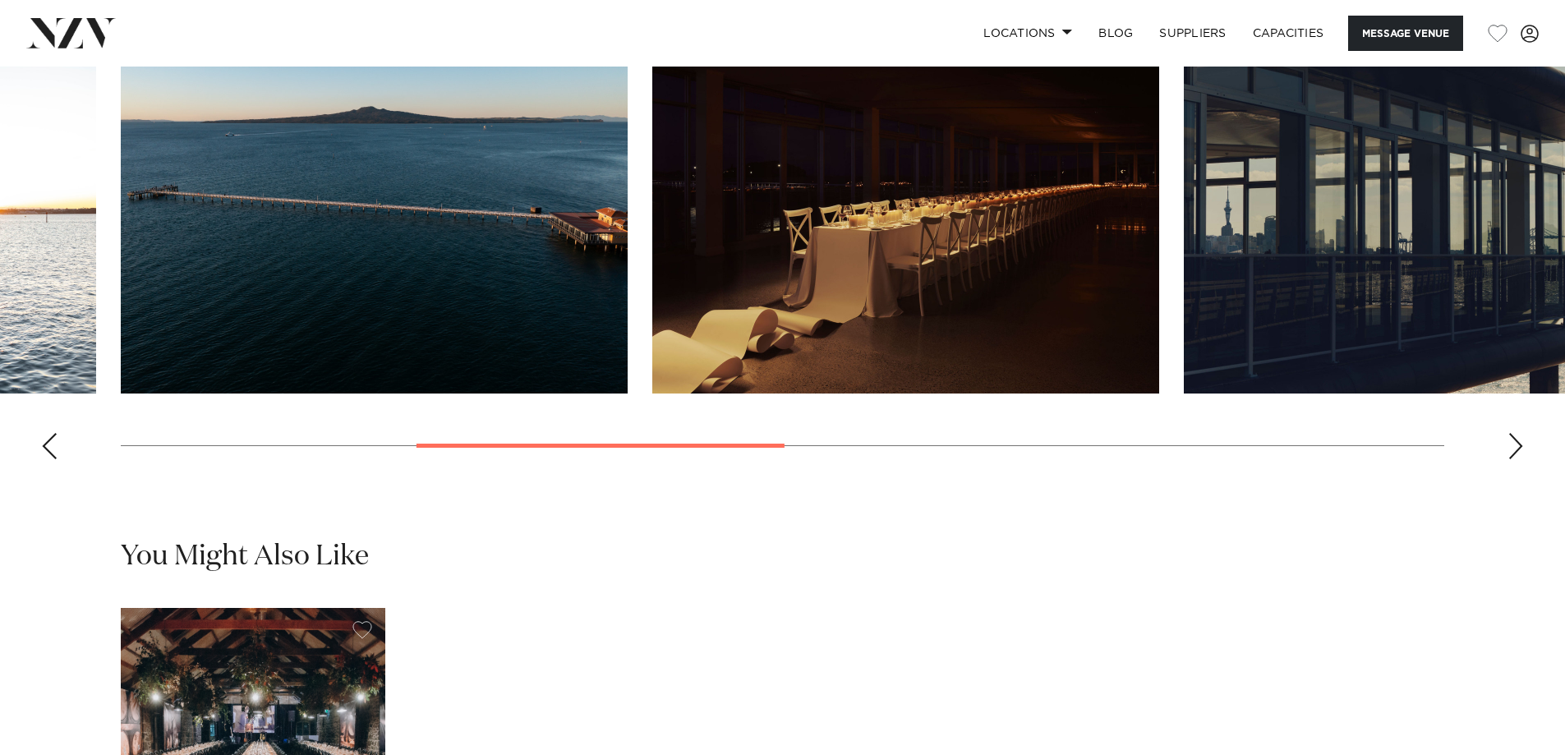
click at [1507, 459] on div "Next slide" at bounding box center [1515, 446] width 16 height 26
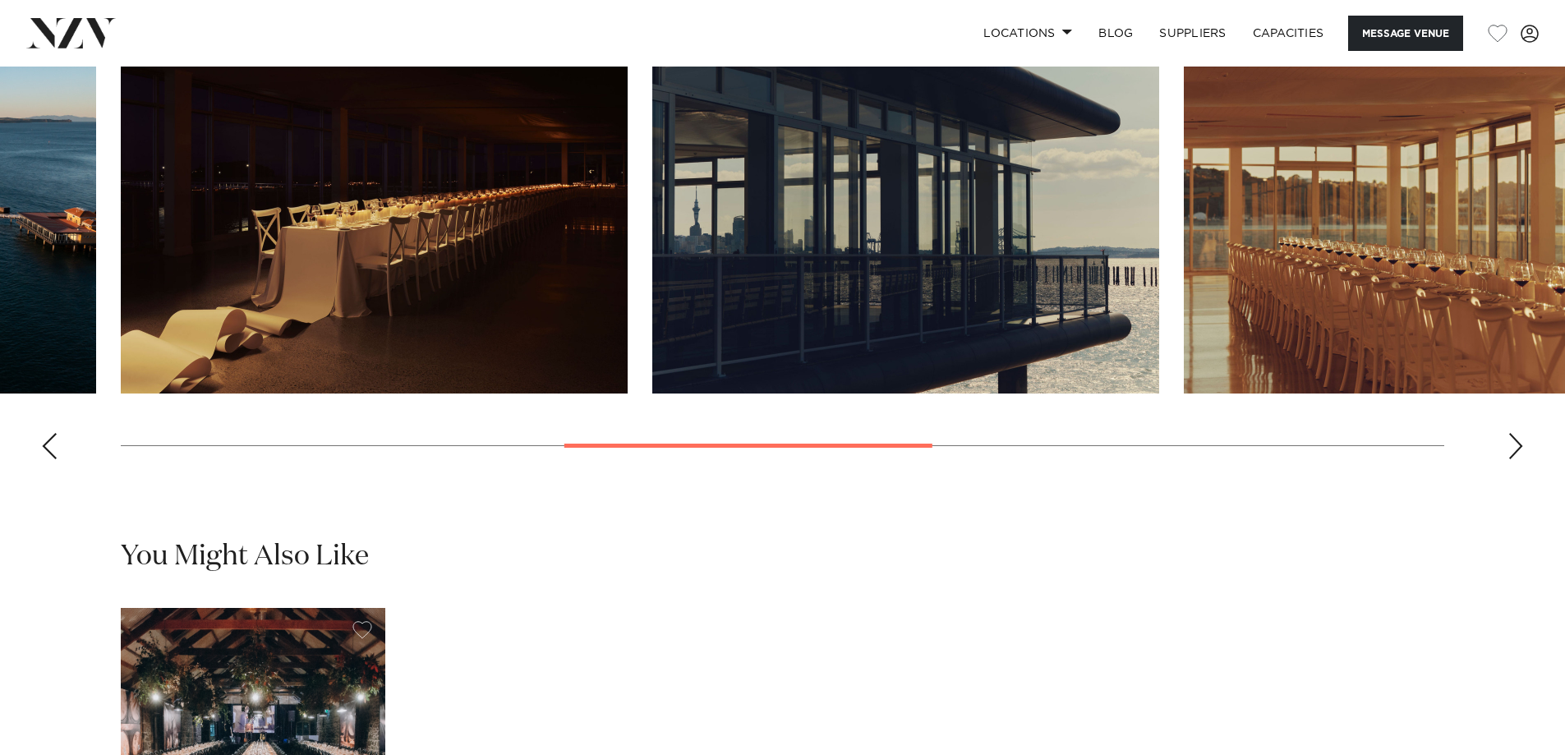
click at [1506, 467] on swiper-container at bounding box center [782, 246] width 1565 height 451
click at [1502, 471] on swiper-container at bounding box center [782, 246] width 1565 height 451
click at [1508, 459] on div "Next slide" at bounding box center [1515, 446] width 16 height 26
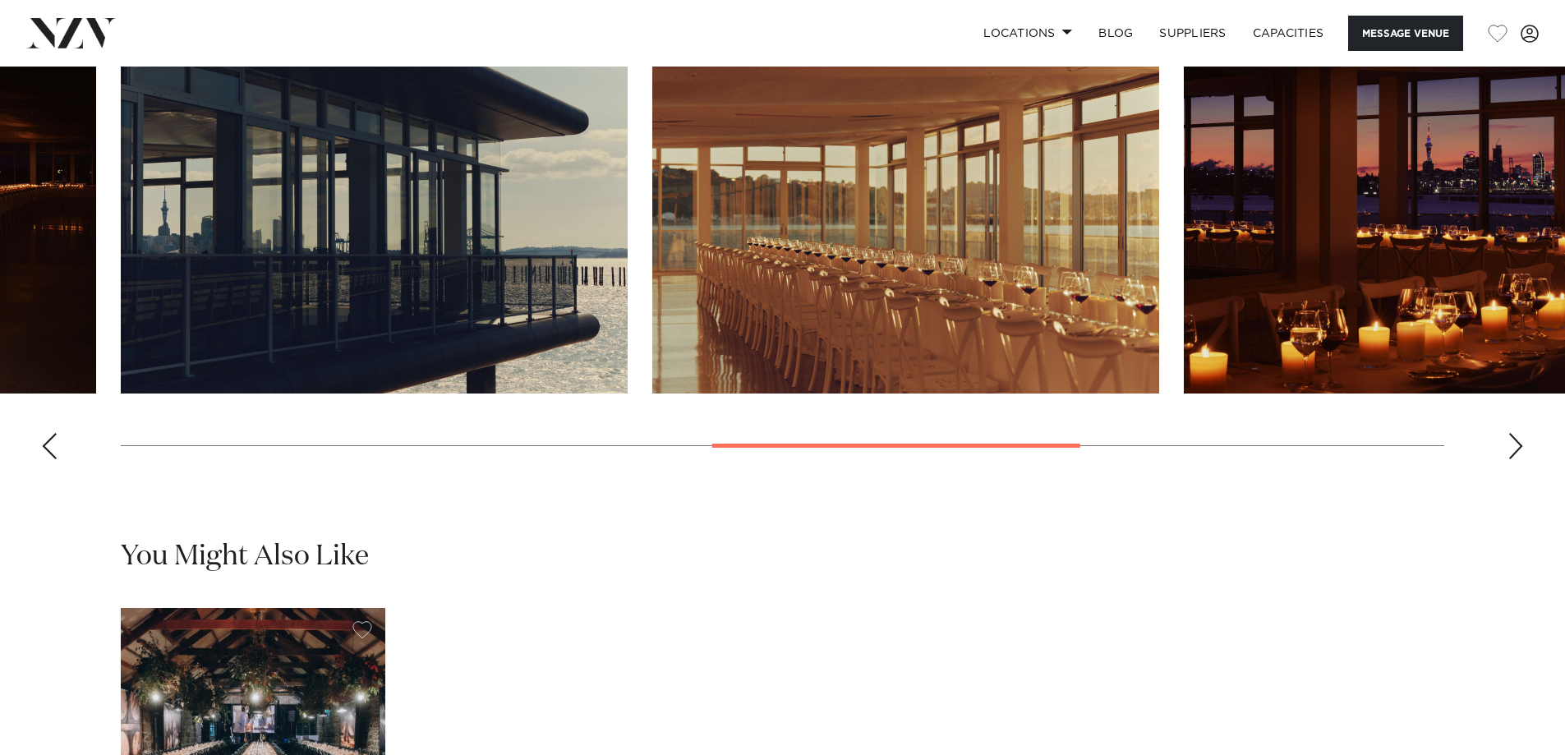
click at [1508, 459] on div "Next slide" at bounding box center [1515, 446] width 16 height 26
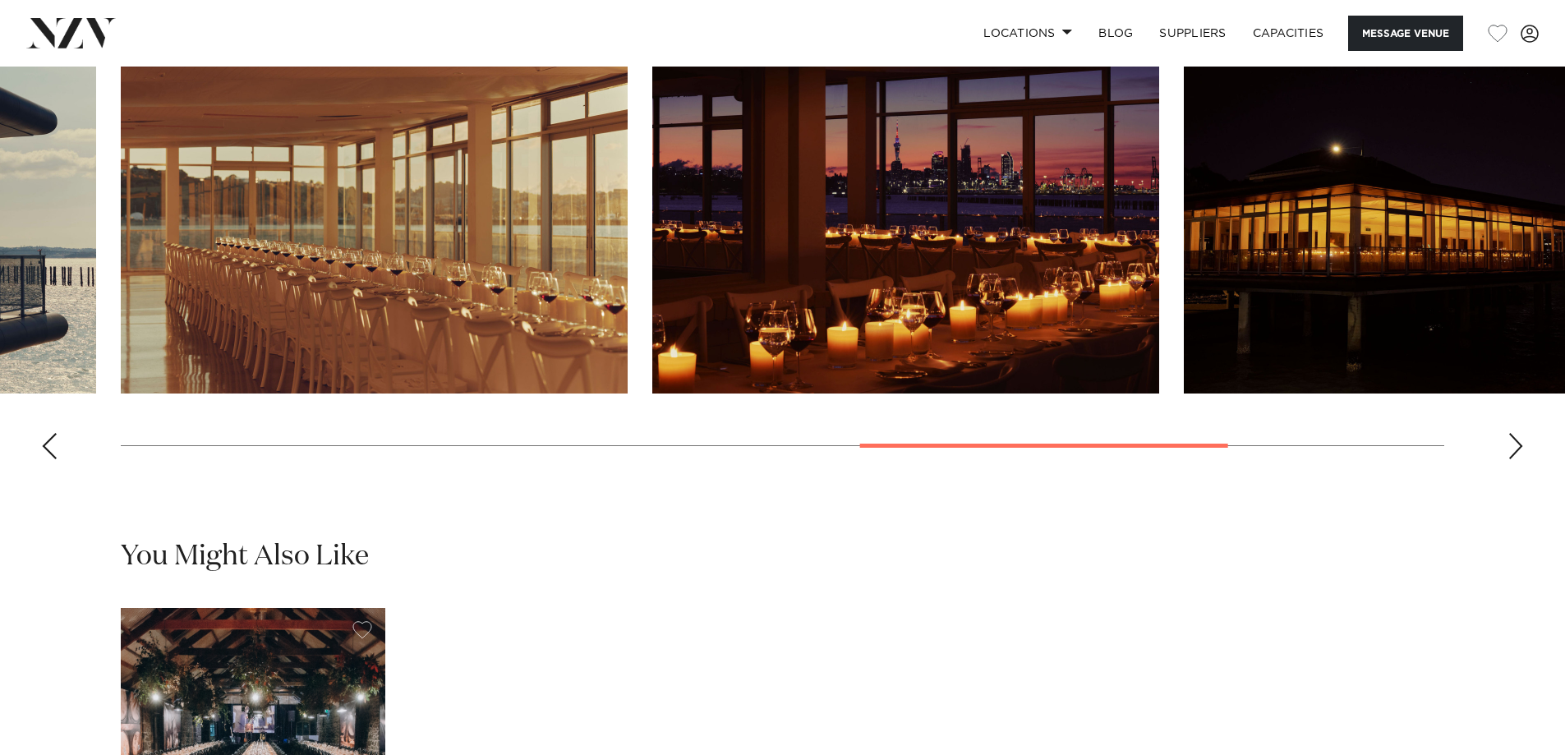
click at [1508, 459] on div "Next slide" at bounding box center [1515, 446] width 16 height 26
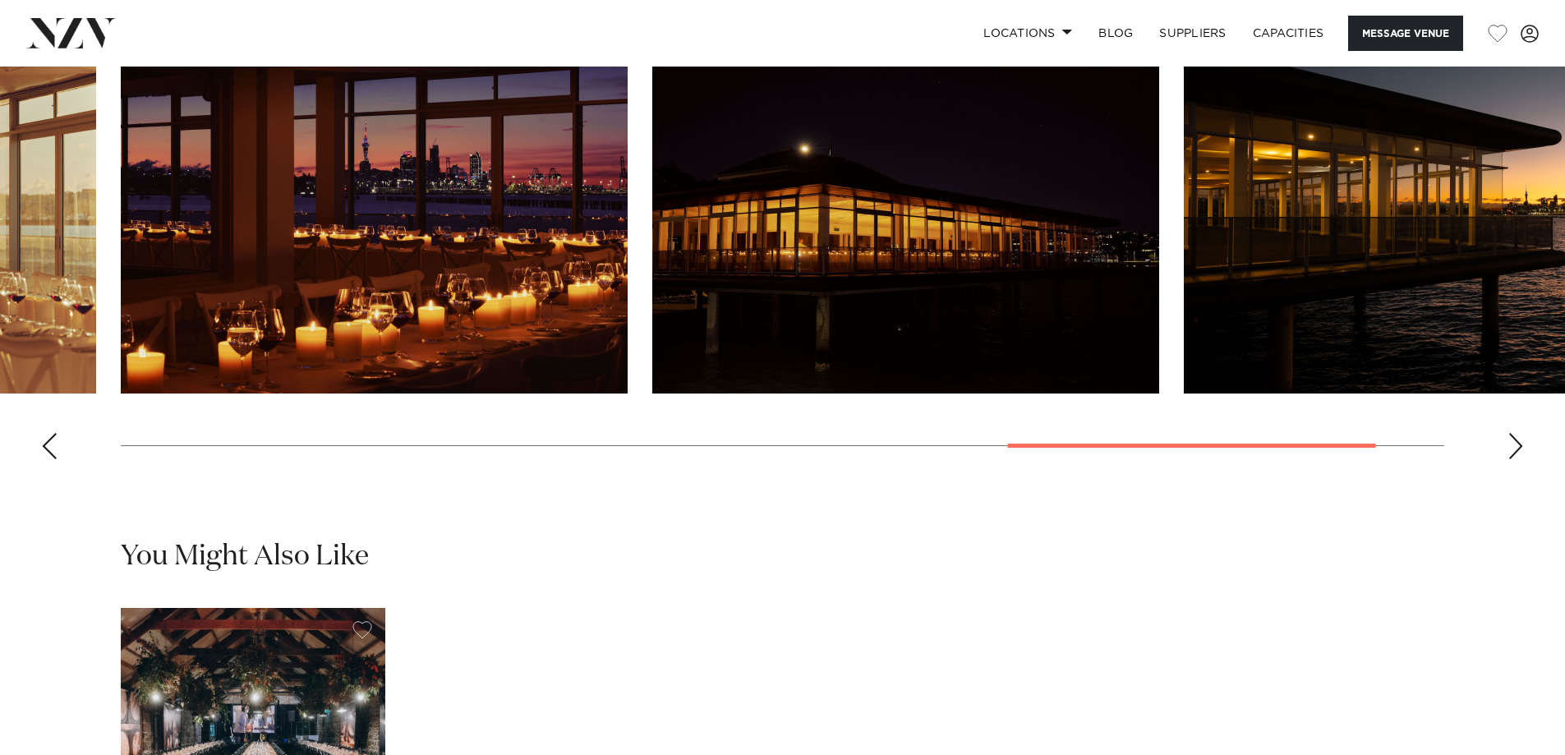
click at [1508, 459] on div "Next slide" at bounding box center [1515, 446] width 16 height 26
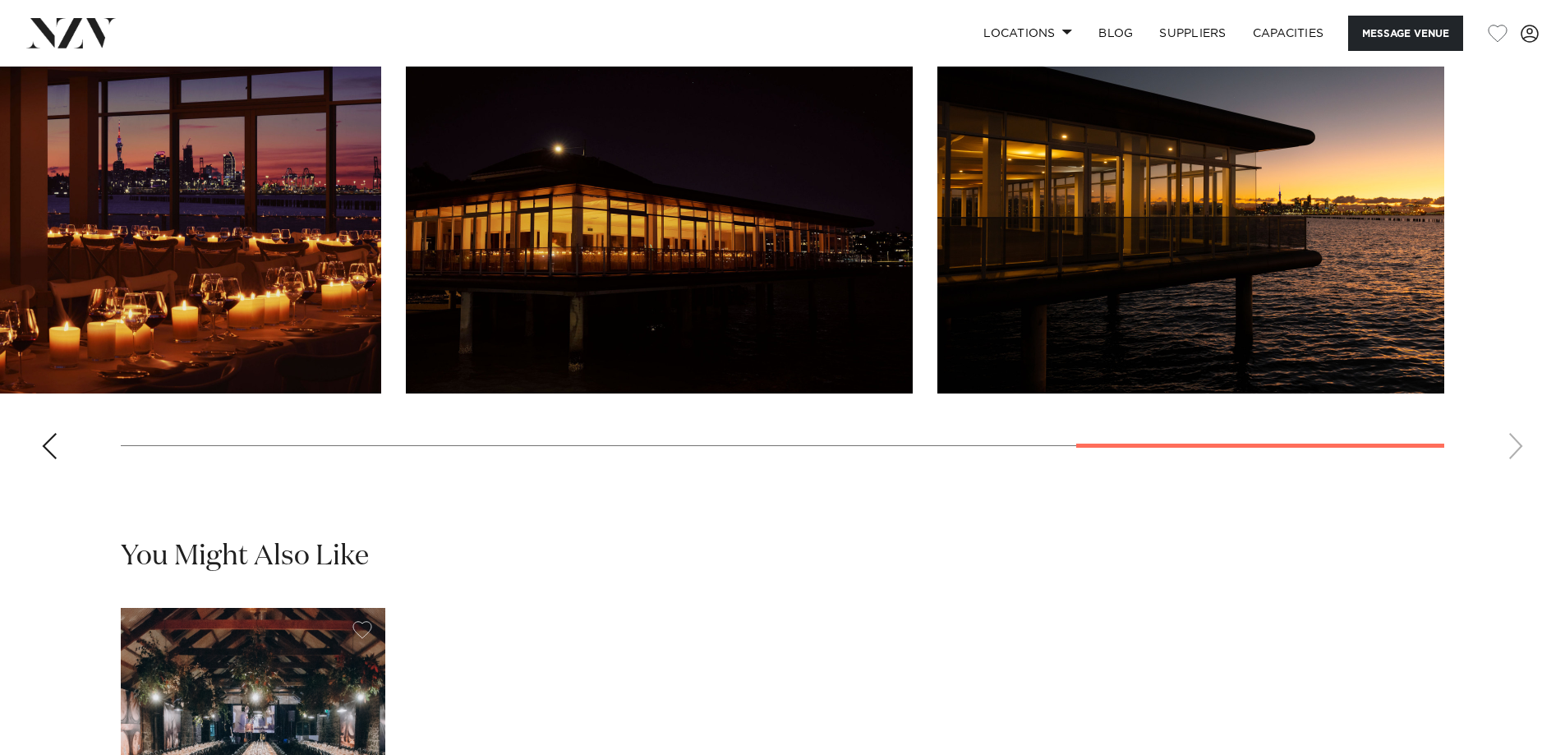
click at [1508, 471] on swiper-container at bounding box center [782, 246] width 1565 height 451
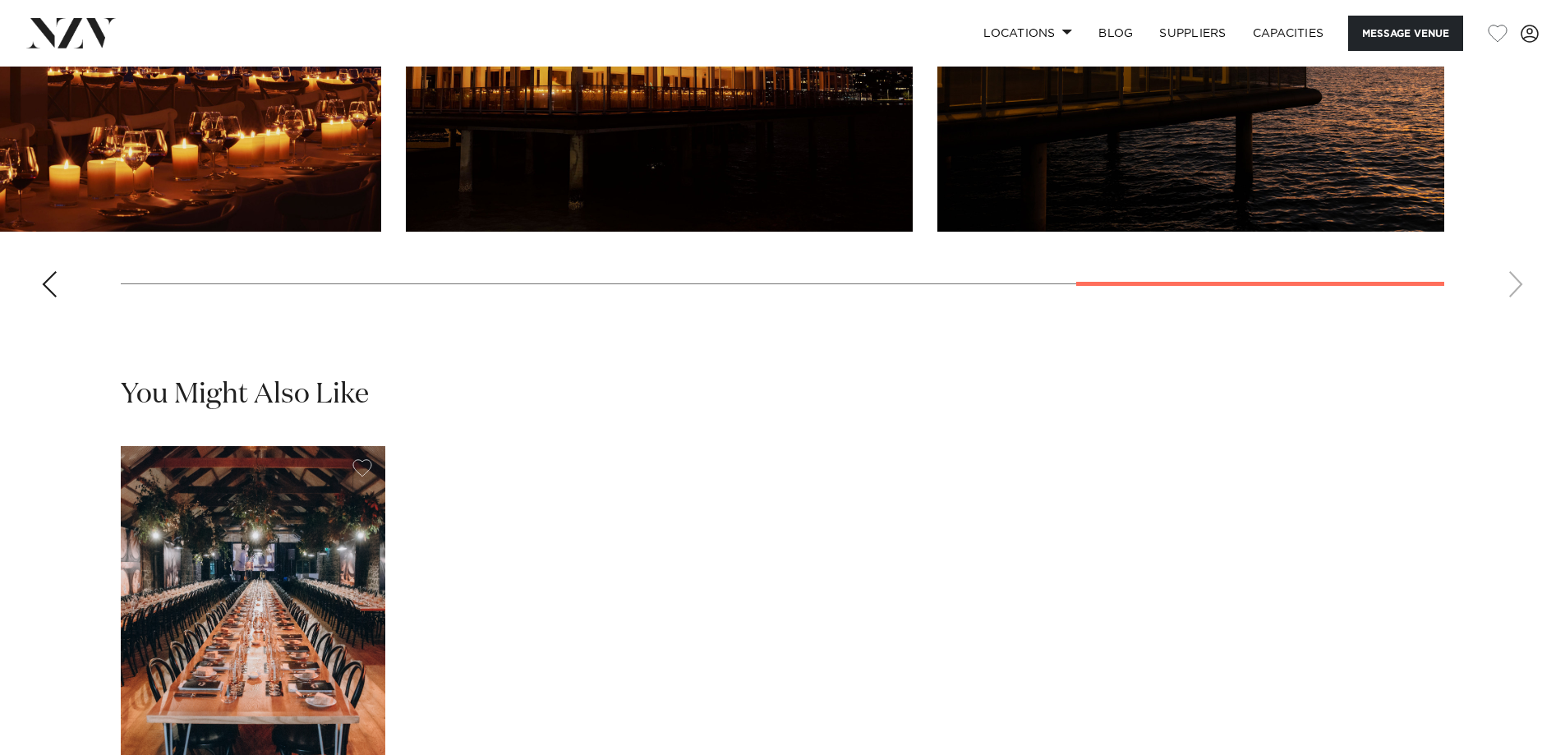
scroll to position [1643, 0]
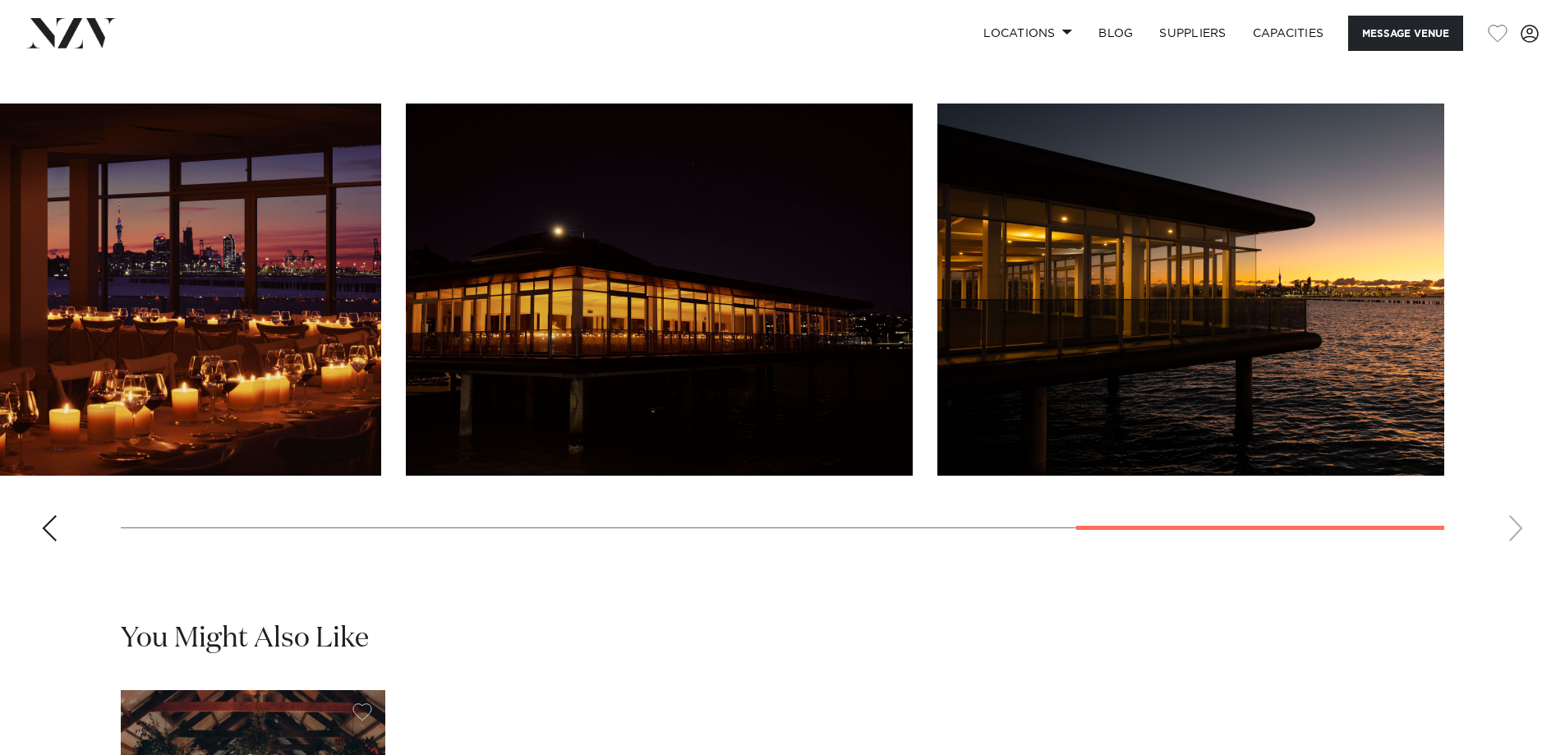
click at [57, 541] on div "Previous slide" at bounding box center [49, 528] width 16 height 26
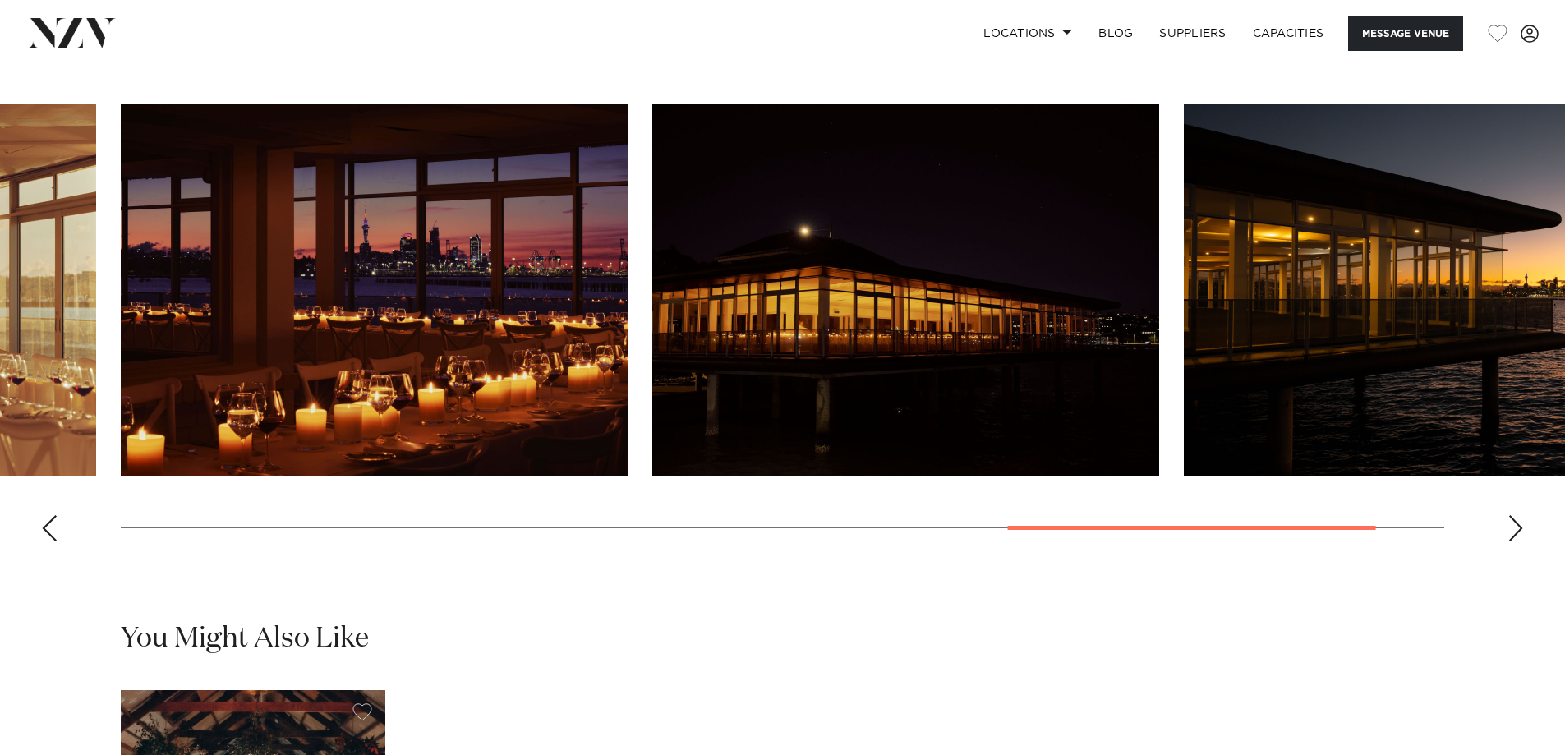
click at [57, 541] on div "Previous slide" at bounding box center [49, 528] width 16 height 26
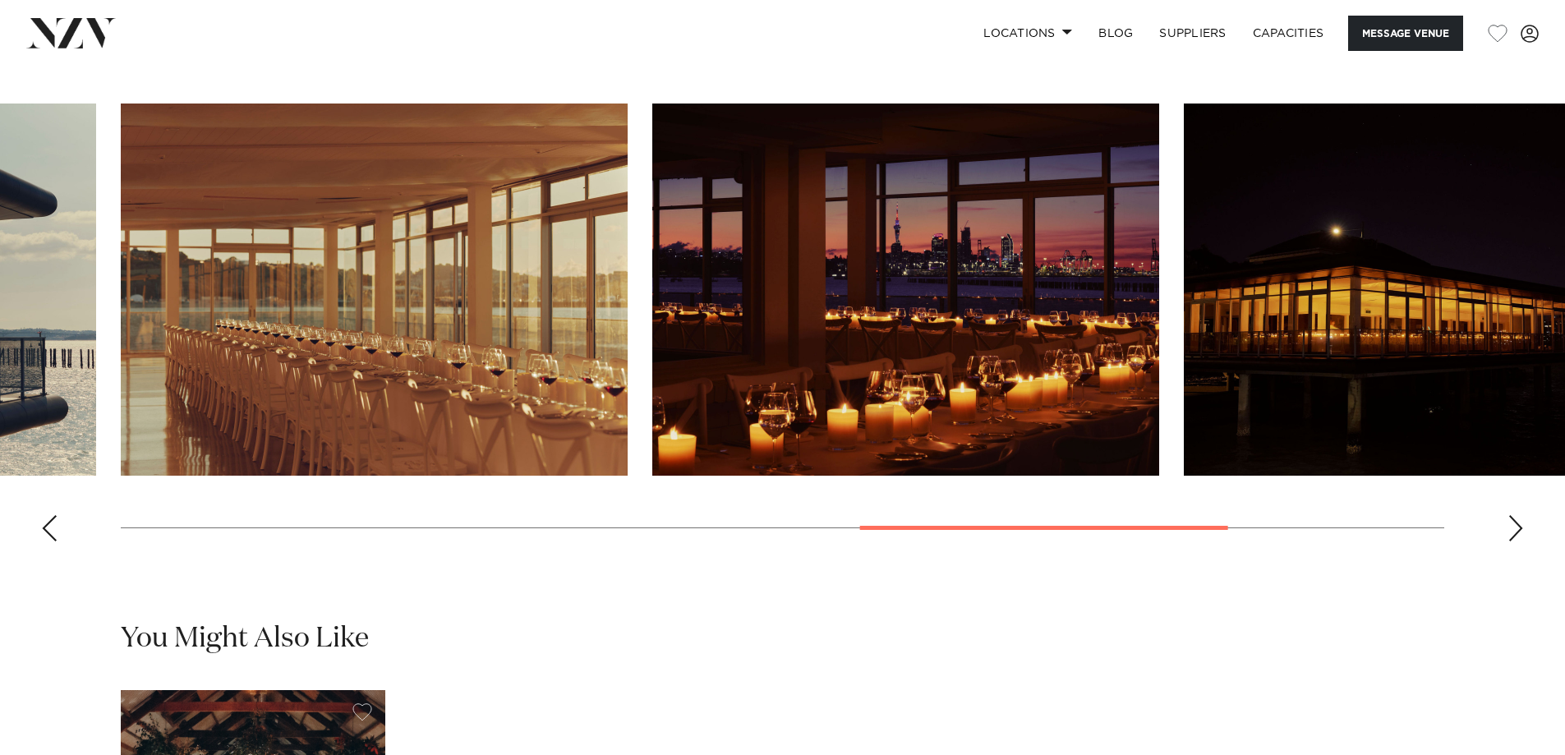
click at [57, 541] on div "Previous slide" at bounding box center [49, 528] width 16 height 26
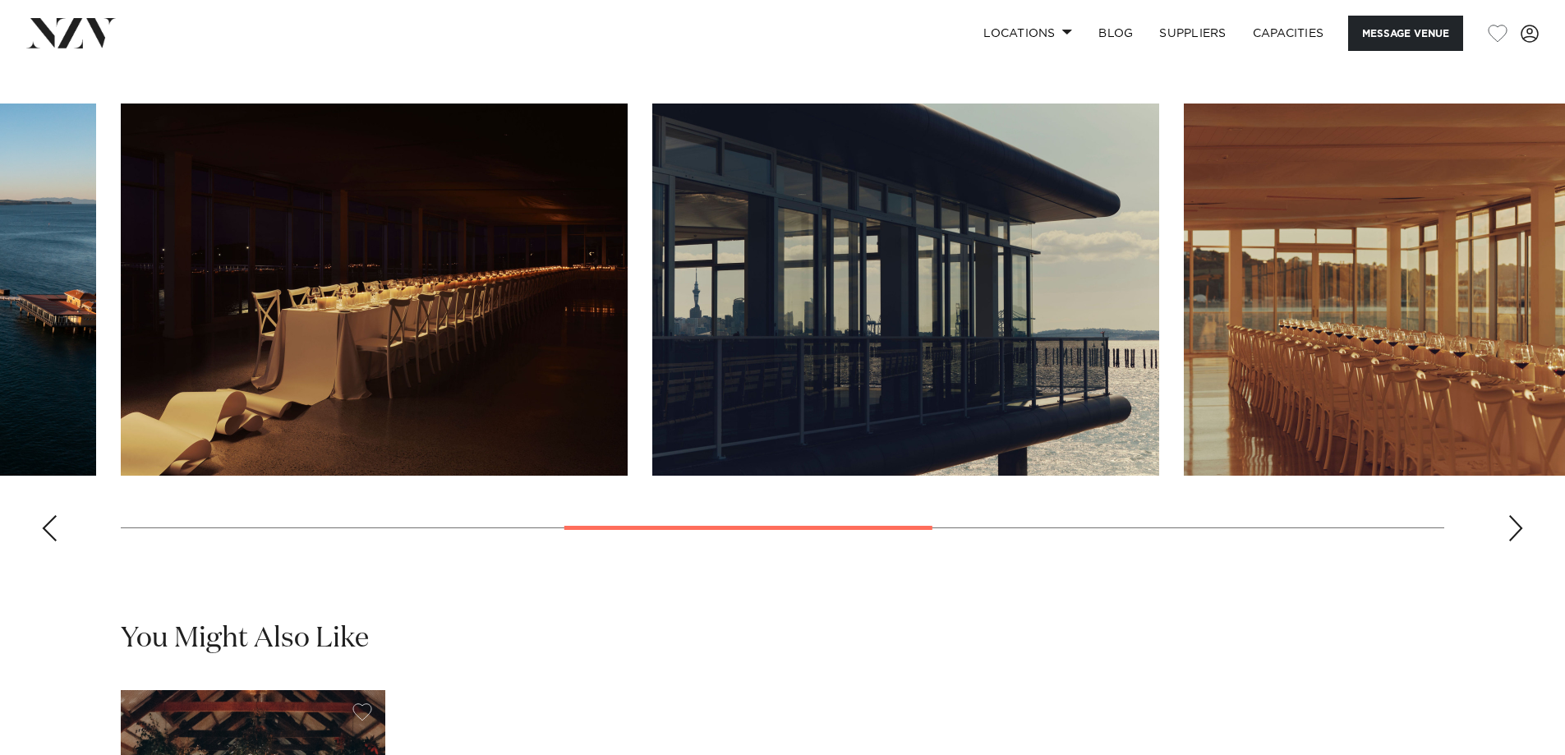
click at [57, 541] on div "Previous slide" at bounding box center [49, 528] width 16 height 26
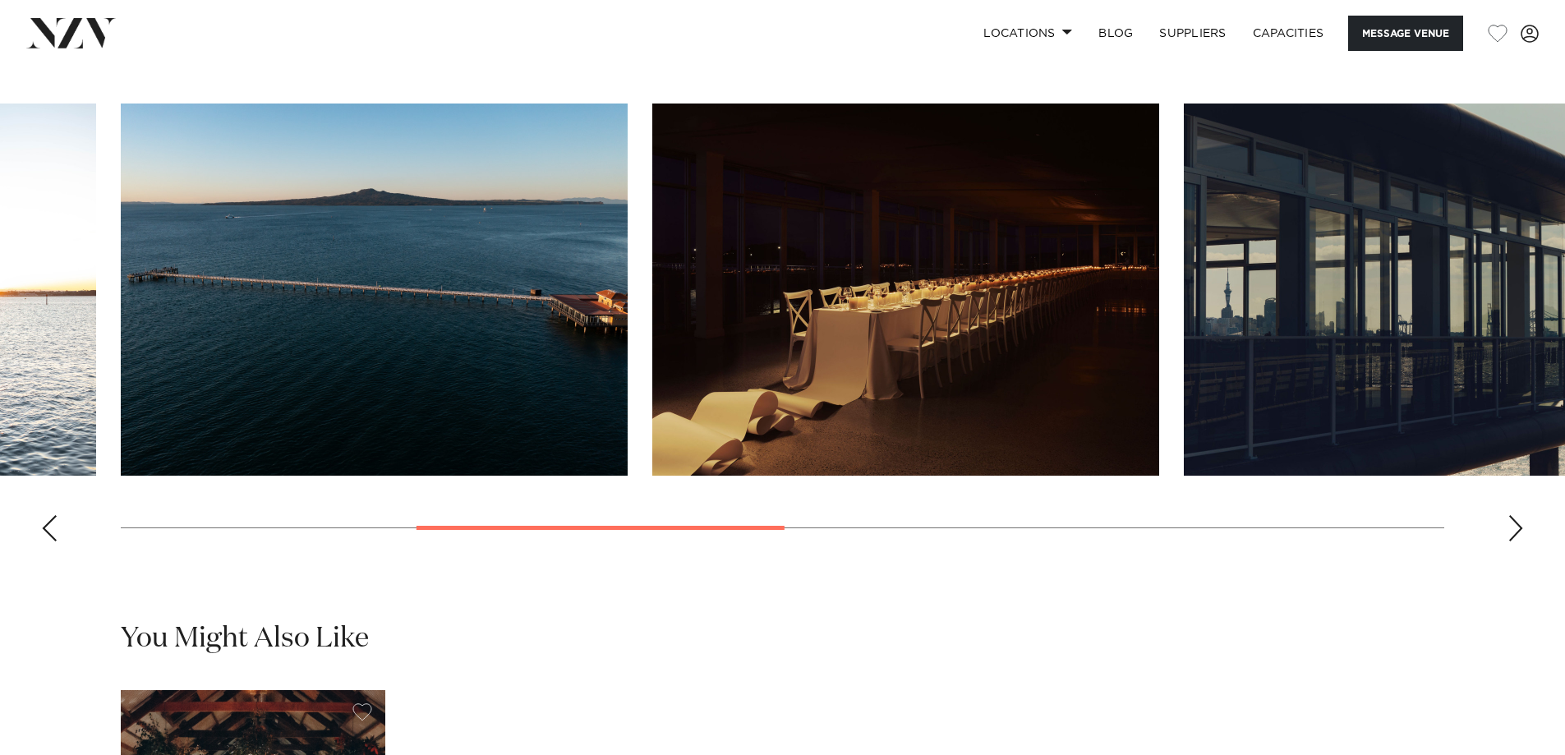
click at [57, 541] on div "Previous slide" at bounding box center [49, 528] width 16 height 26
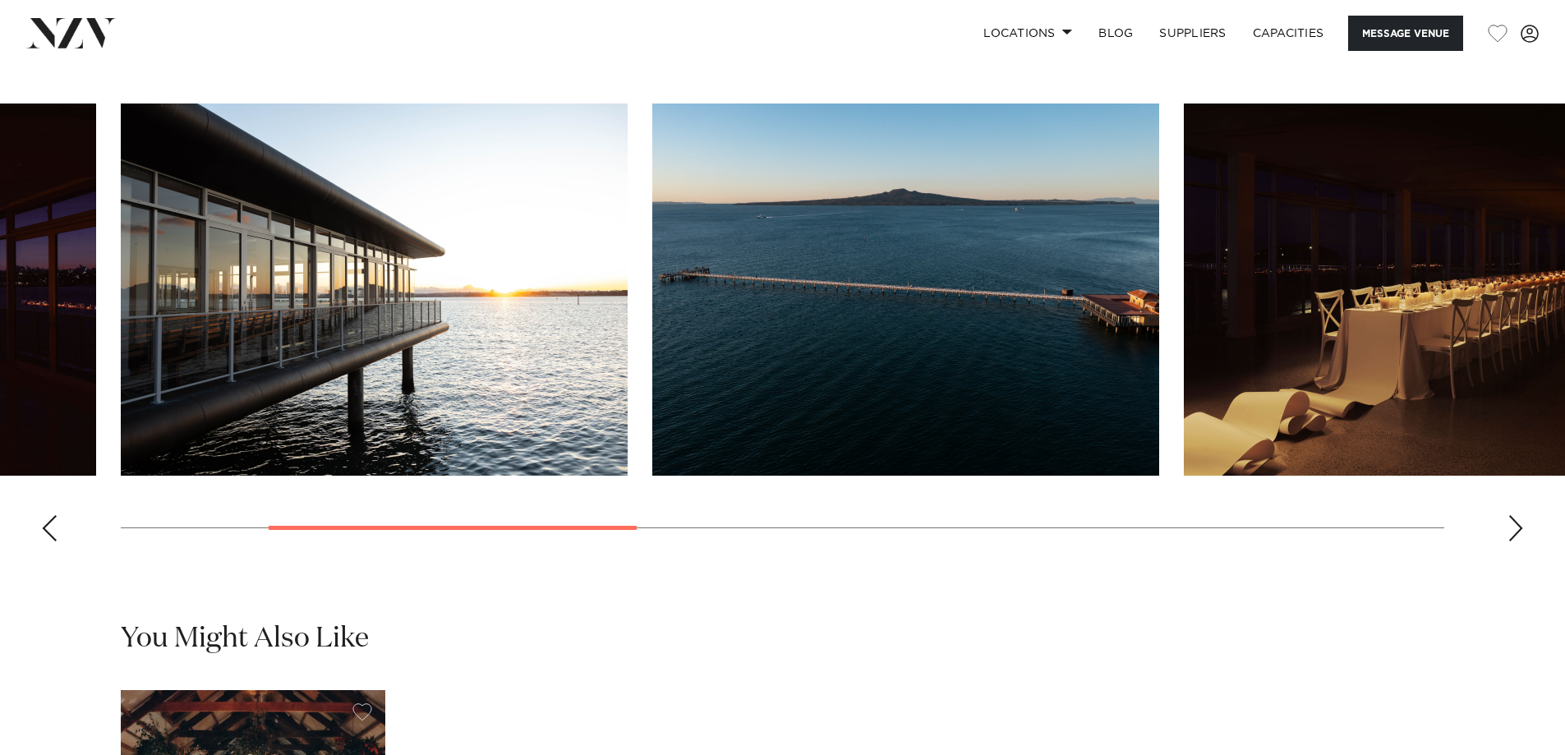
click at [57, 541] on div "Previous slide" at bounding box center [49, 528] width 16 height 26
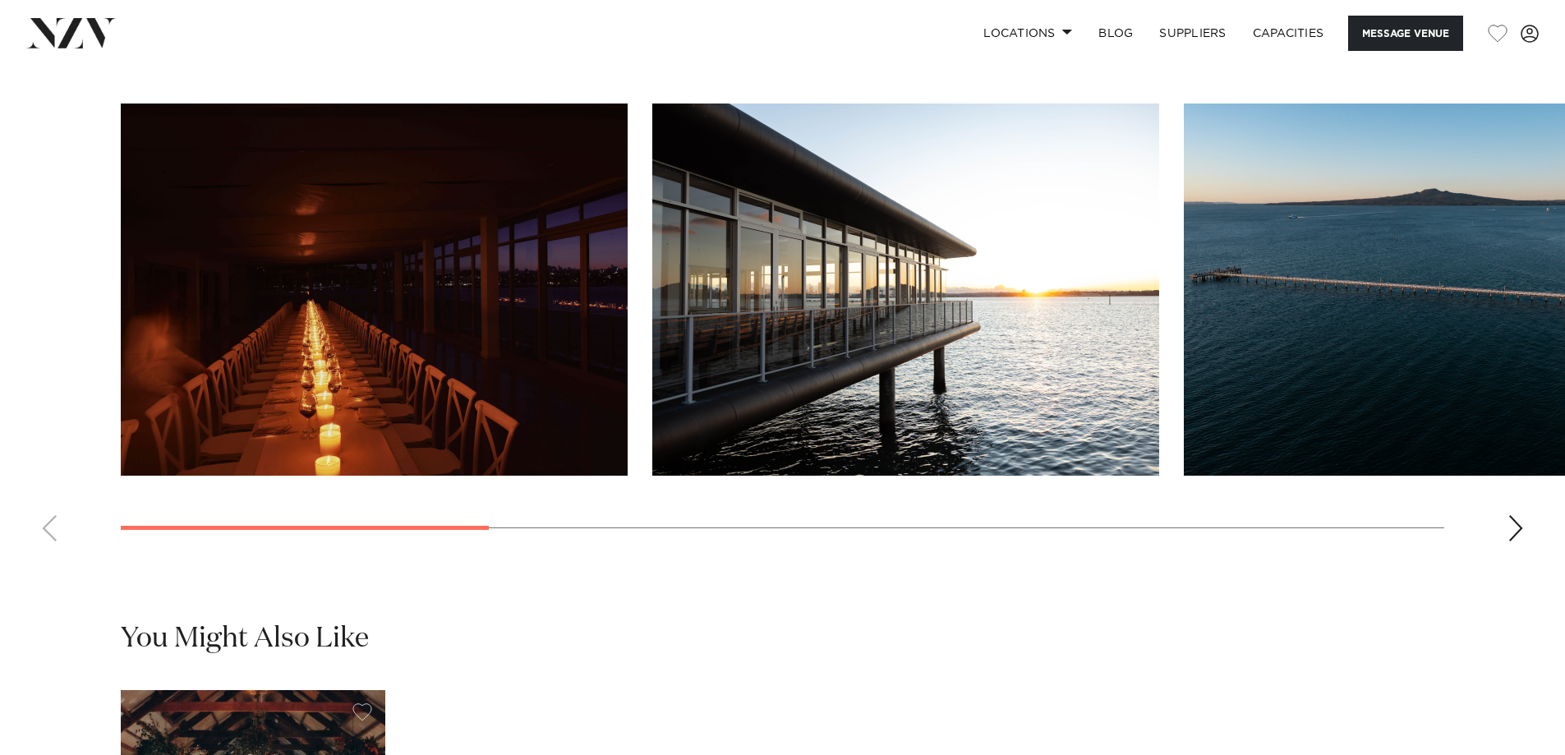
click at [57, 554] on swiper-container at bounding box center [782, 328] width 1565 height 451
click at [42, 554] on swiper-container at bounding box center [782, 328] width 1565 height 451
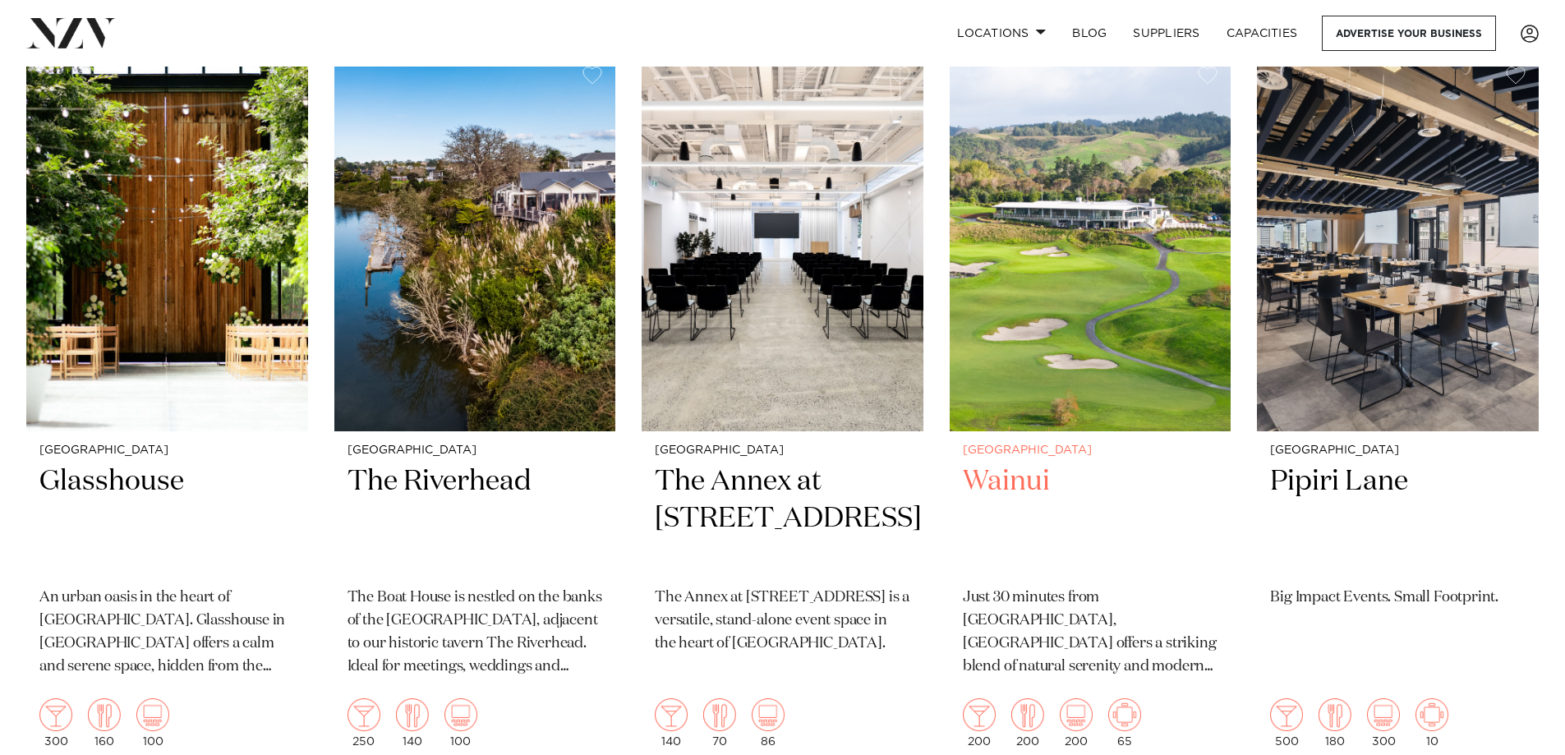
scroll to position [2135, 0]
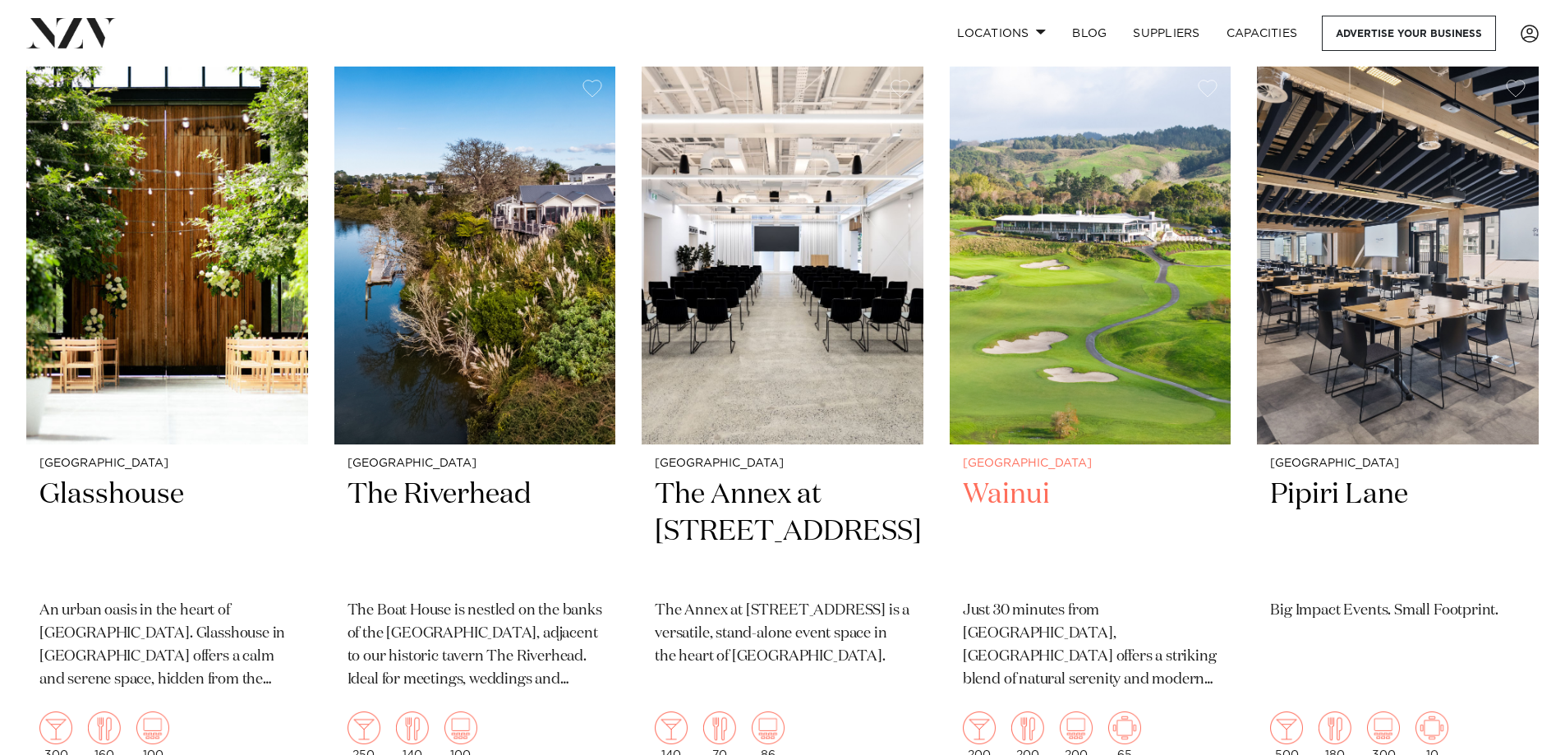
click at [1101, 356] on img at bounding box center [1090, 256] width 282 height 378
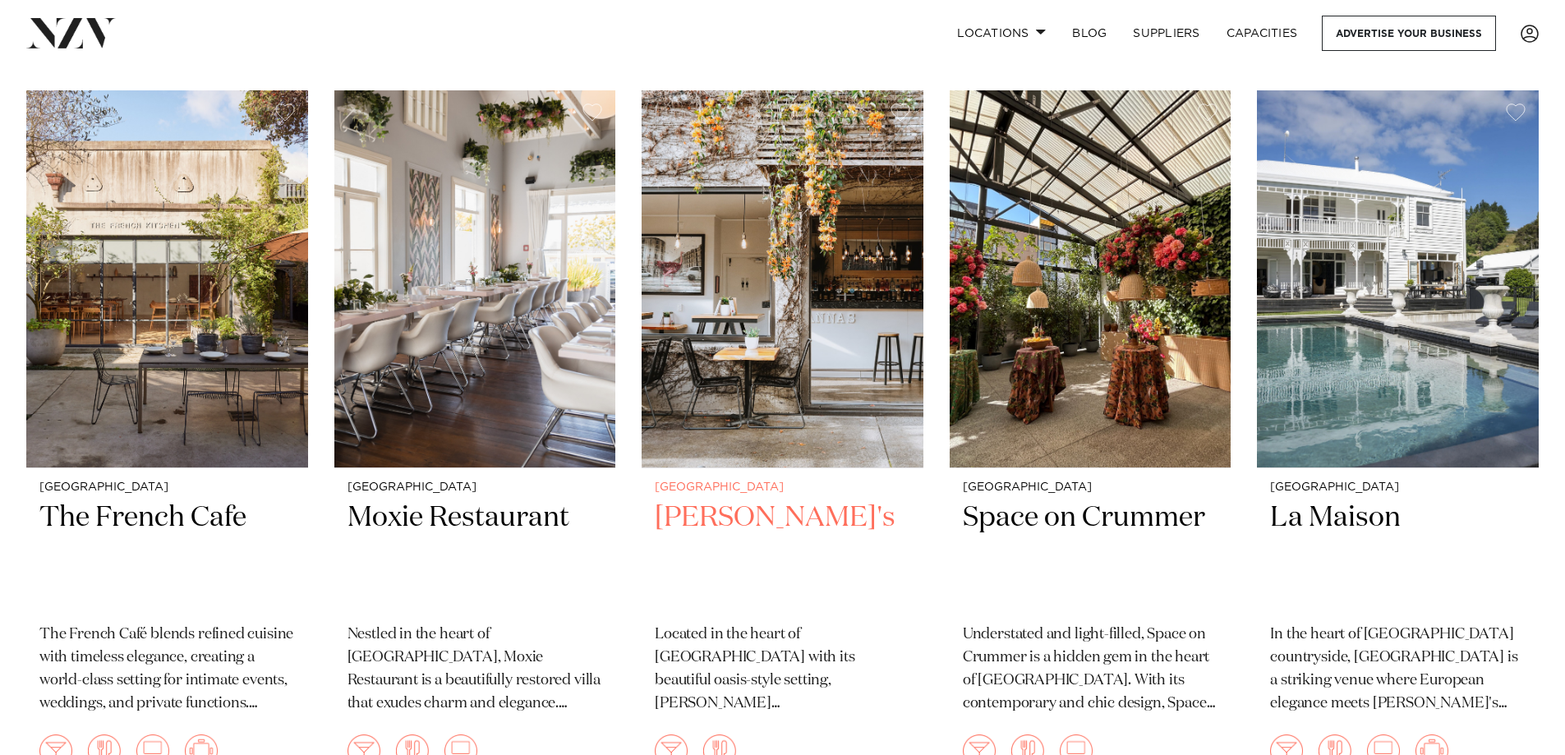
scroll to position [9192, 0]
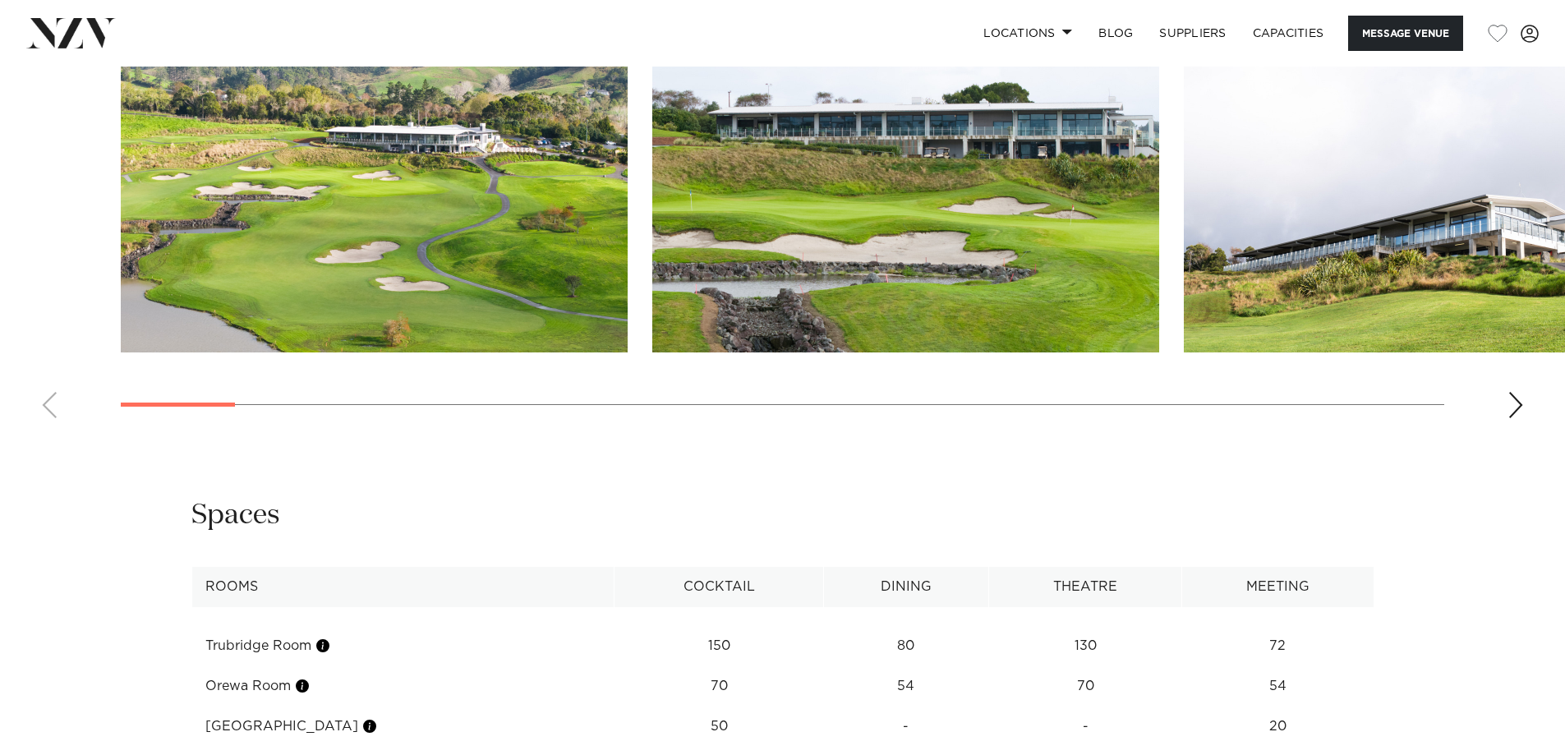
scroll to position [1807, 0]
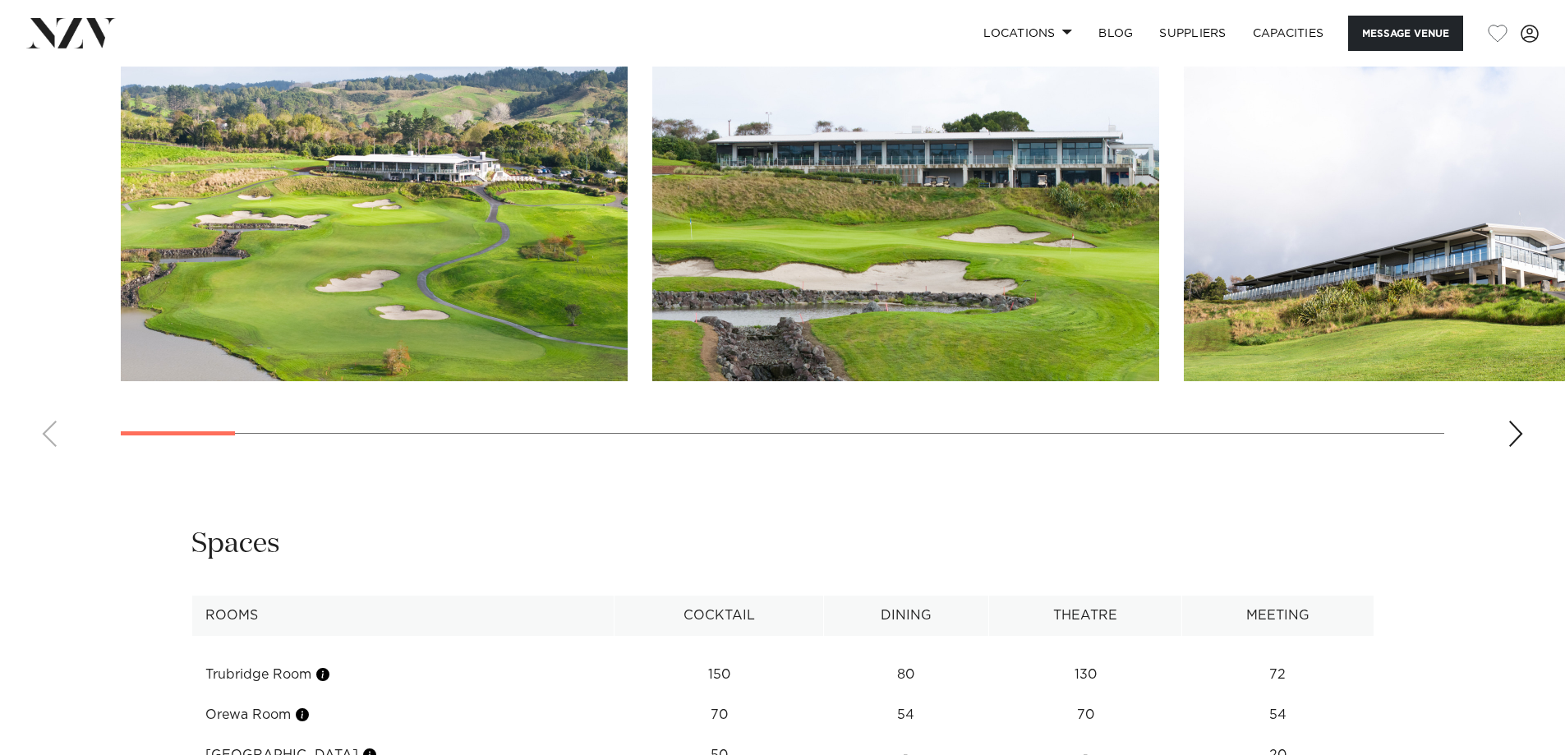
click at [1517, 433] on div "Next slide" at bounding box center [1515, 434] width 16 height 26
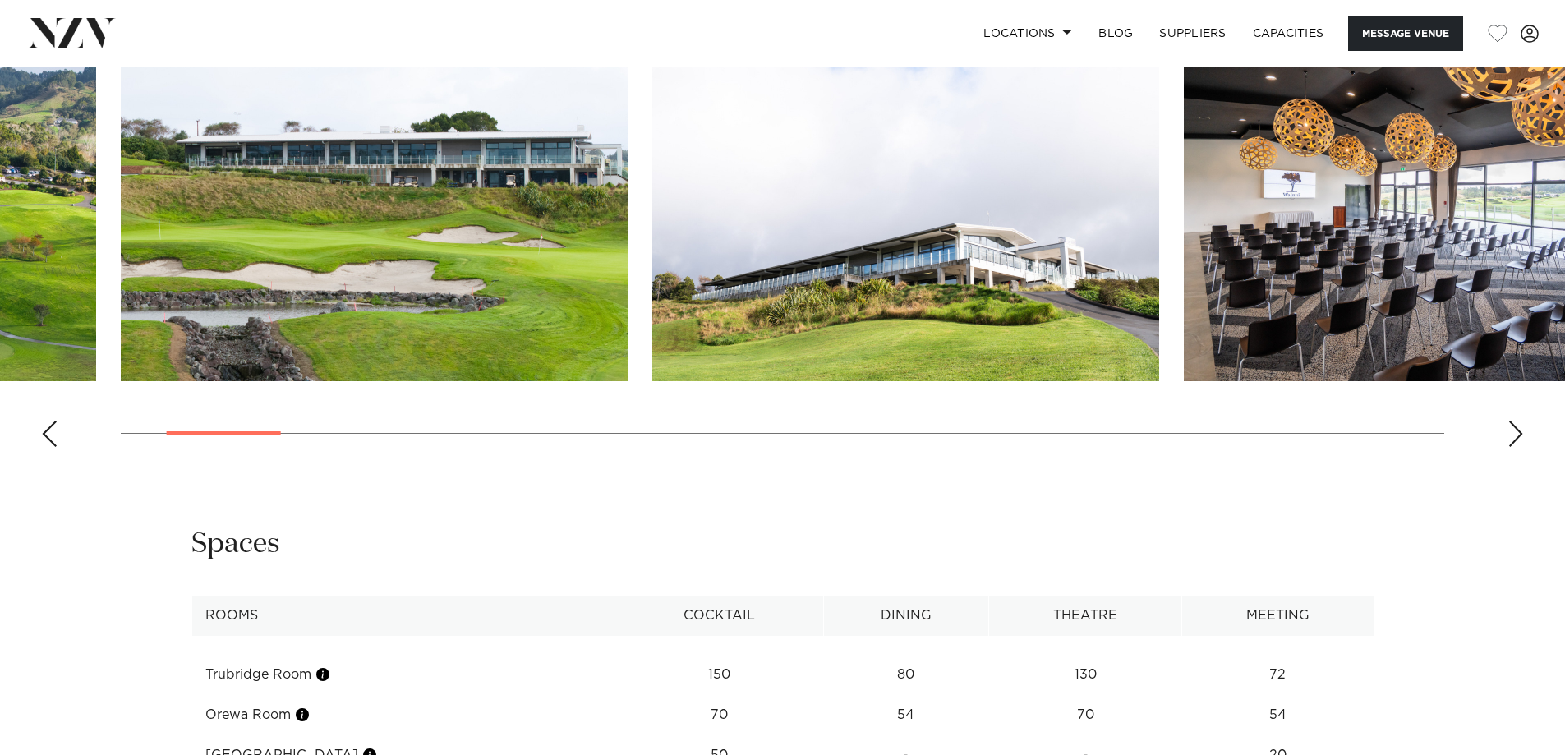
click at [1517, 433] on div "Next slide" at bounding box center [1515, 434] width 16 height 26
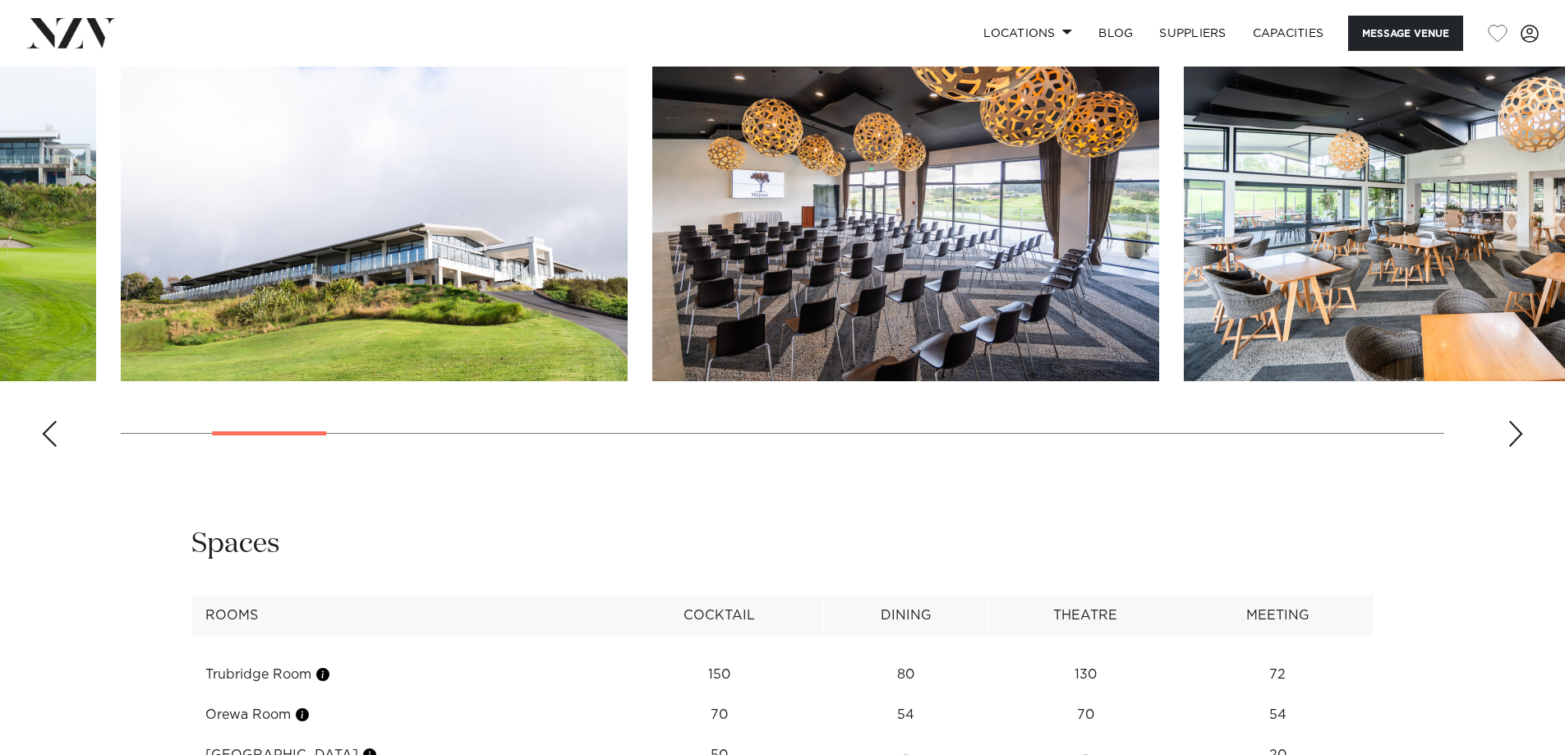
click at [1517, 433] on div "Next slide" at bounding box center [1515, 434] width 16 height 26
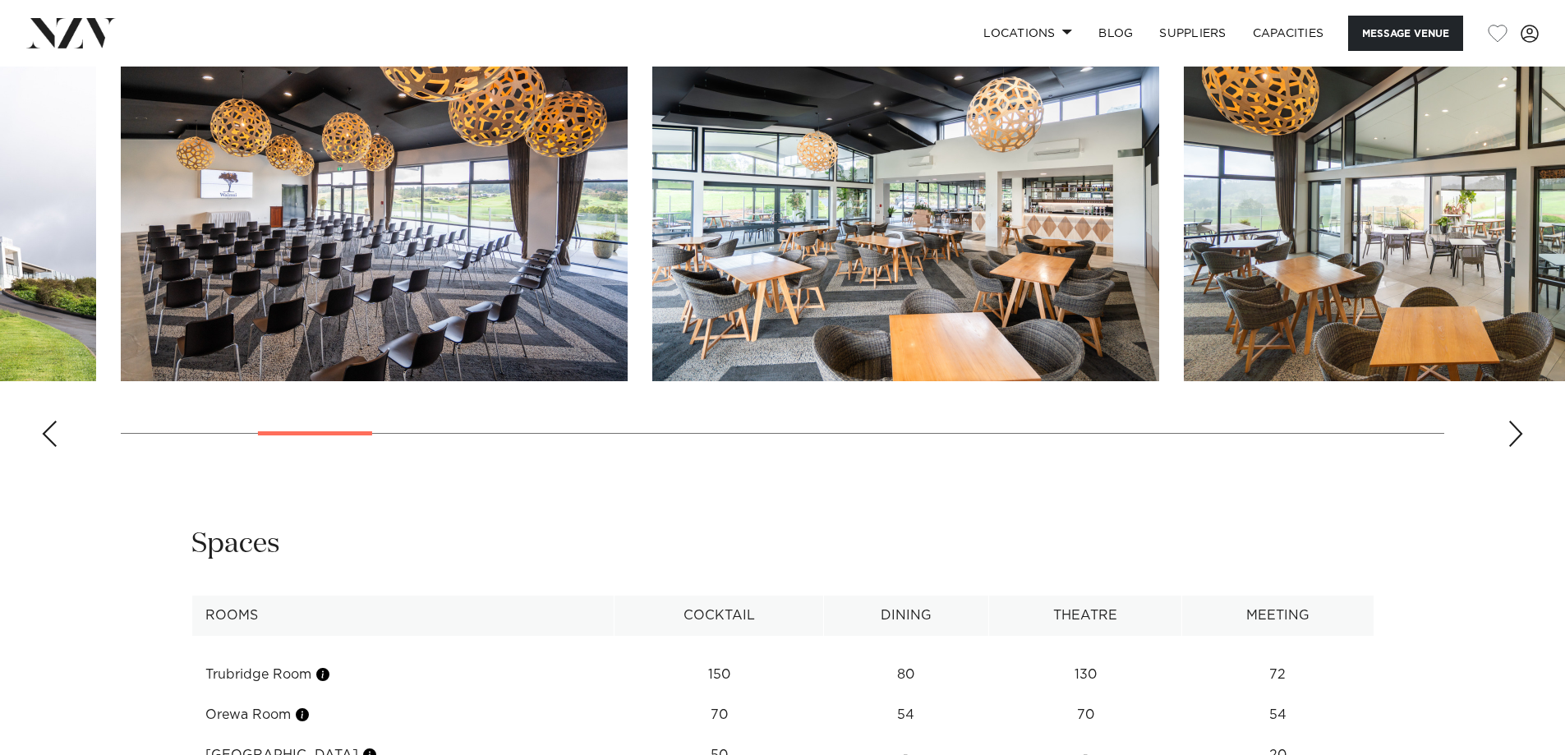
click at [1517, 433] on div "Next slide" at bounding box center [1515, 434] width 16 height 26
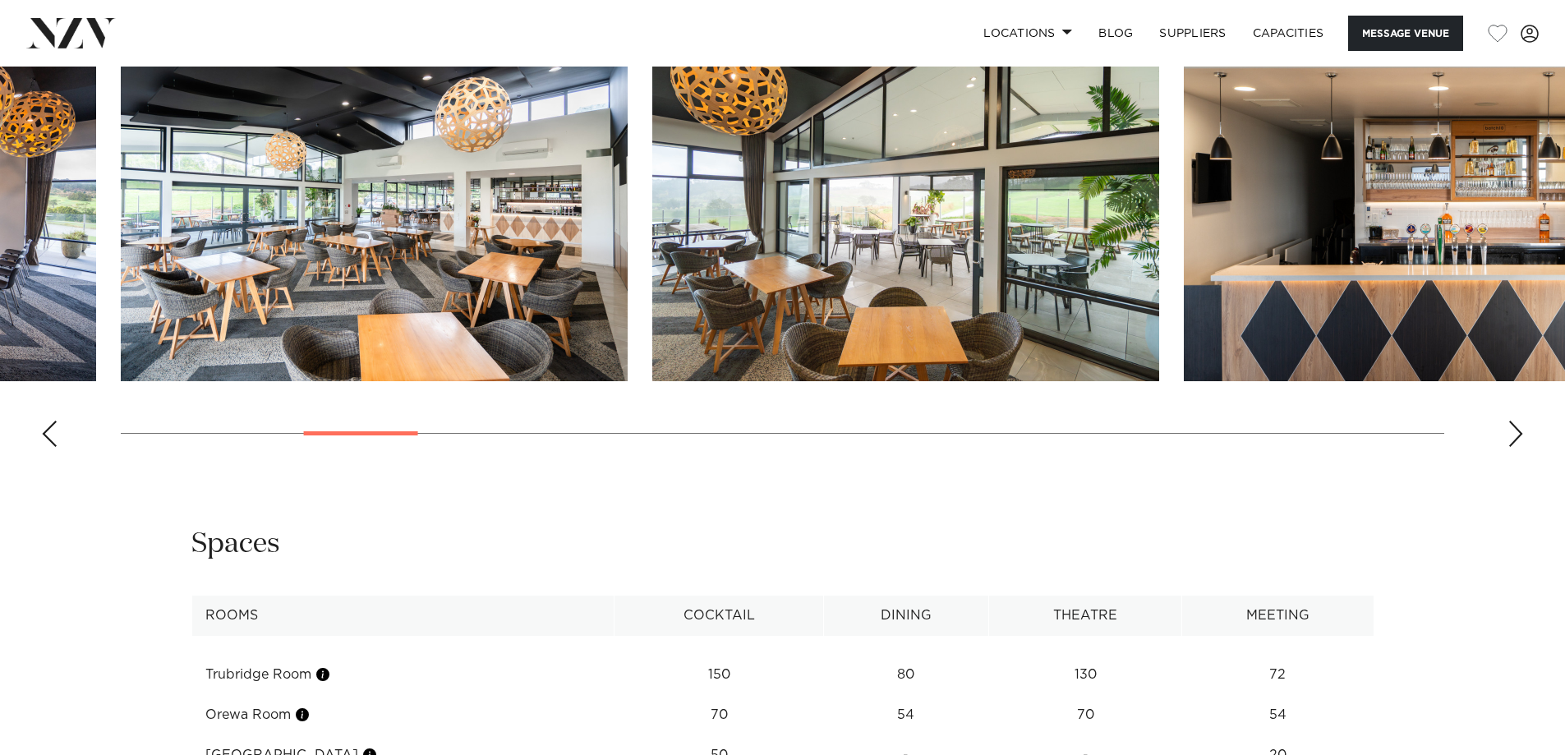
click at [1517, 433] on div "Next slide" at bounding box center [1515, 434] width 16 height 26
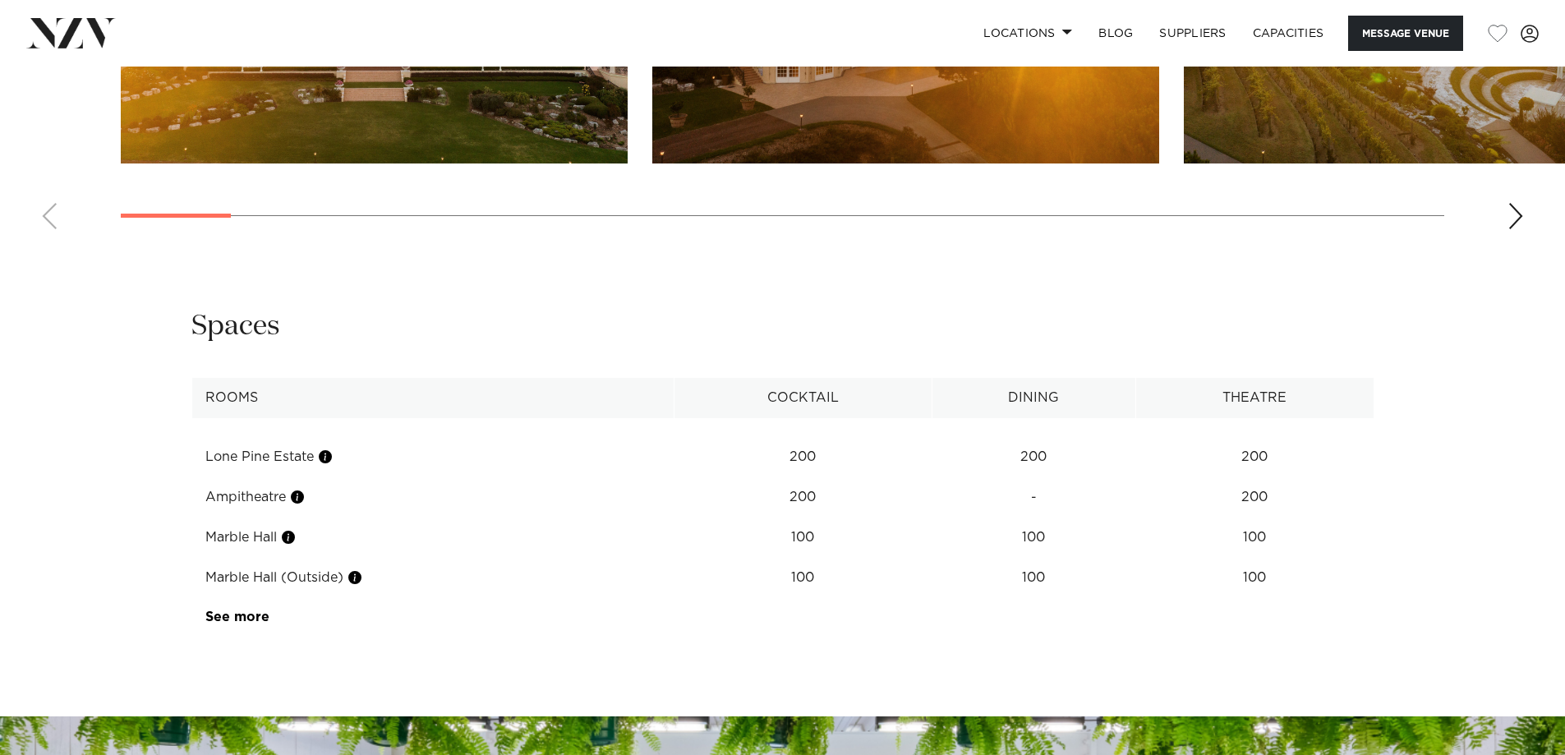
scroll to position [2053, 0]
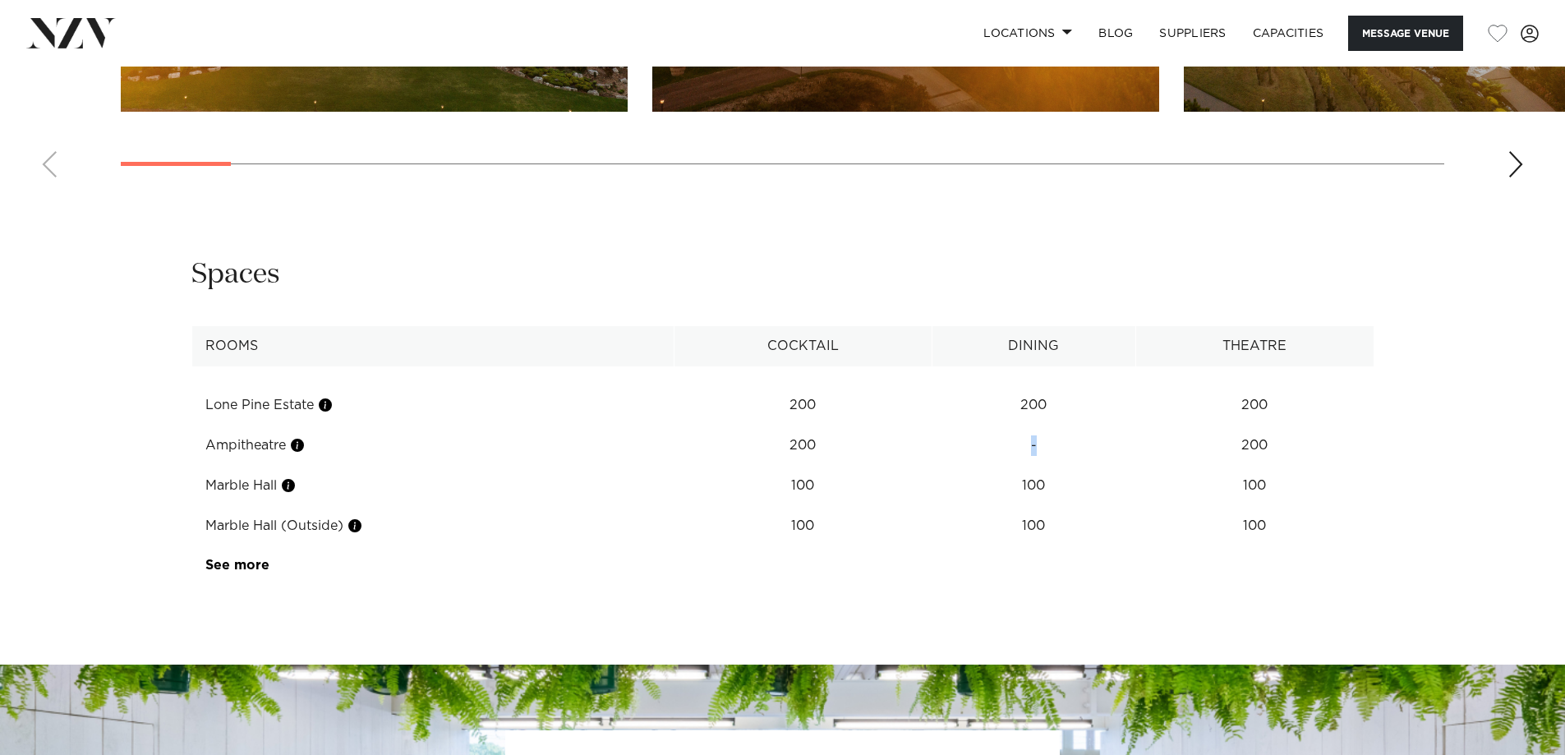
drag, startPoint x: 1050, startPoint y: 440, endPoint x: 1018, endPoint y: 438, distance: 32.9
click at [1018, 438] on td "-" at bounding box center [1033, 445] width 204 height 40
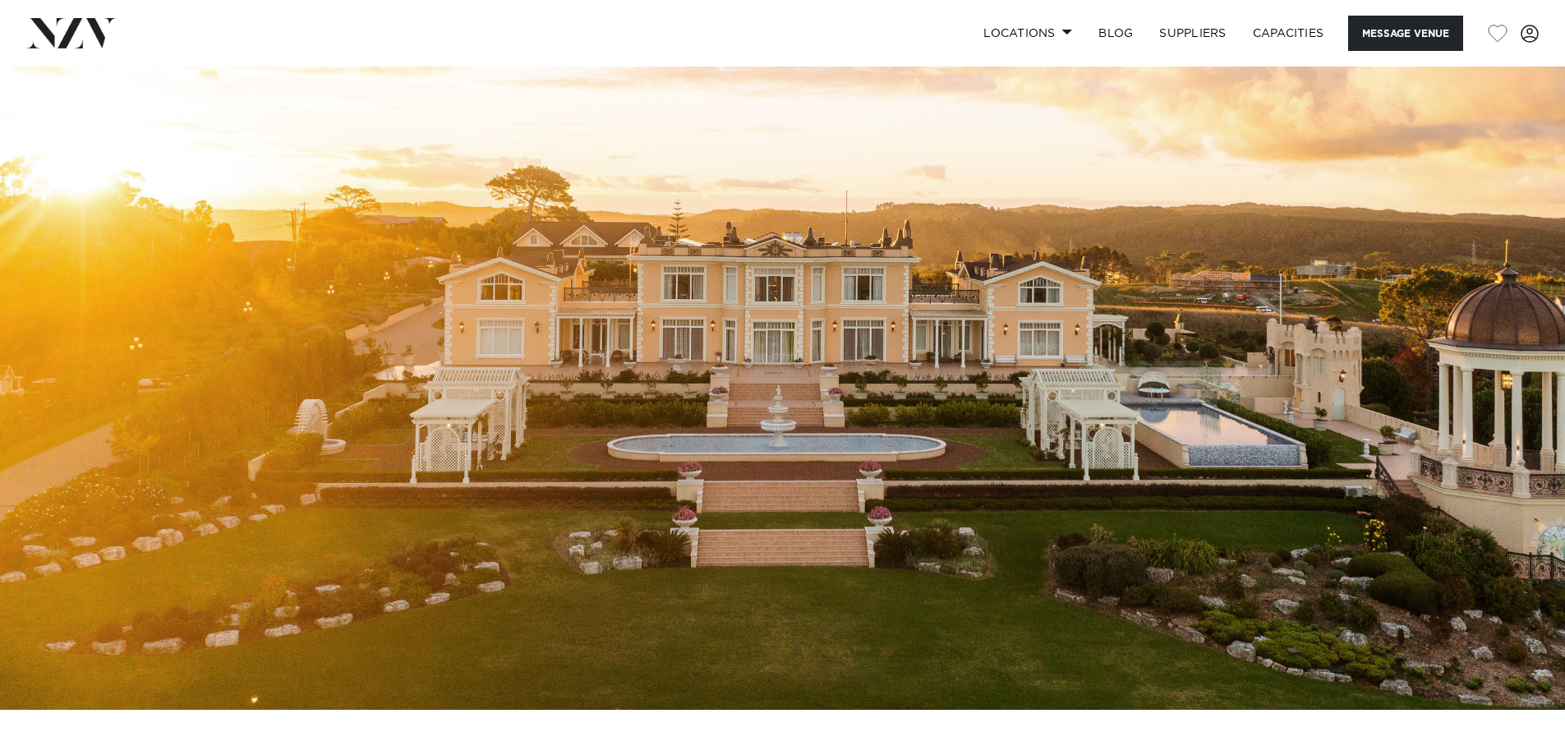
scroll to position [0, 0]
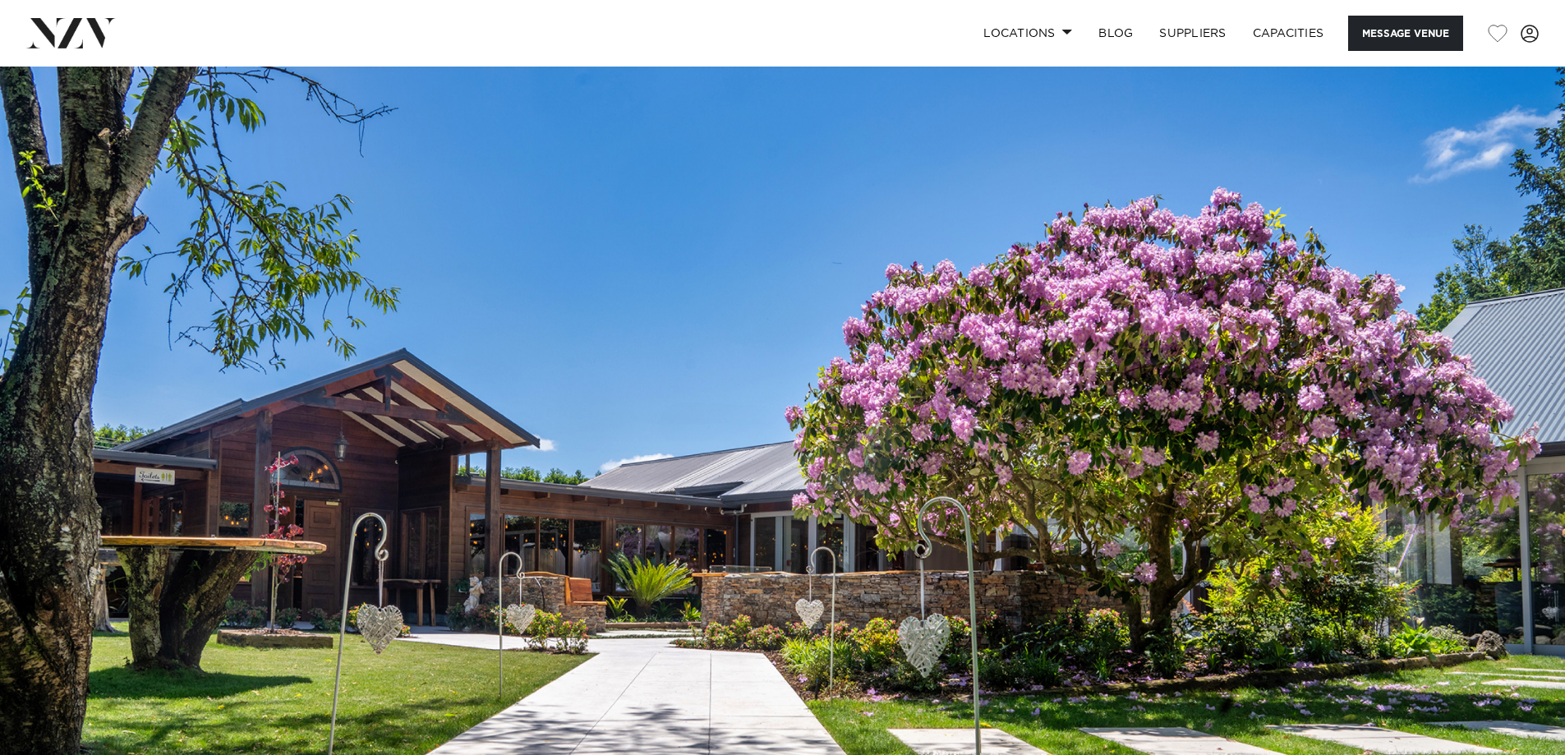
scroll to position [411, 0]
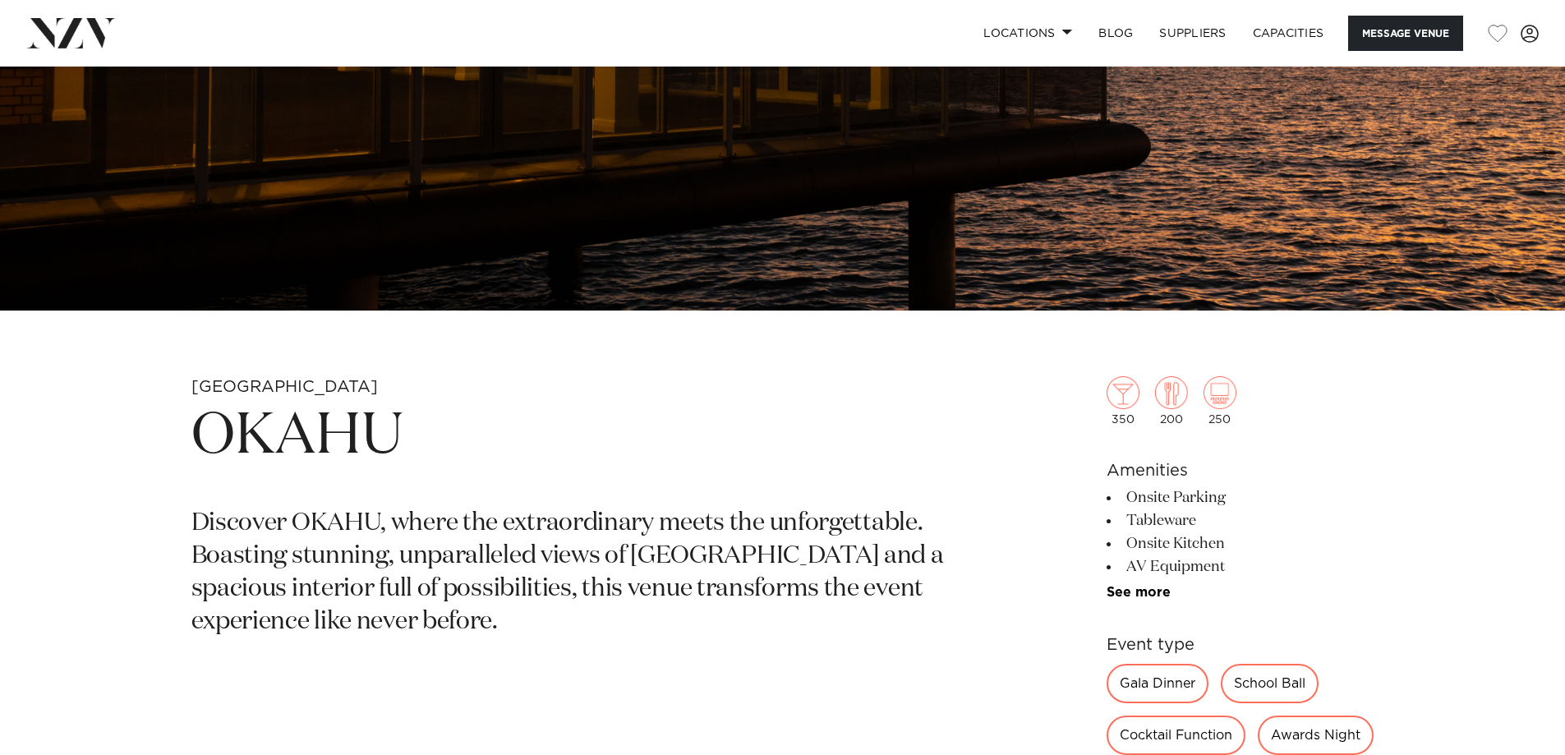
scroll to position [493, 0]
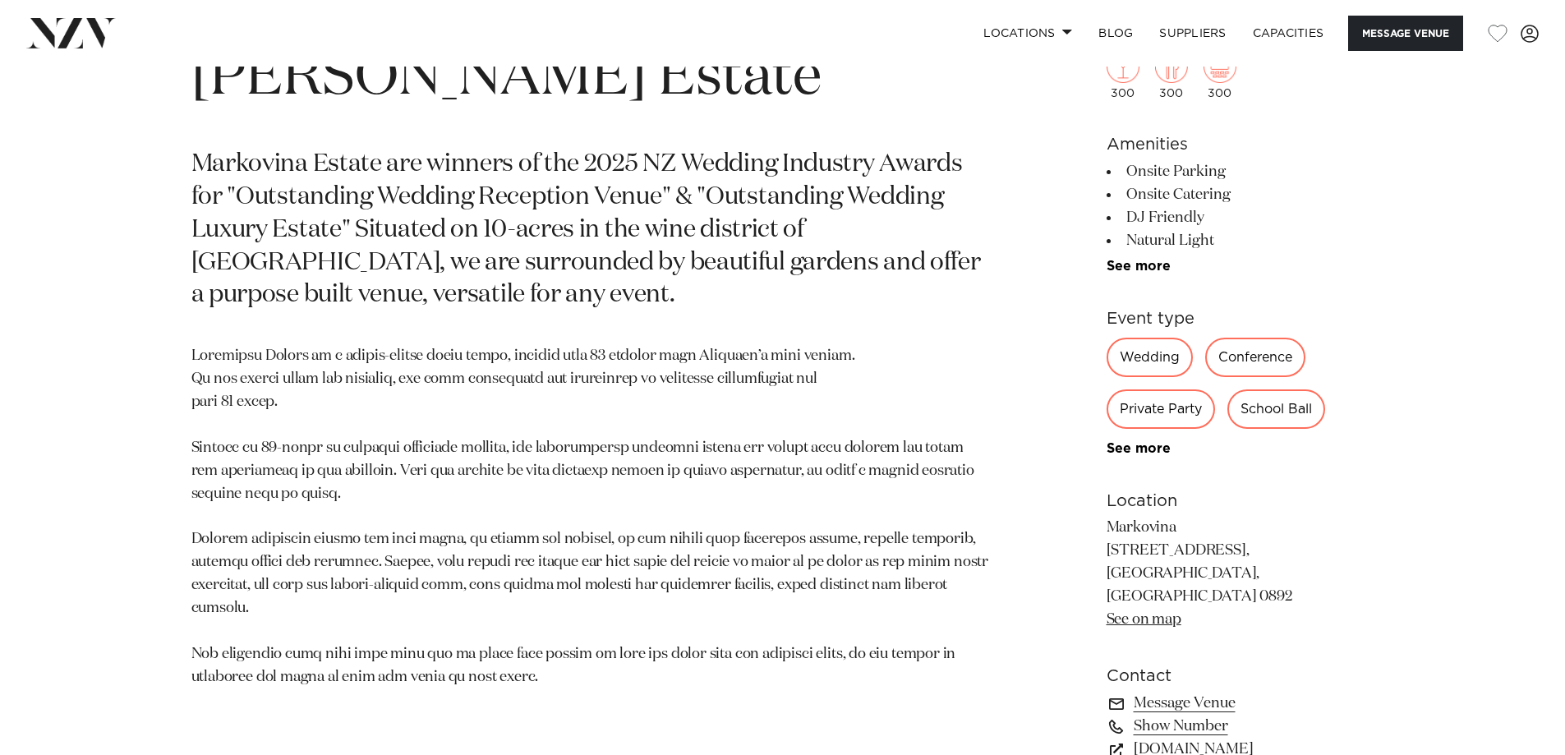
scroll to position [657, 0]
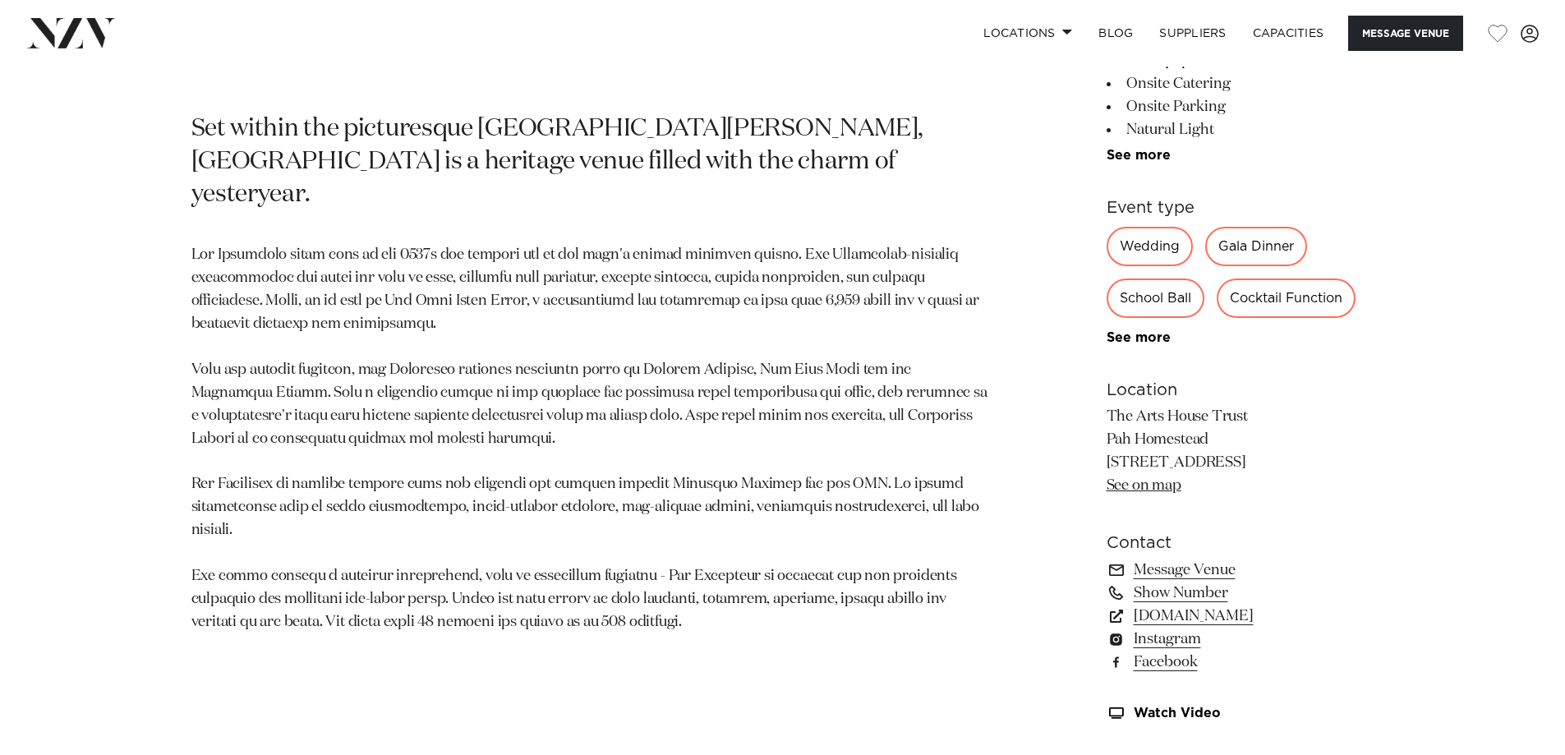
scroll to position [657, 0]
